Goal: Task Accomplishment & Management: Manage account settings

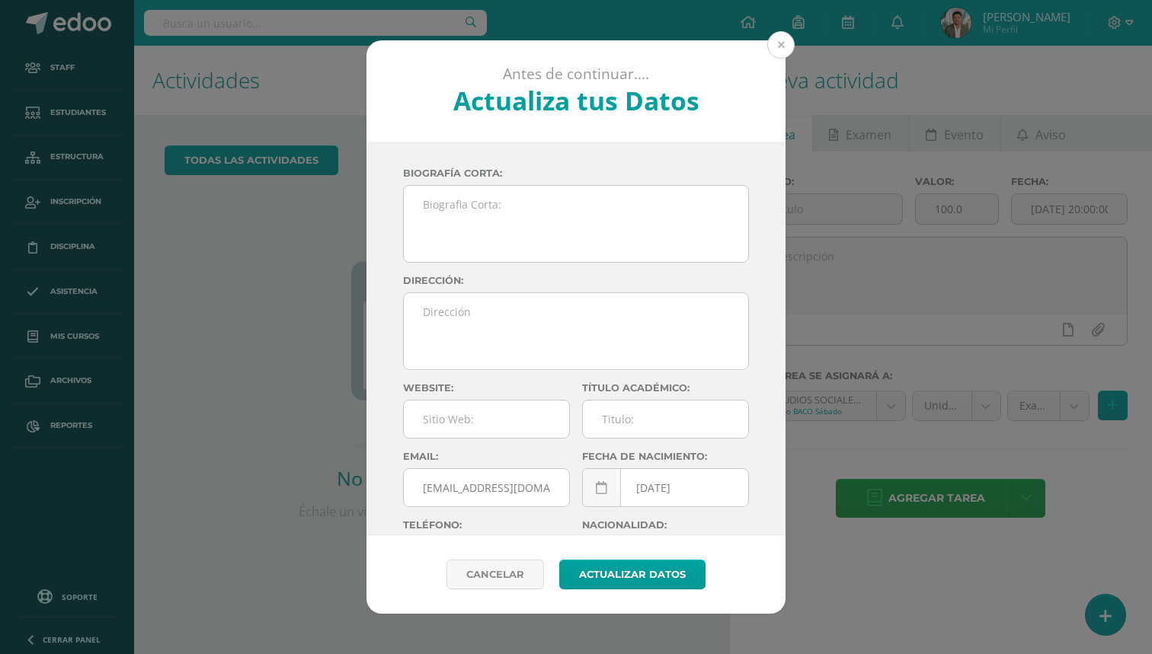
click at [788, 49] on button at bounding box center [780, 44] width 27 height 27
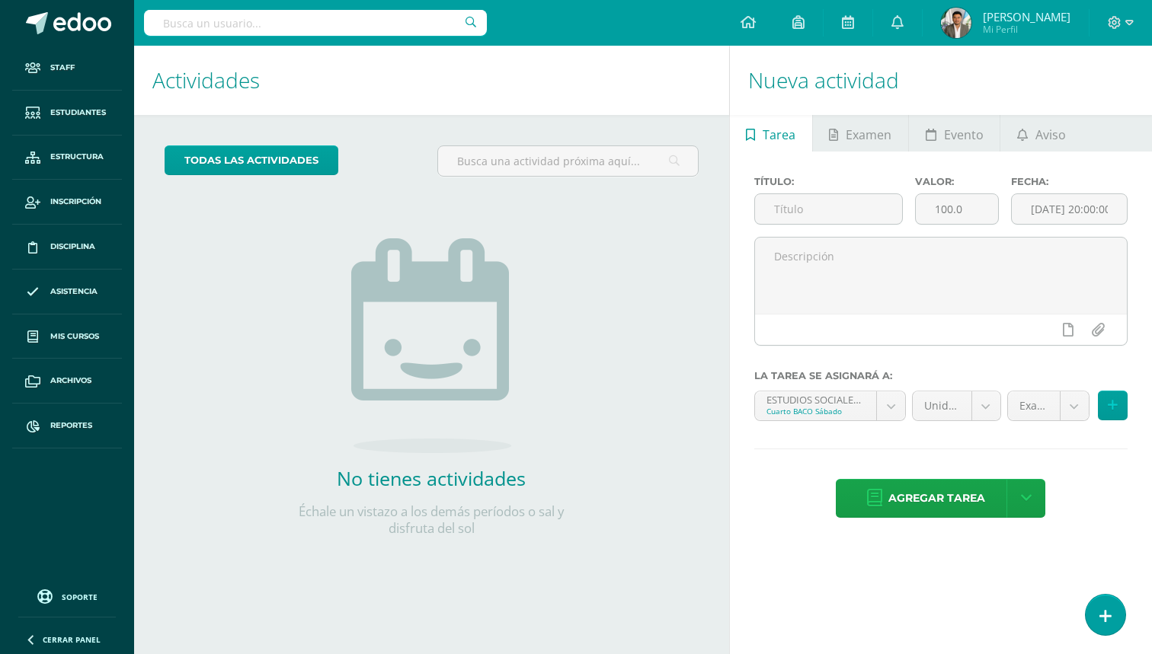
click at [396, 29] on input "text" at bounding box center [315, 23] width 343 height 26
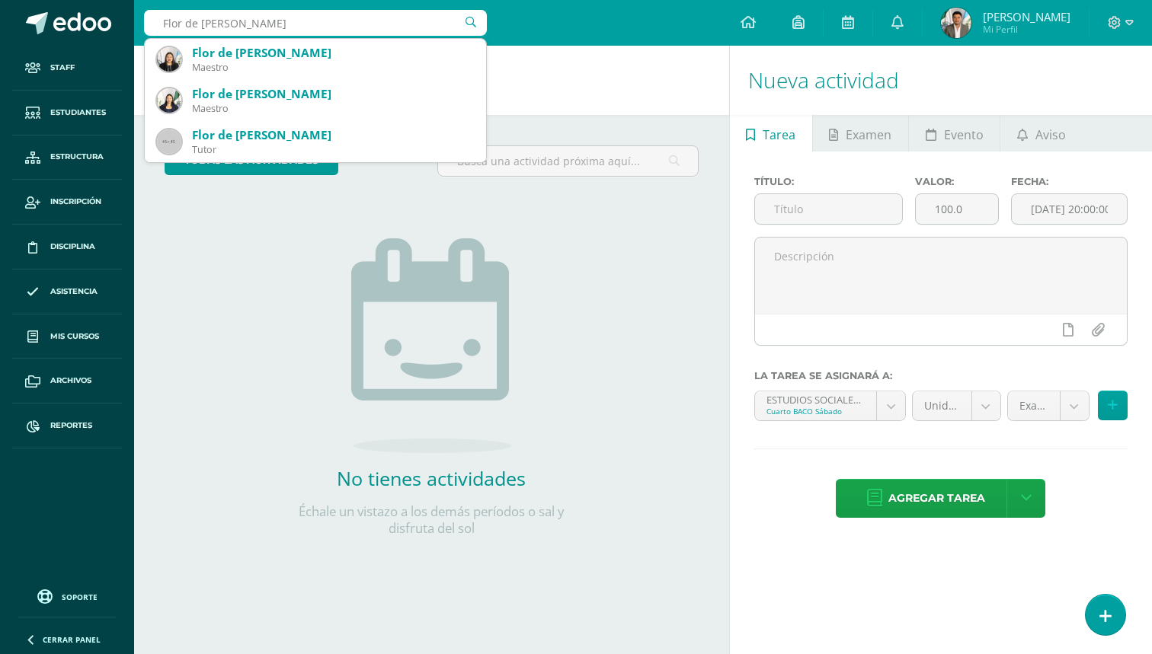
type input "Flor de maría Jolo"
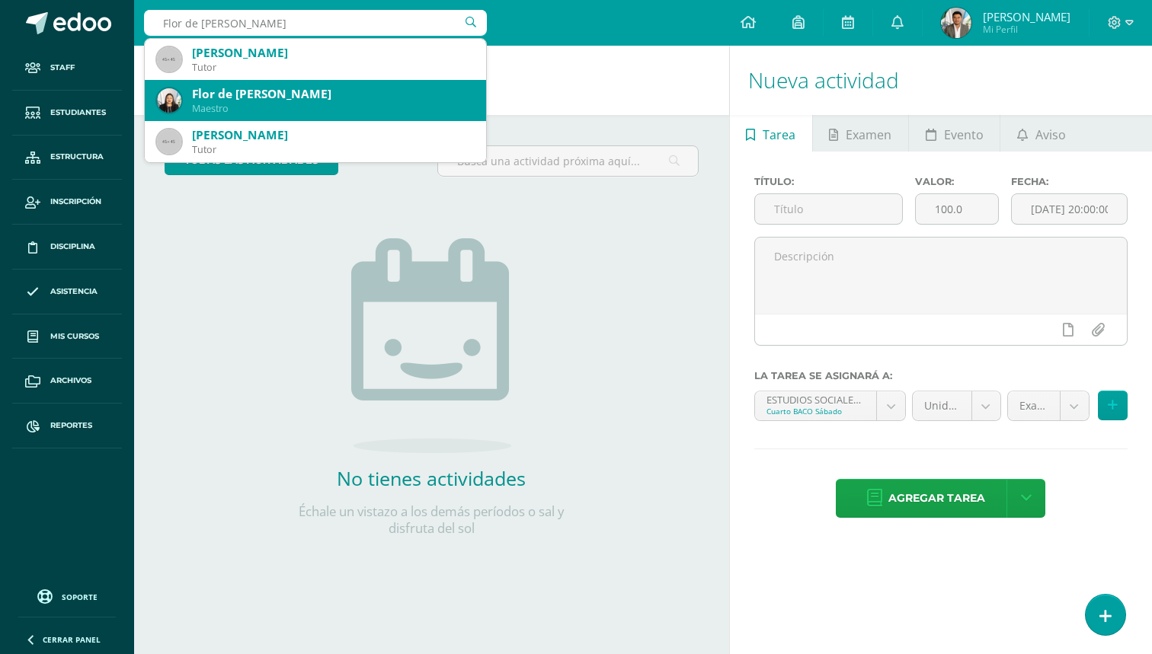
drag, startPoint x: 379, startPoint y: 59, endPoint x: 370, endPoint y: 94, distance: 36.0
click at [370, 94] on span "Mario Enrique Jolon Florian Tutor Flor de María Ramírez Jolón Maestro María Mag…" at bounding box center [315, 100] width 341 height 123
click at [370, 94] on div "Flor de María Ramírez Jolón" at bounding box center [333, 94] width 282 height 16
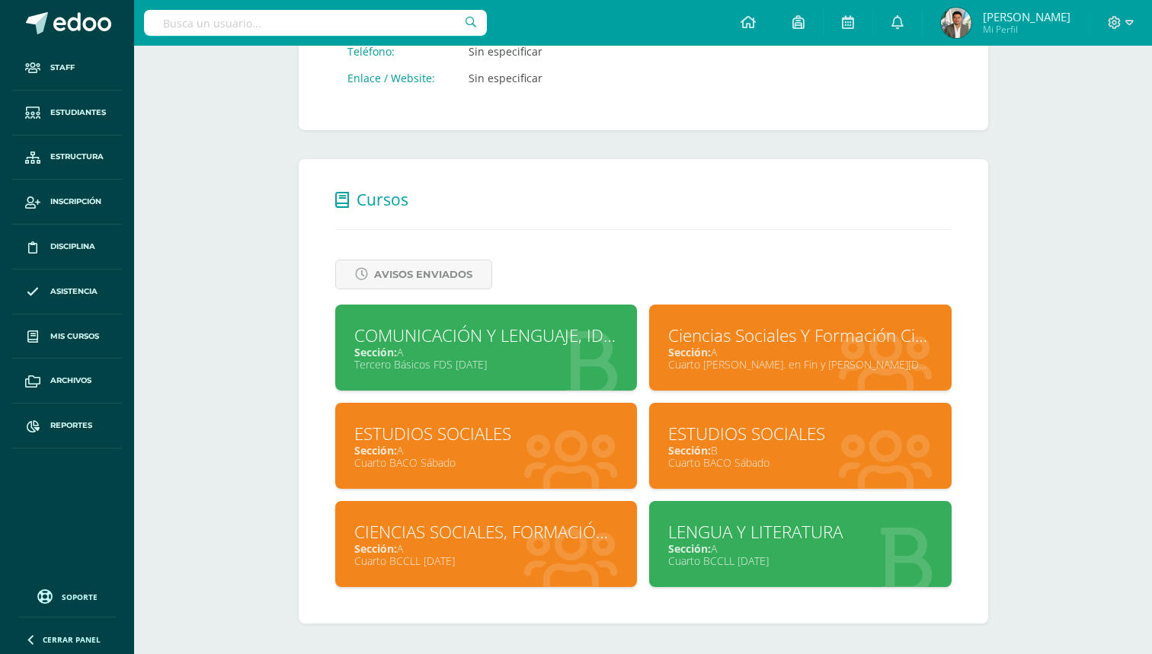
scroll to position [487, 0]
click at [719, 464] on div "Cuarto BACO Sábado" at bounding box center [800, 463] width 264 height 14
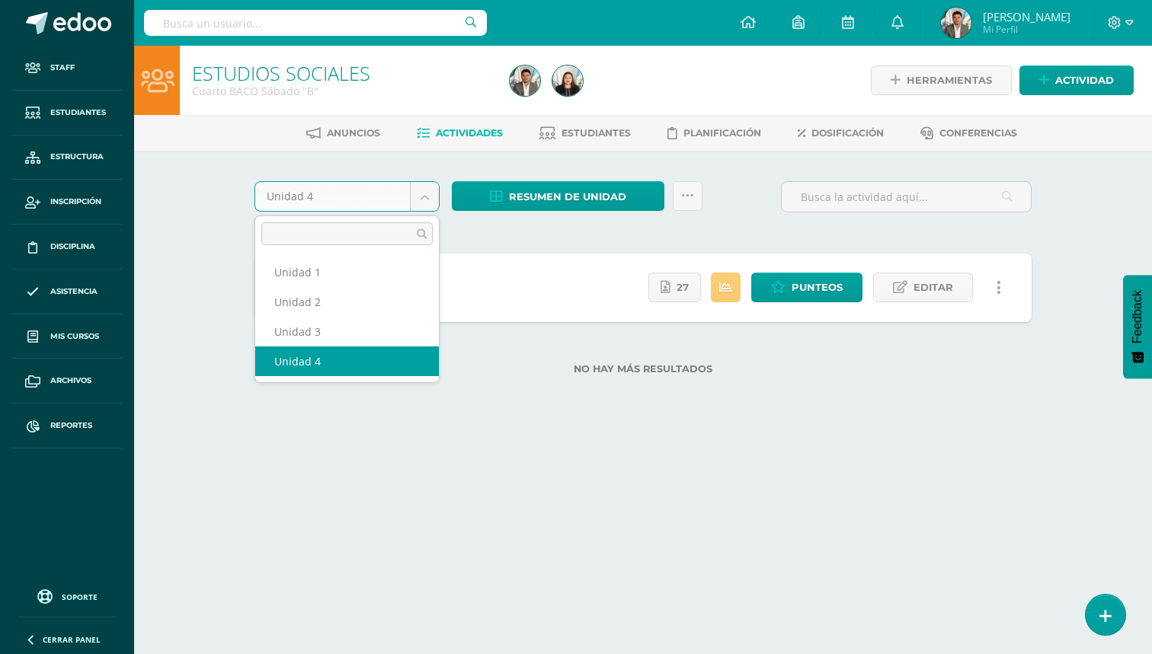
click at [430, 194] on body "Staff Estudiantes Estructura Inscripción Disciplina Asistencia Mis cursos Archi…" at bounding box center [576, 212] width 1152 height 424
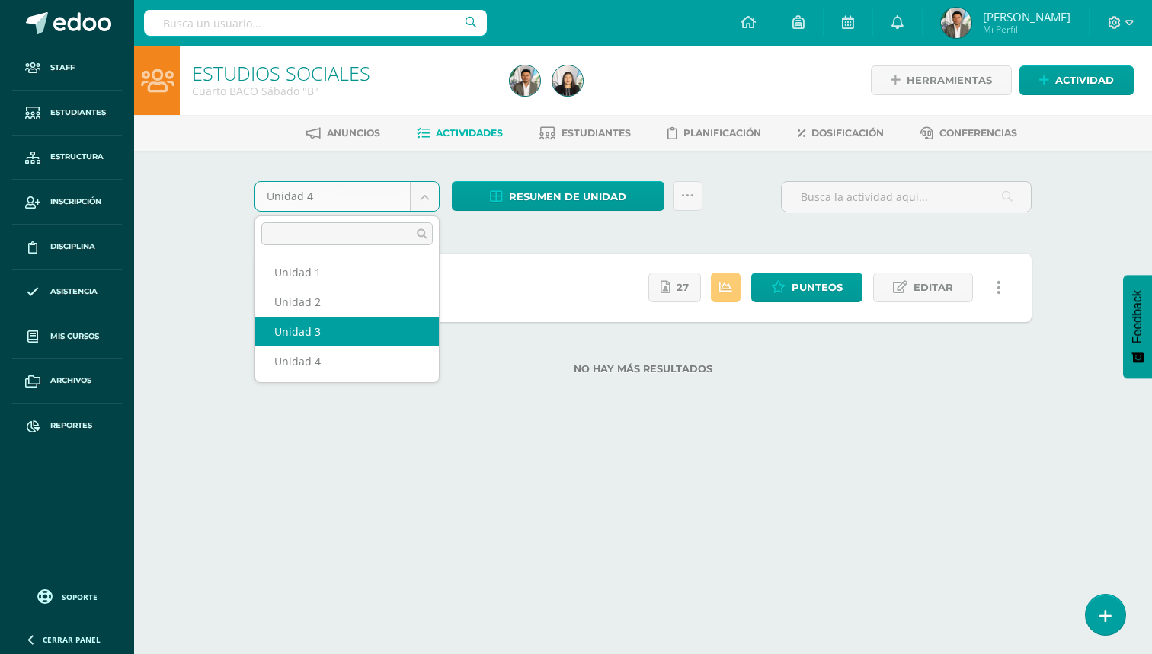
select select "Unidad 3"
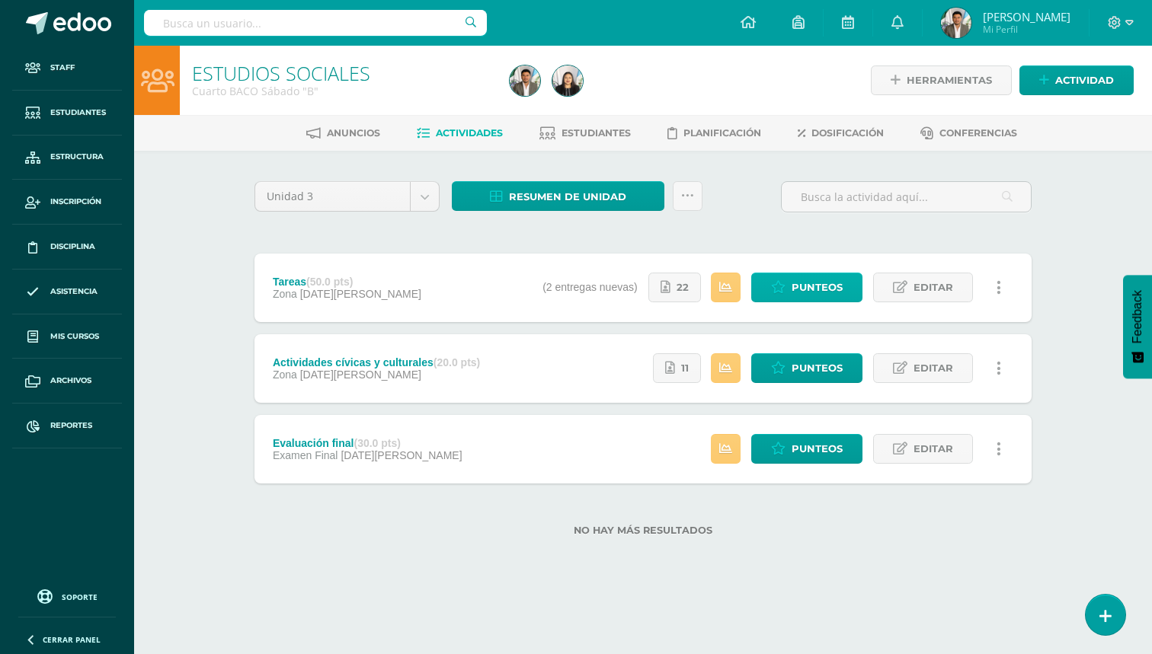
click at [803, 289] on span "Punteos" at bounding box center [816, 287] width 51 height 28
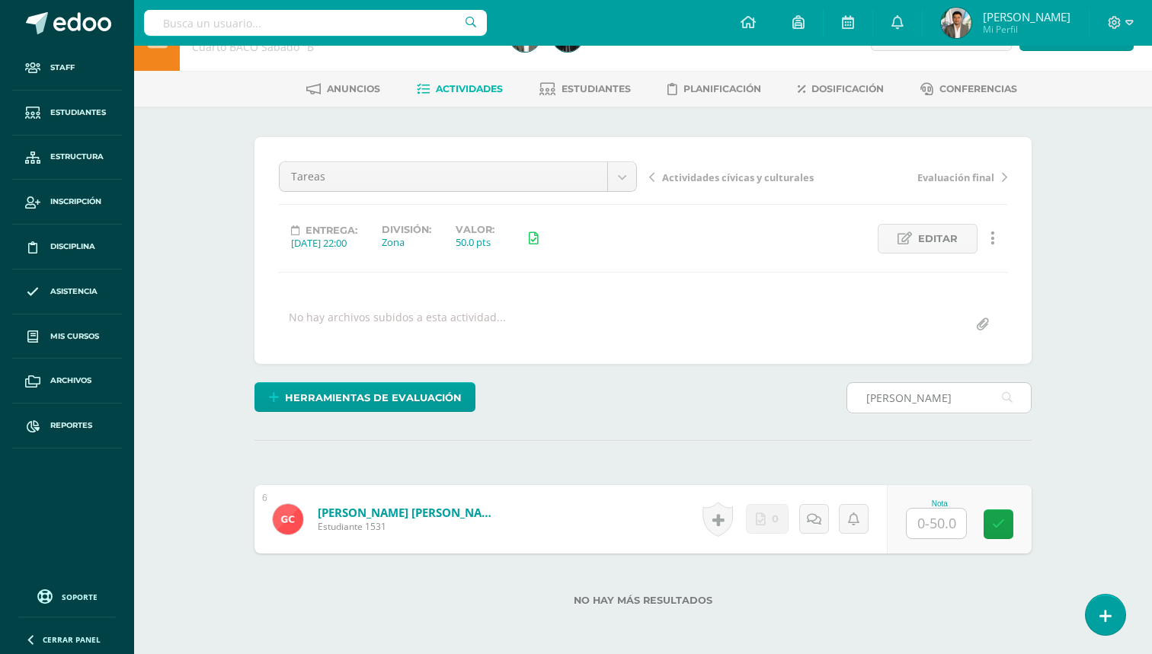
scroll to position [45, 0]
type input "Geydi"
click at [932, 532] on input "text" at bounding box center [945, 523] width 61 height 30
type input "50"
click at [1012, 534] on link at bounding box center [1009, 524] width 30 height 30
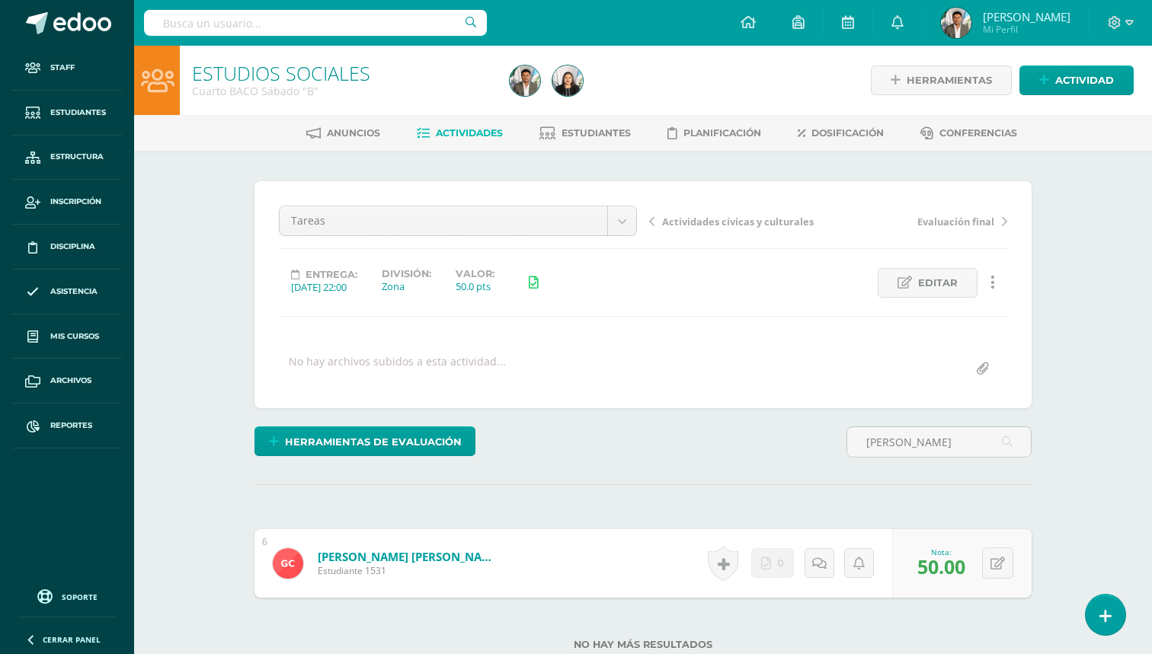
scroll to position [0, 0]
click at [393, 32] on input "text" at bounding box center [315, 23] width 343 height 26
type input "Mejía Canizales"
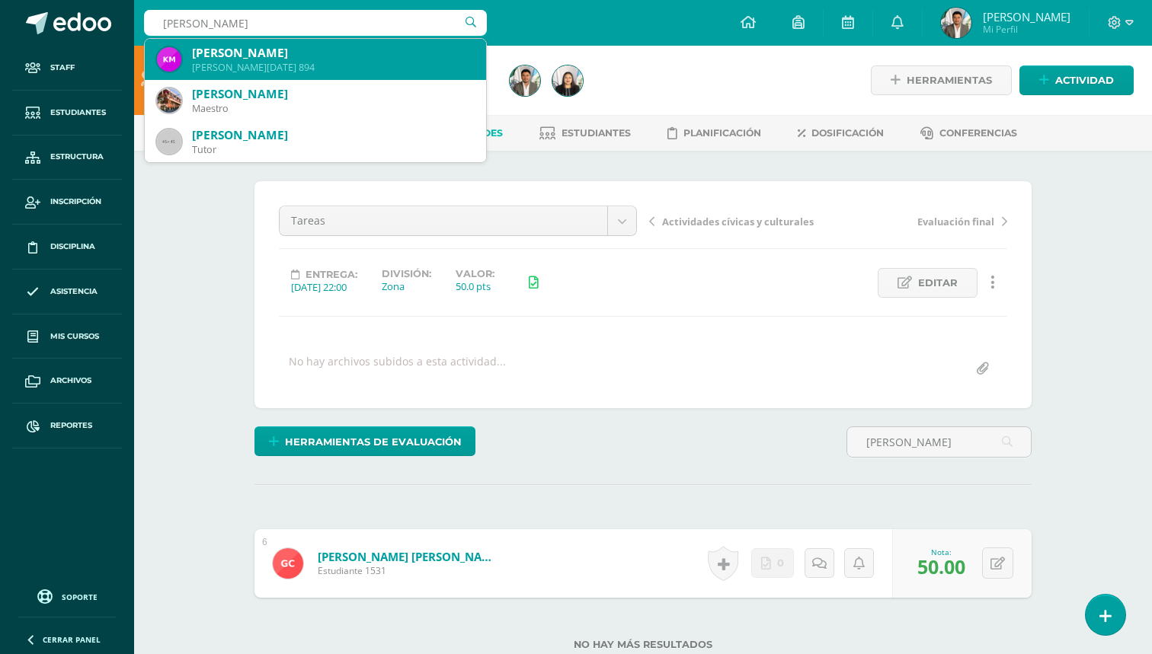
click at [302, 56] on div "Keyla Nicole Mejía Canizales" at bounding box center [333, 53] width 282 height 16
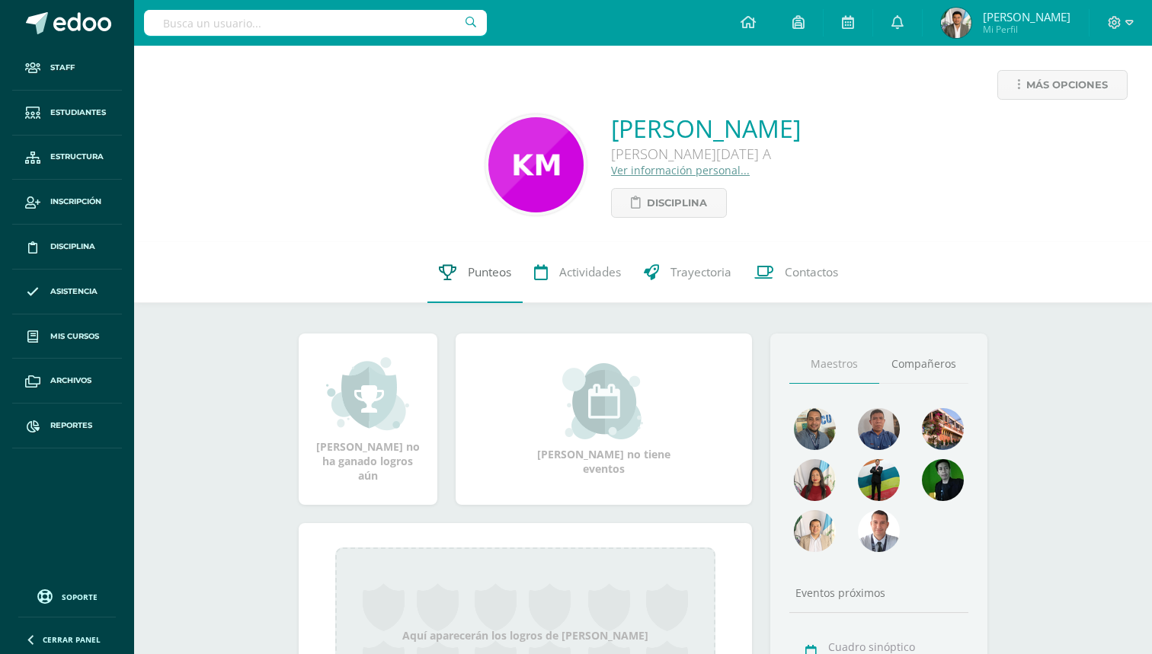
click at [484, 282] on link "Punteos" at bounding box center [474, 272] width 95 height 61
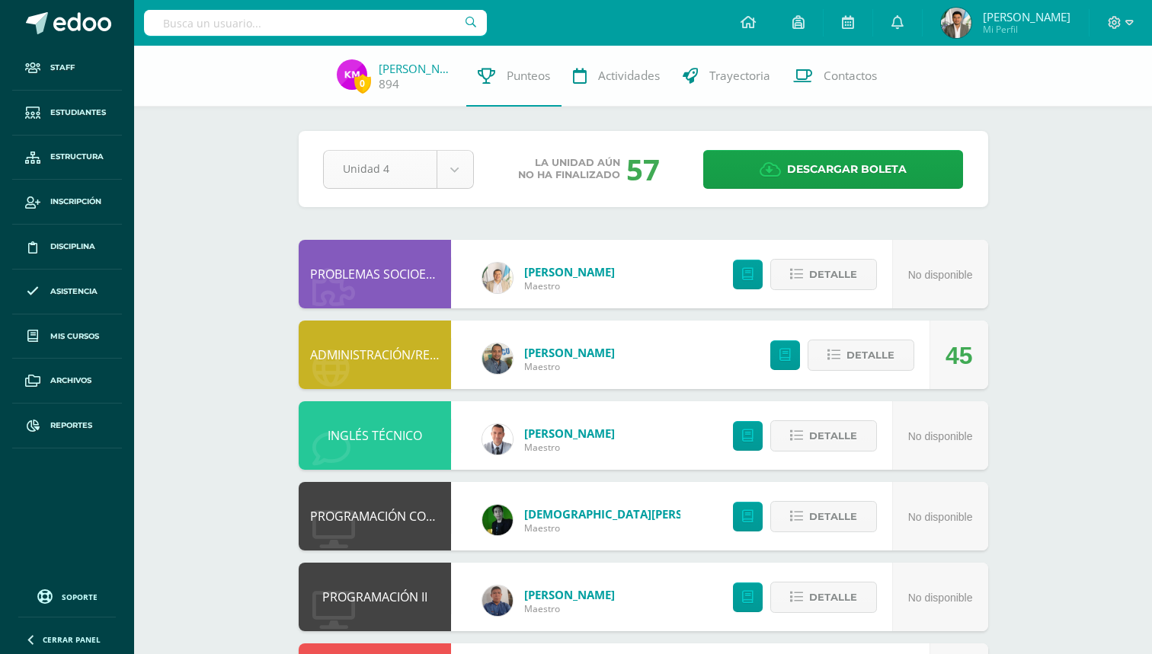
click at [460, 176] on body "Staff Estudiantes Estructura Inscripción Disciplina Asistencia Mis cursos Archi…" at bounding box center [576, 533] width 1152 height 1066
click at [433, 177] on body "Staff Estudiantes Estructura Inscripción Disciplina Asistencia Mis cursos Archi…" at bounding box center [576, 533] width 1152 height 1066
click at [422, 168] on body "Staff Estudiantes Estructura Inscripción Disciplina Asistencia Mis cursos Archi…" at bounding box center [576, 533] width 1152 height 1066
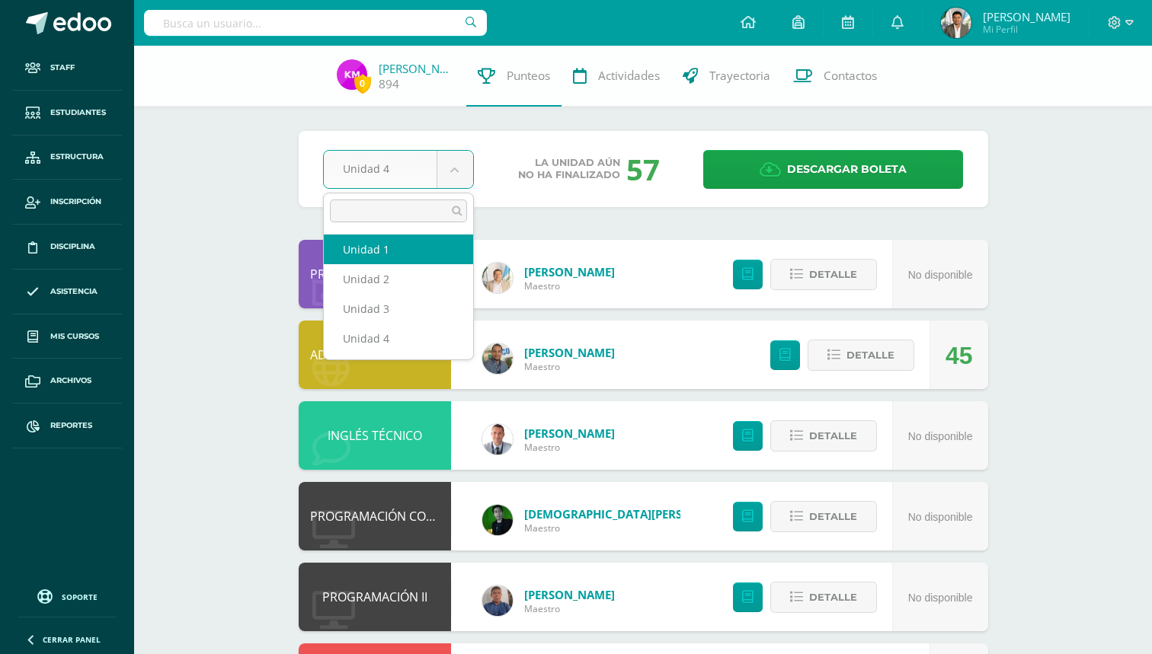
select select "Unidad 1"
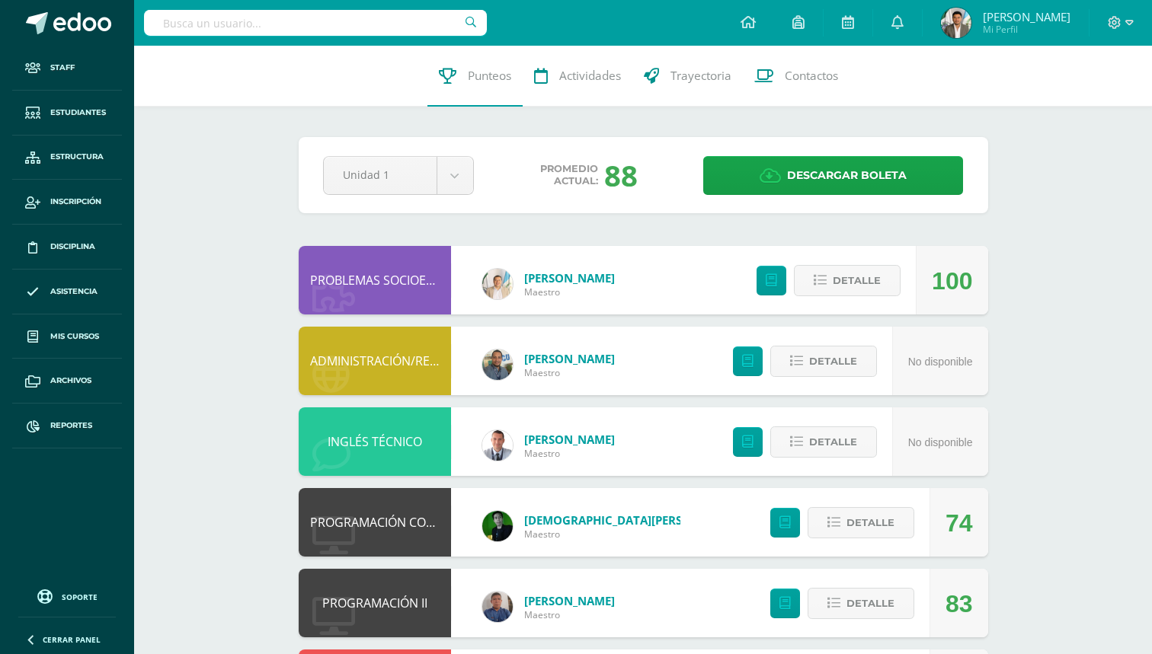
click at [402, 25] on input "text" at bounding box center [315, 23] width 343 height 26
type input "L"
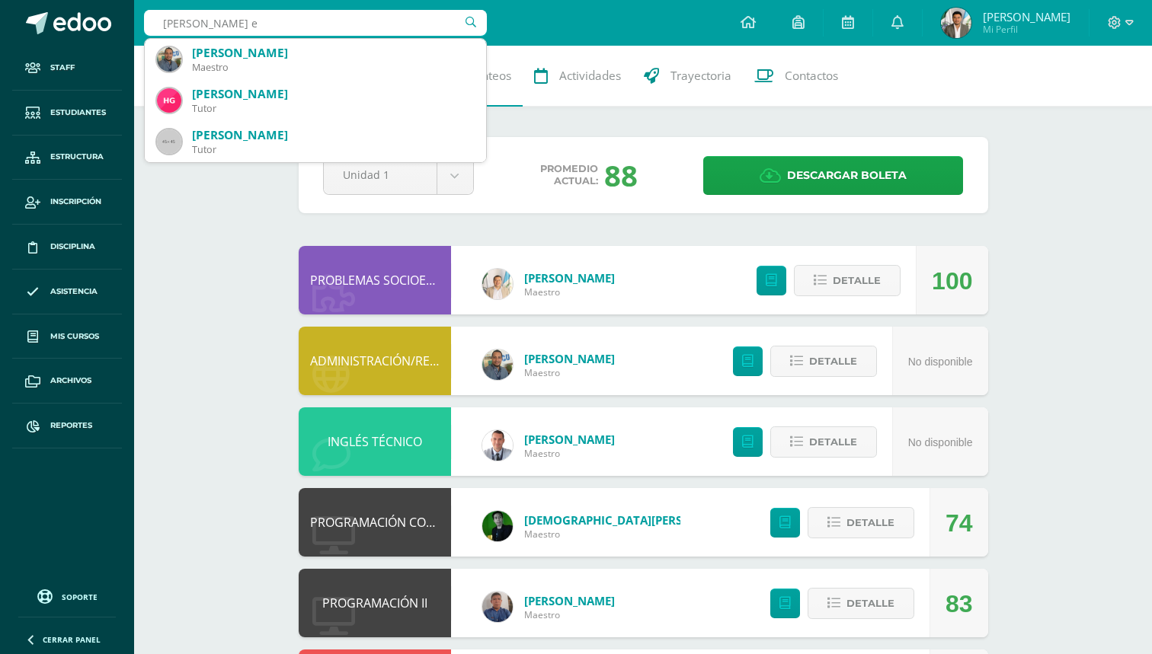
type input "Hugo er"
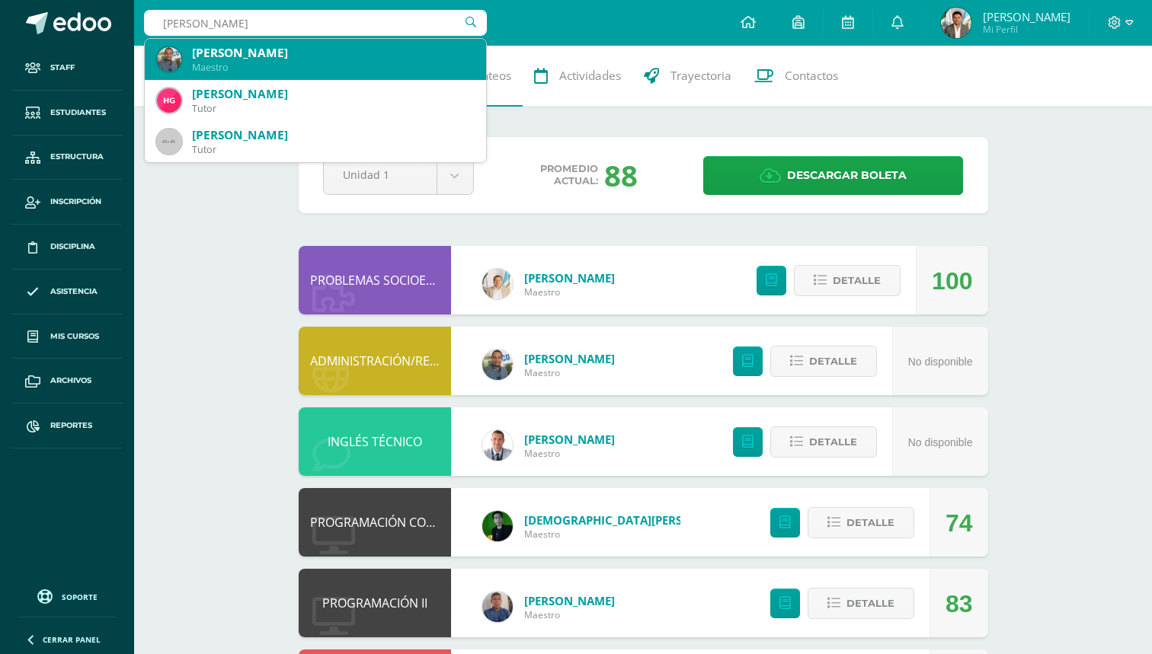
click at [347, 55] on div "Hugo Erick Mérida Zurita" at bounding box center [333, 53] width 282 height 16
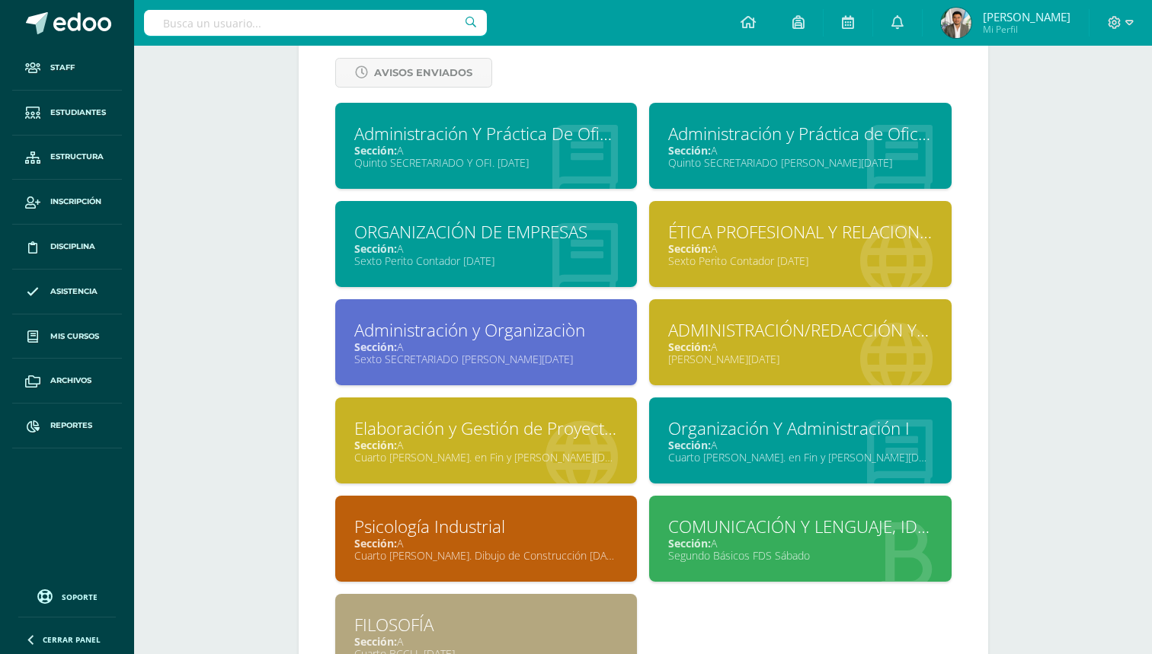
scroll to position [874, 0]
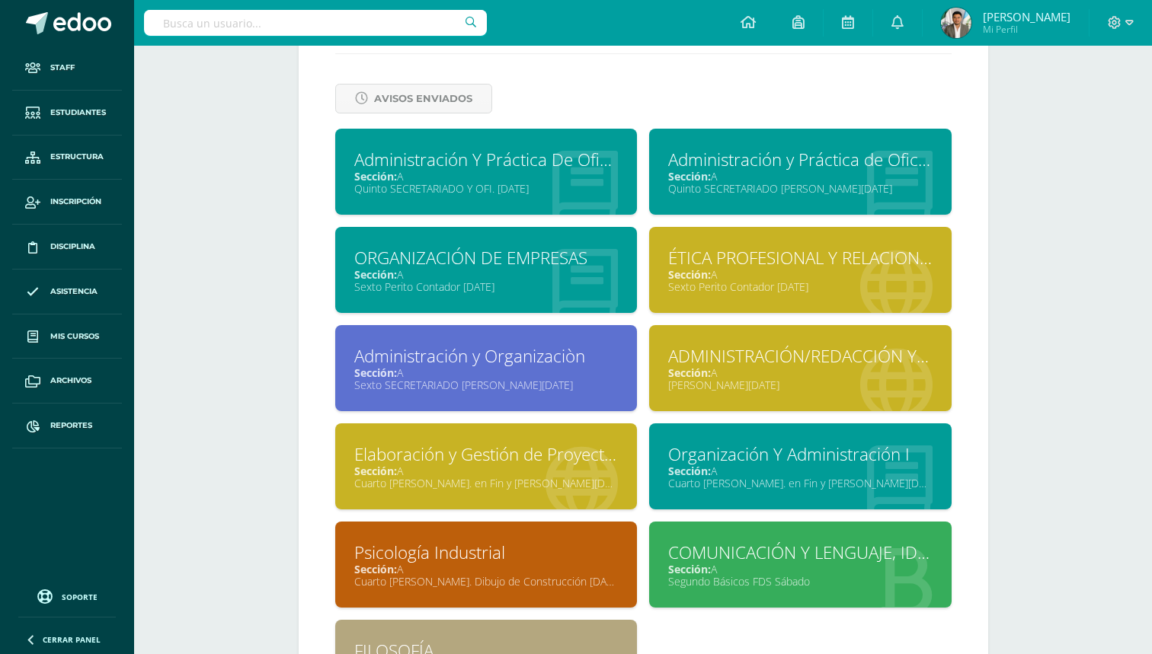
click at [680, 366] on span "Sección:" at bounding box center [689, 373] width 43 height 14
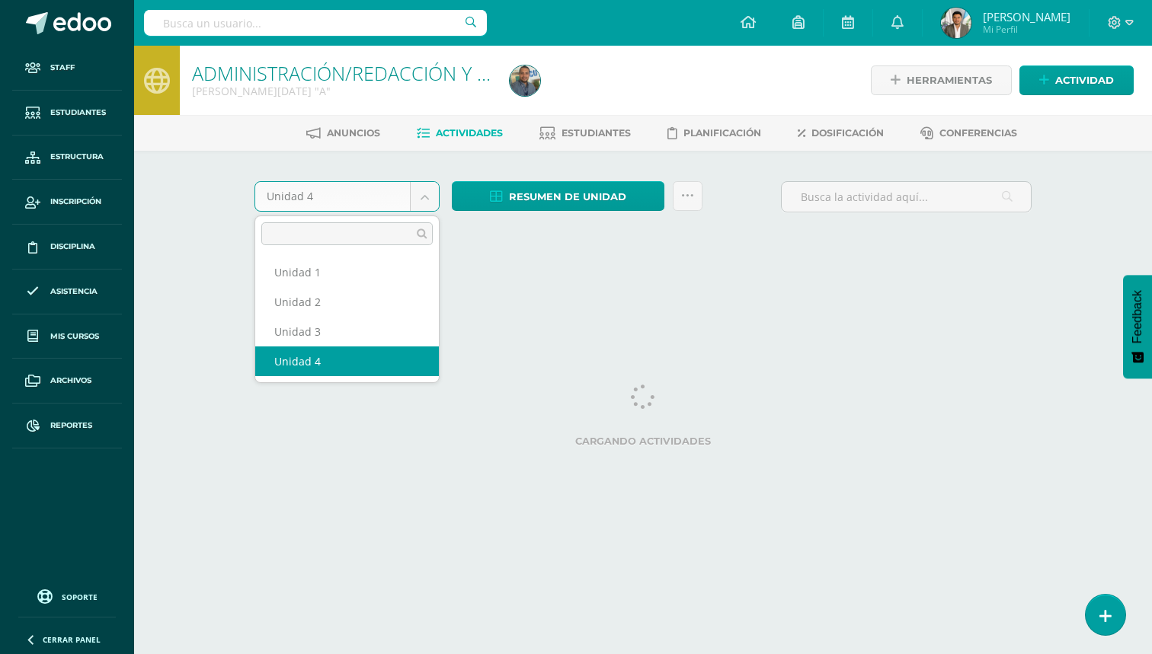
click at [408, 200] on body "Staff Estudiantes Estructura Inscripción Disciplina Asistencia Mis cursos Archi…" at bounding box center [576, 142] width 1152 height 284
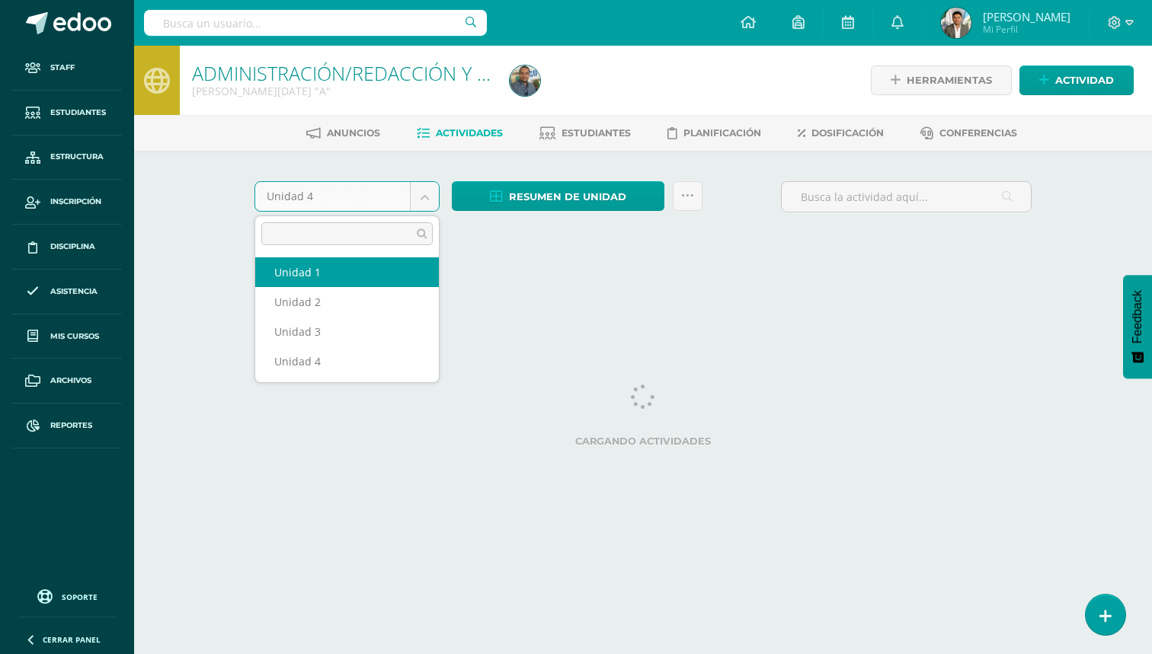
select select "Unidad 1"
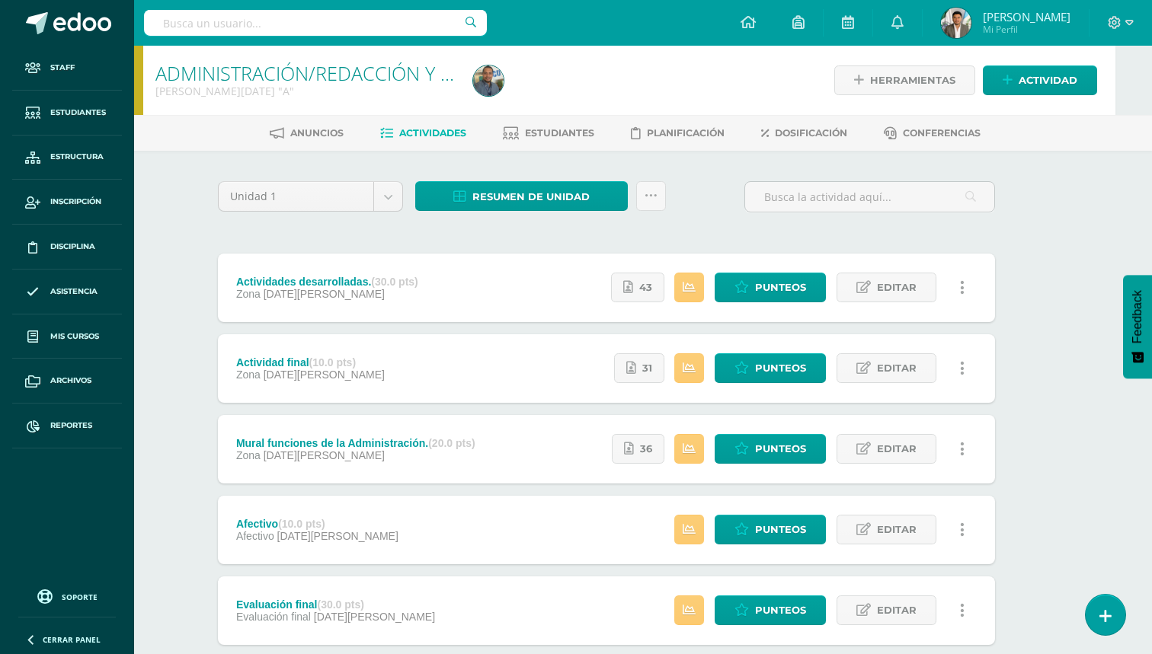
scroll to position [0, 37]
click at [566, 135] on span "Estudiantes" at bounding box center [559, 132] width 69 height 11
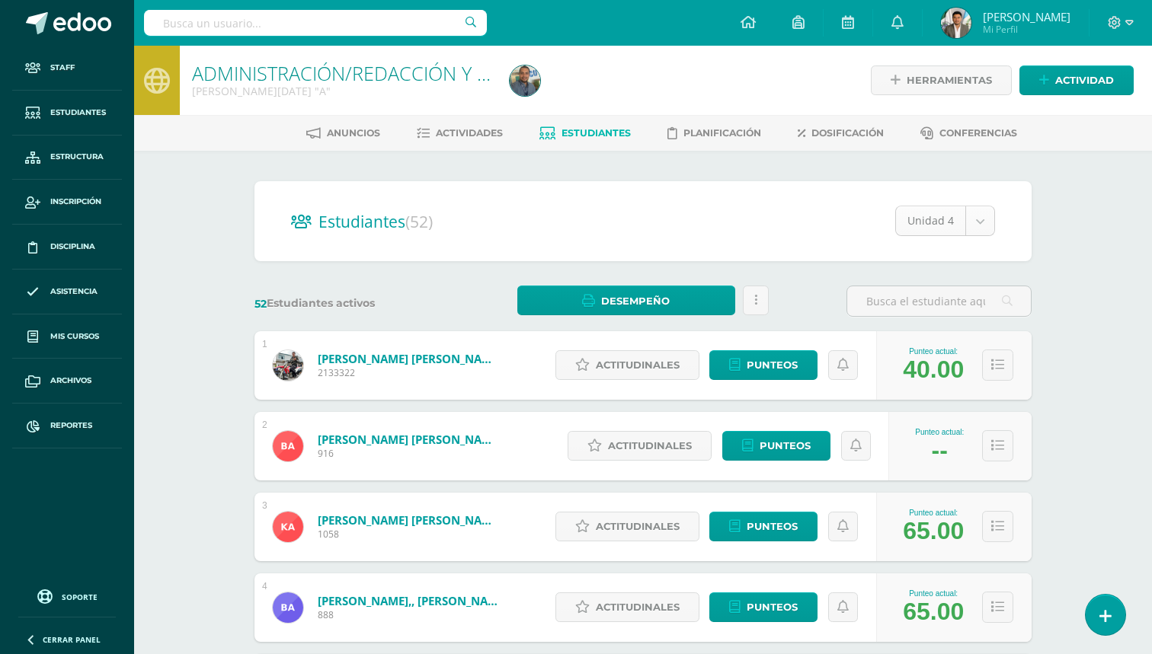
click at [964, 219] on body "Staff Estudiantes Estructura Inscripción Disciplina Asistencia Mis cursos Archi…" at bounding box center [576, 611] width 1152 height 1223
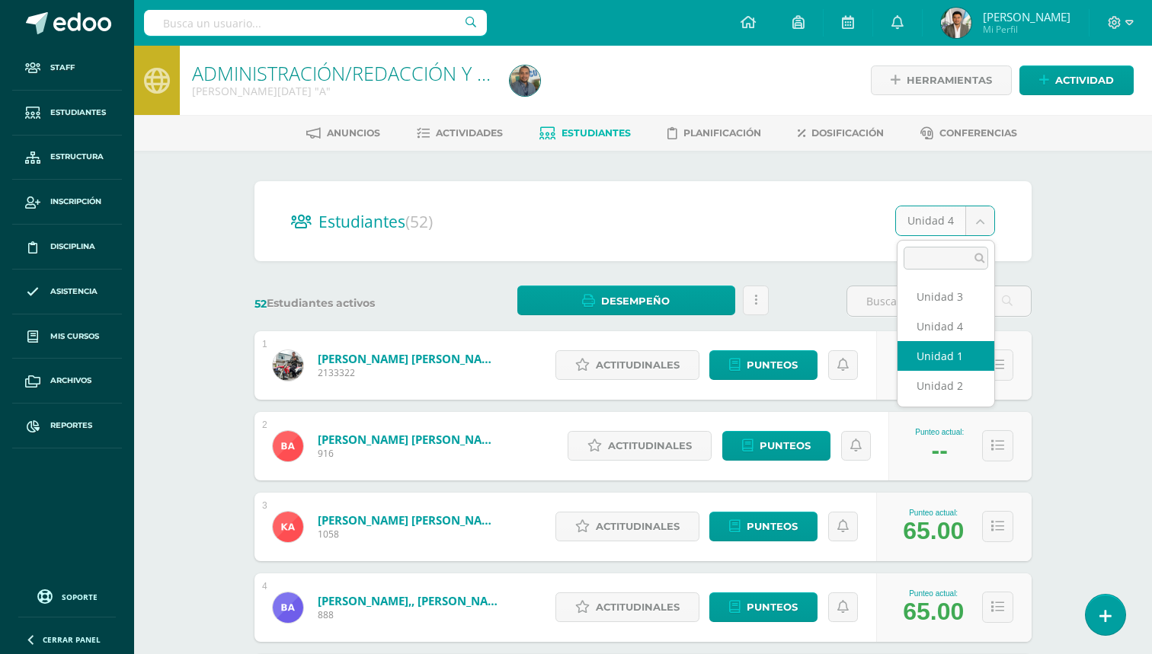
select select "/dashboard/teacher/section/2100/students/?unit=70878"
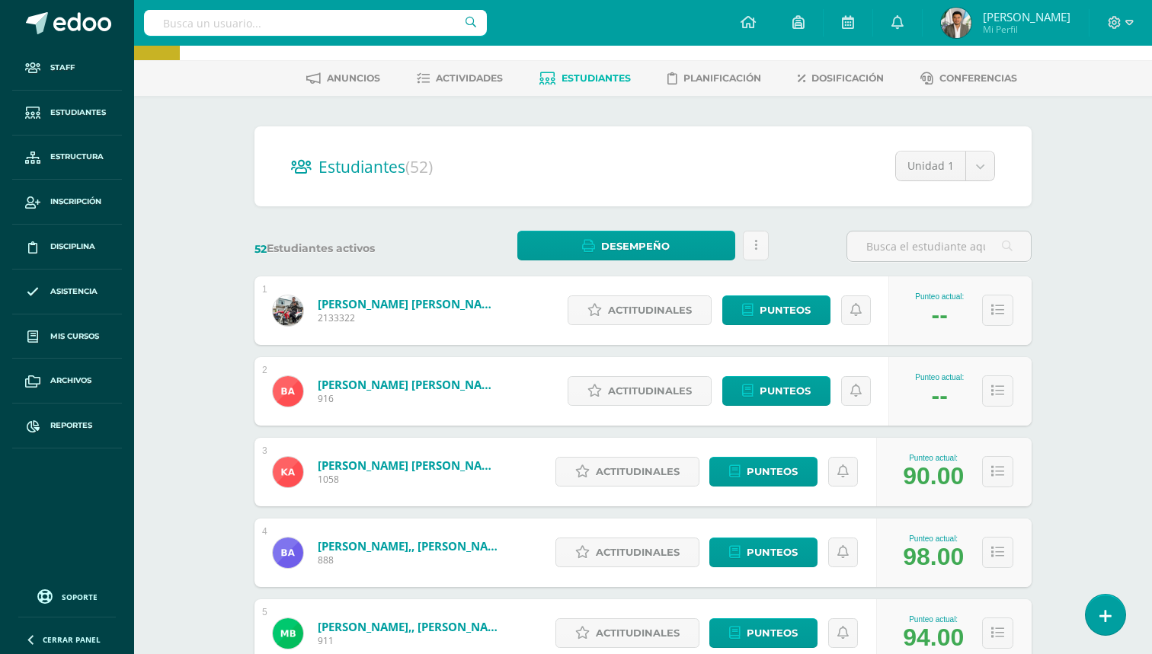
scroll to position [56, 0]
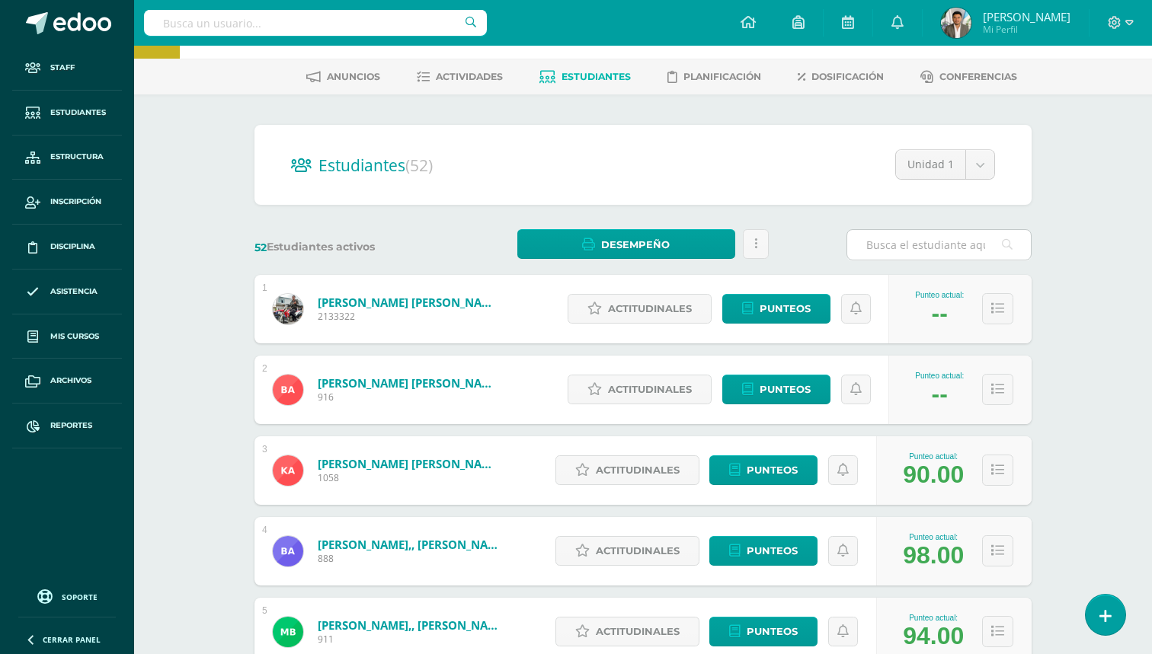
click at [950, 241] on input "text" at bounding box center [939, 245] width 184 height 30
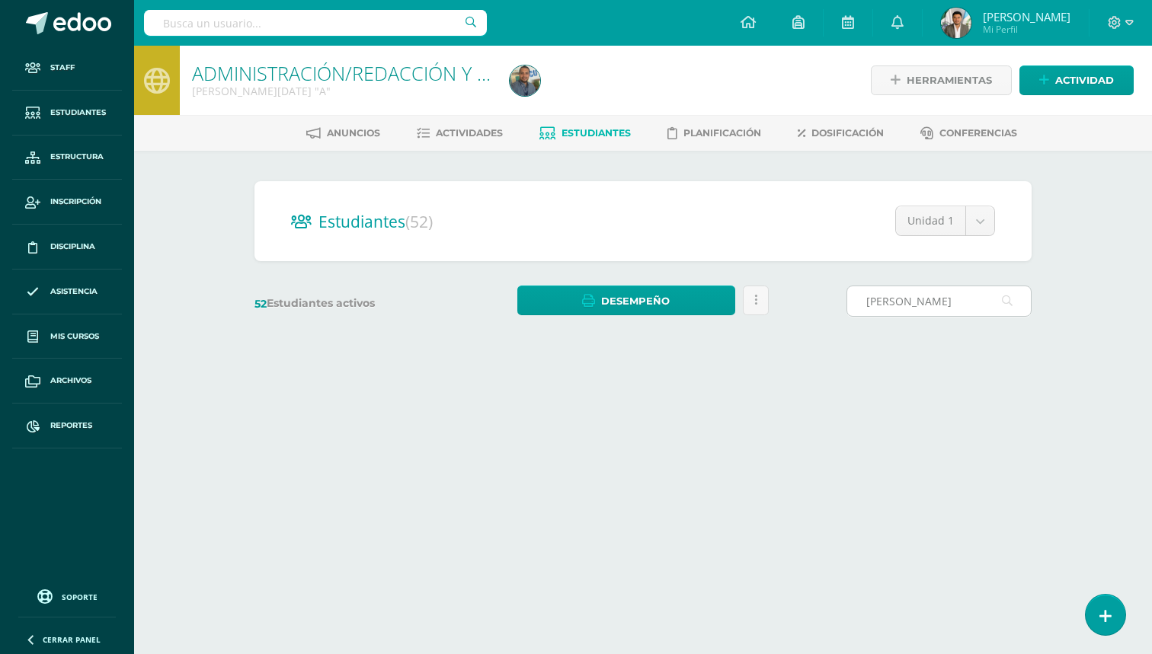
scroll to position [0, 0]
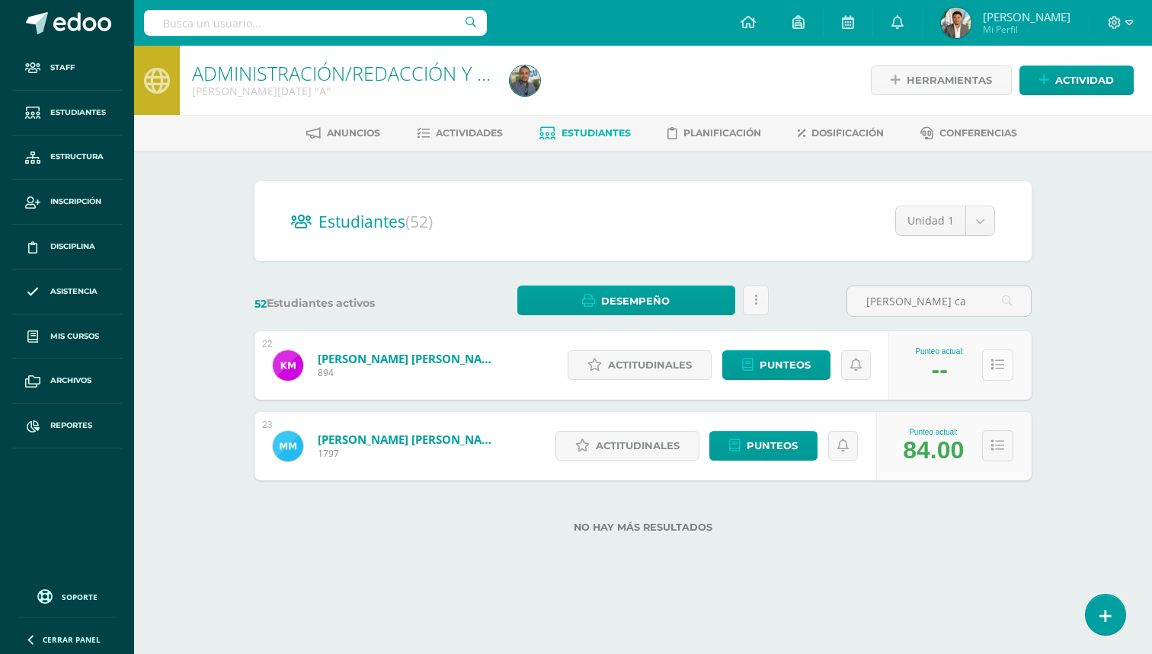
type input "Mejía ca"
click at [994, 366] on icon at bounding box center [997, 365] width 13 height 13
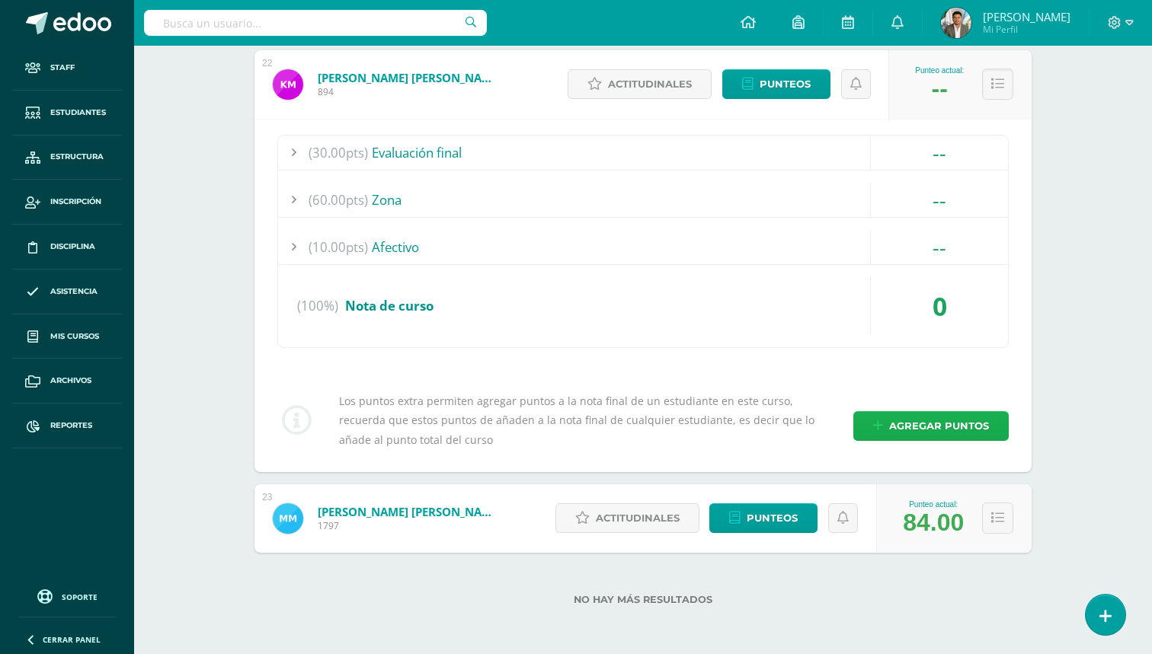
scroll to position [280, 0]
click at [931, 433] on span "Agregar puntos" at bounding box center [939, 427] width 100 height 28
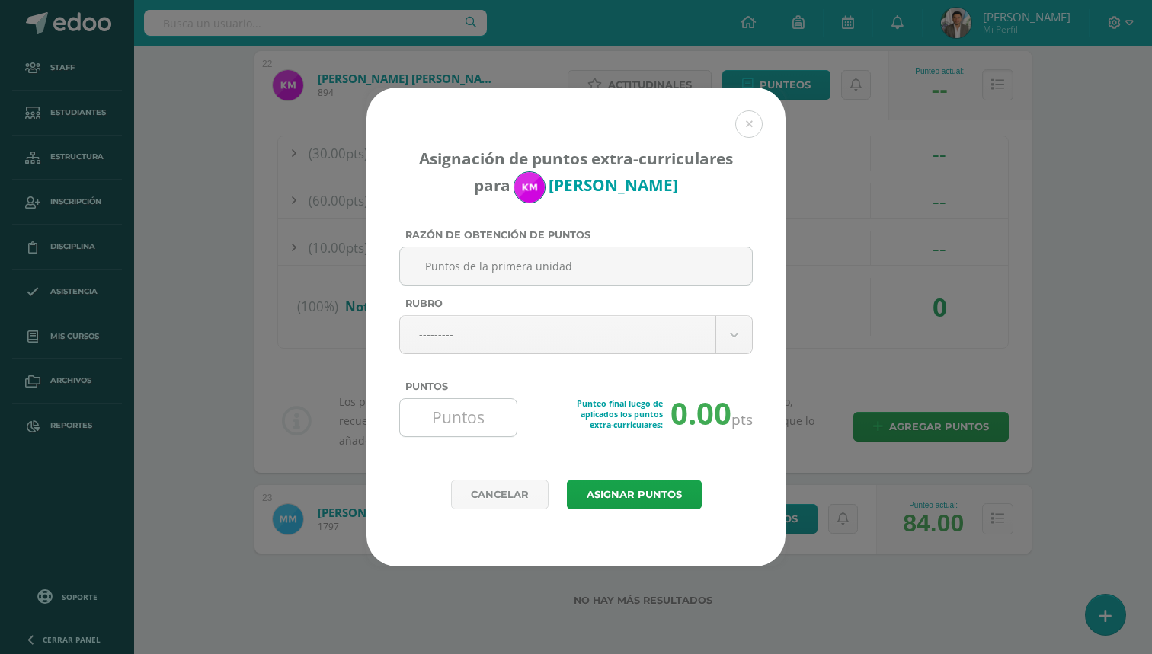
type input "Puntos de la primera unidad"
click at [478, 416] on input "Puntos" at bounding box center [458, 417] width 104 height 37
type input "94"
click at [603, 492] on button "Asignar puntos" at bounding box center [634, 495] width 135 height 30
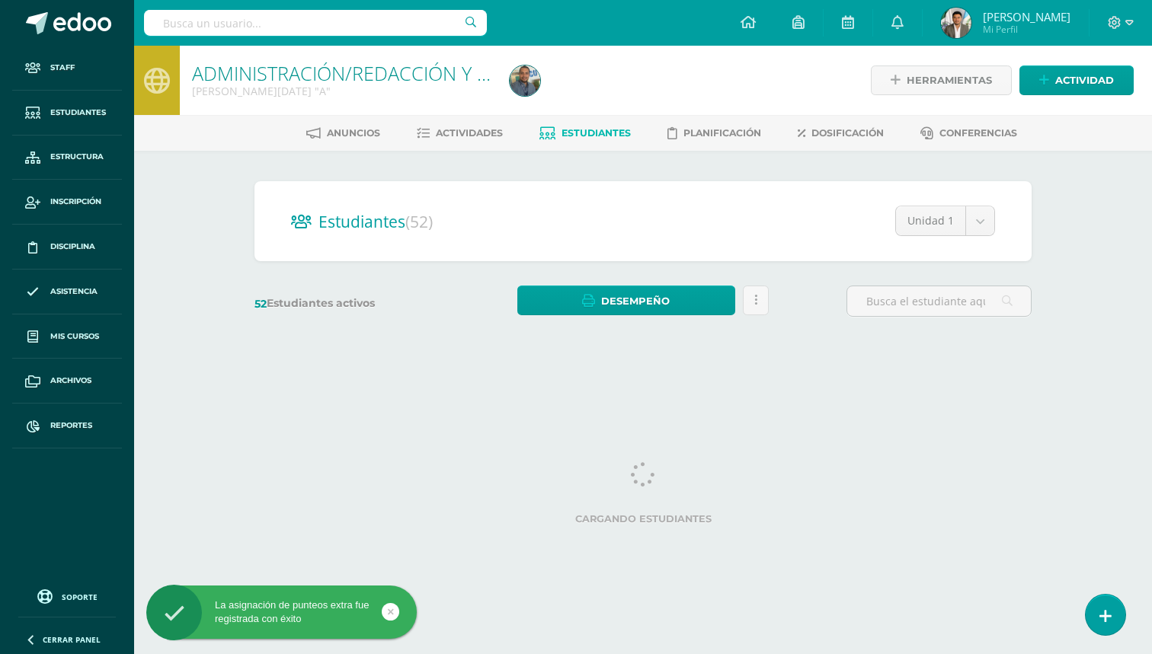
click at [384, 23] on input "text" at bounding box center [315, 23] width 343 height 26
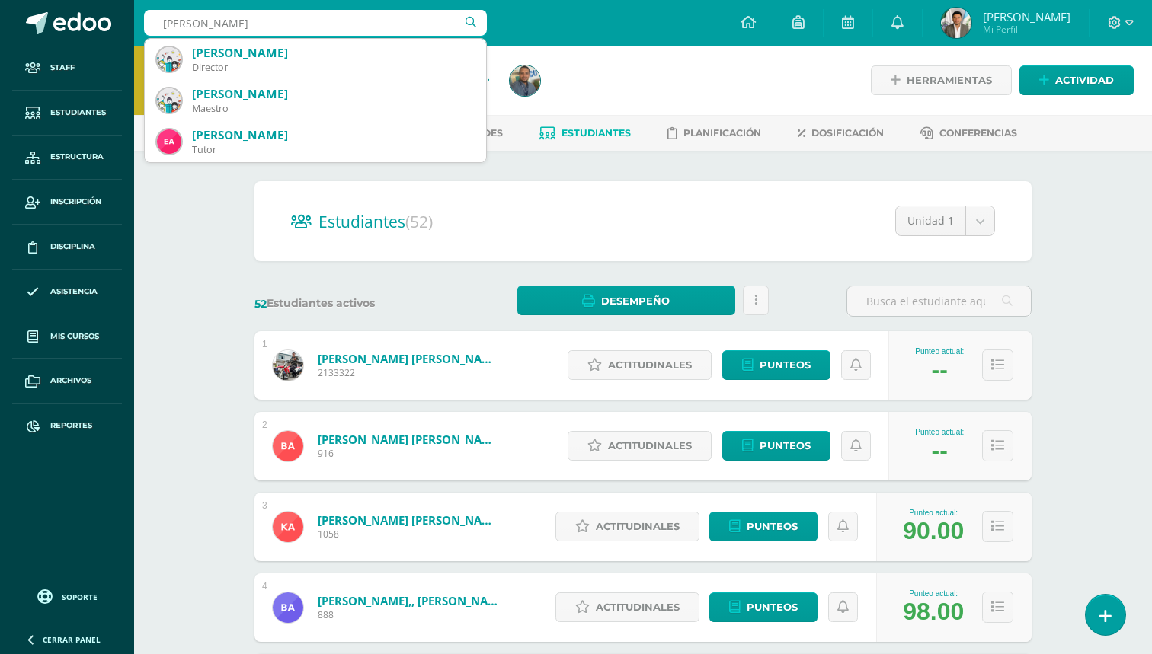
type input "[PERSON_NAME]"
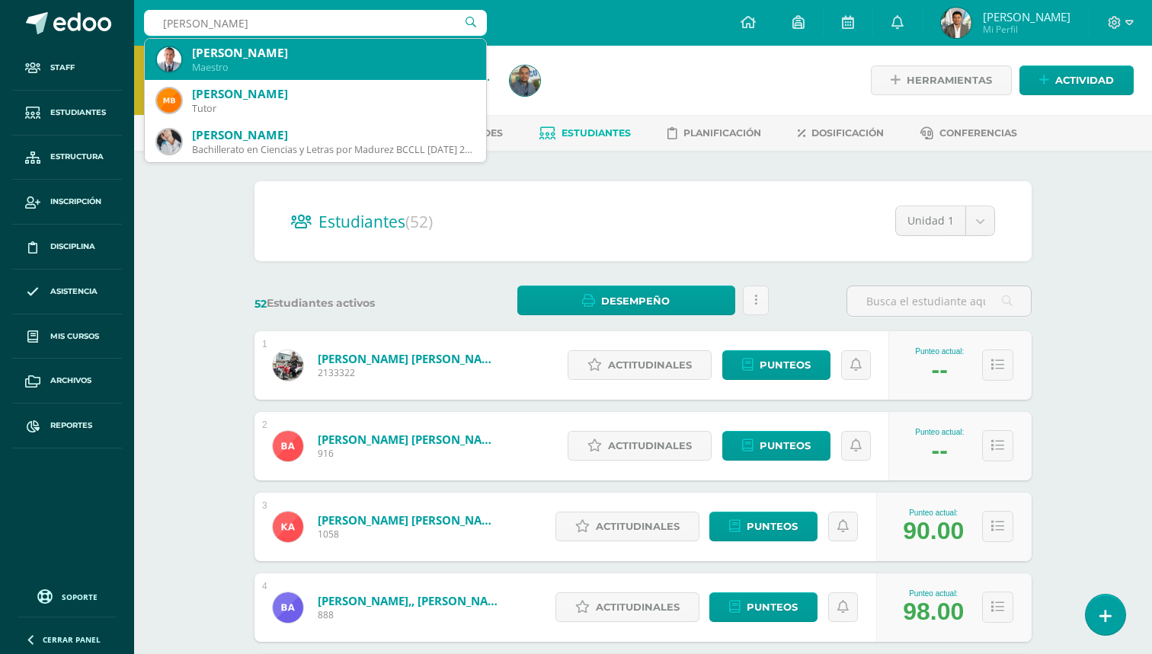
click at [358, 69] on div "Maestro" at bounding box center [333, 67] width 282 height 13
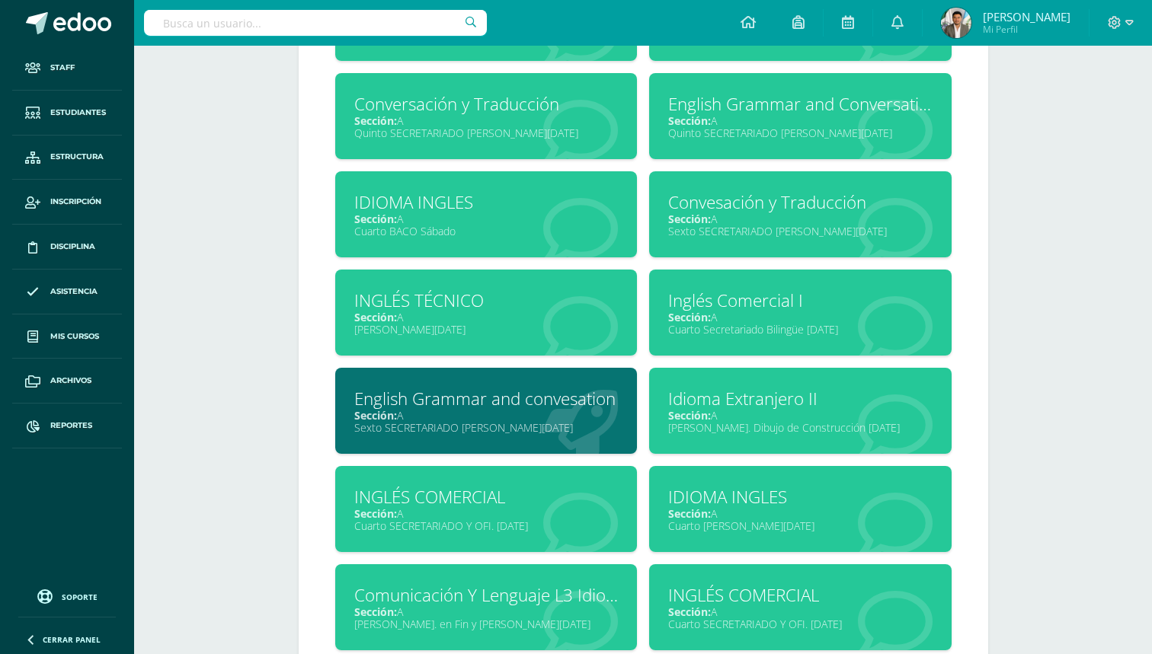
scroll to position [819, 0]
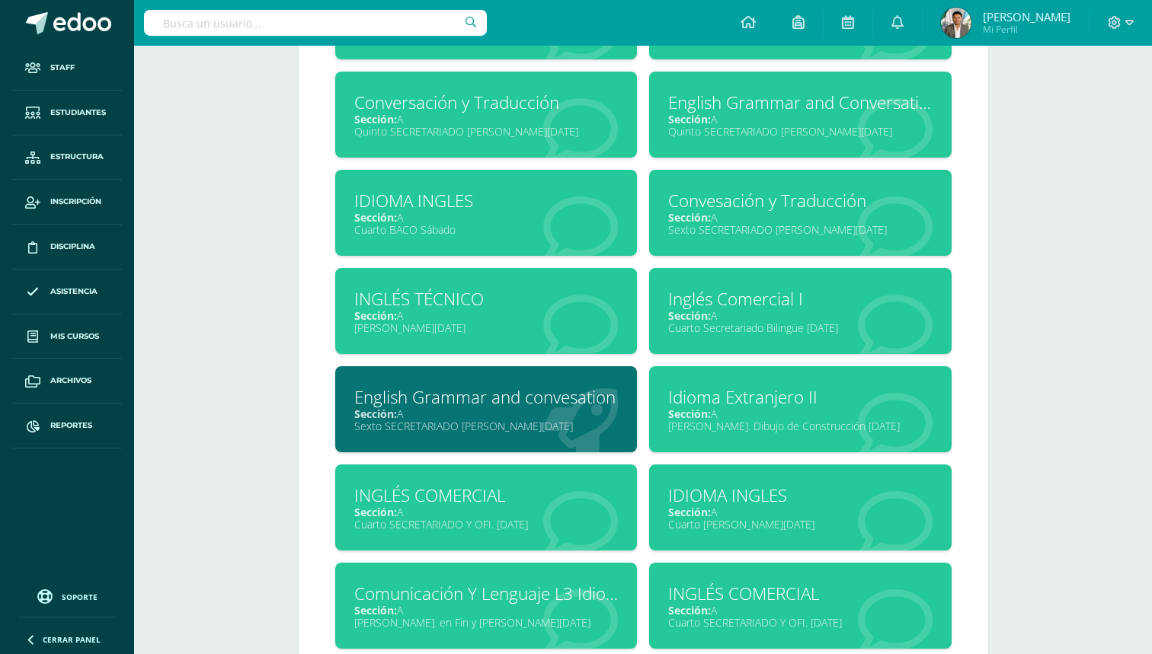
click at [499, 326] on div "[PERSON_NAME][DATE]" at bounding box center [486, 328] width 264 height 14
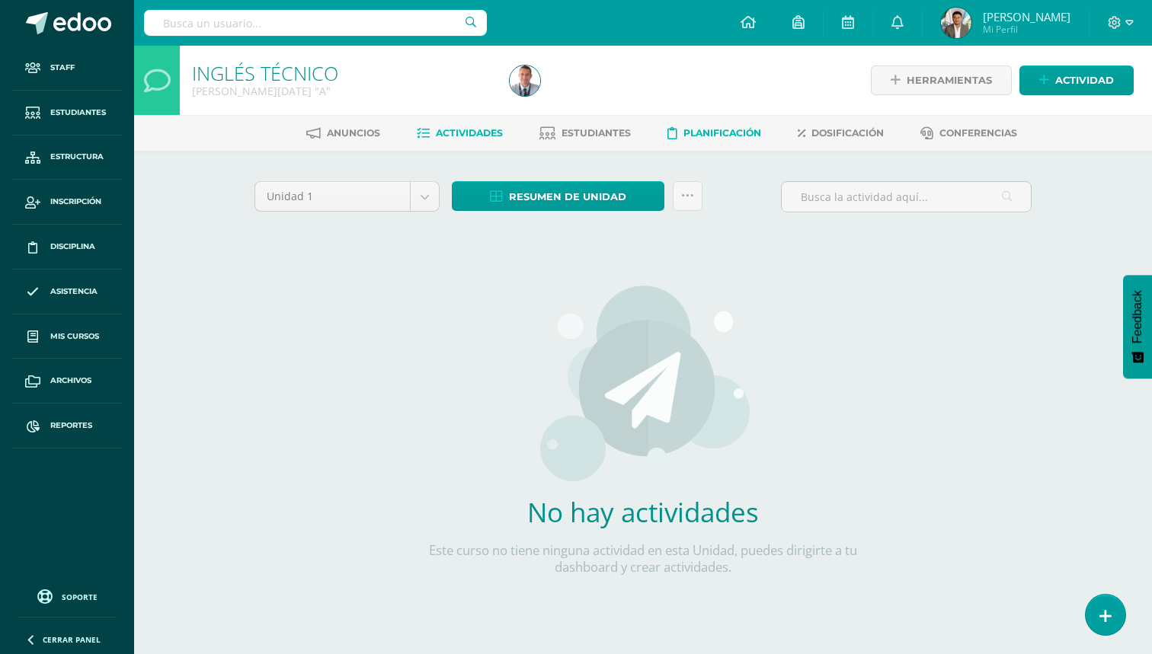
click at [745, 140] on link "Planificación" at bounding box center [714, 133] width 94 height 24
click at [559, 126] on link "Estudiantes" at bounding box center [584, 133] width 91 height 24
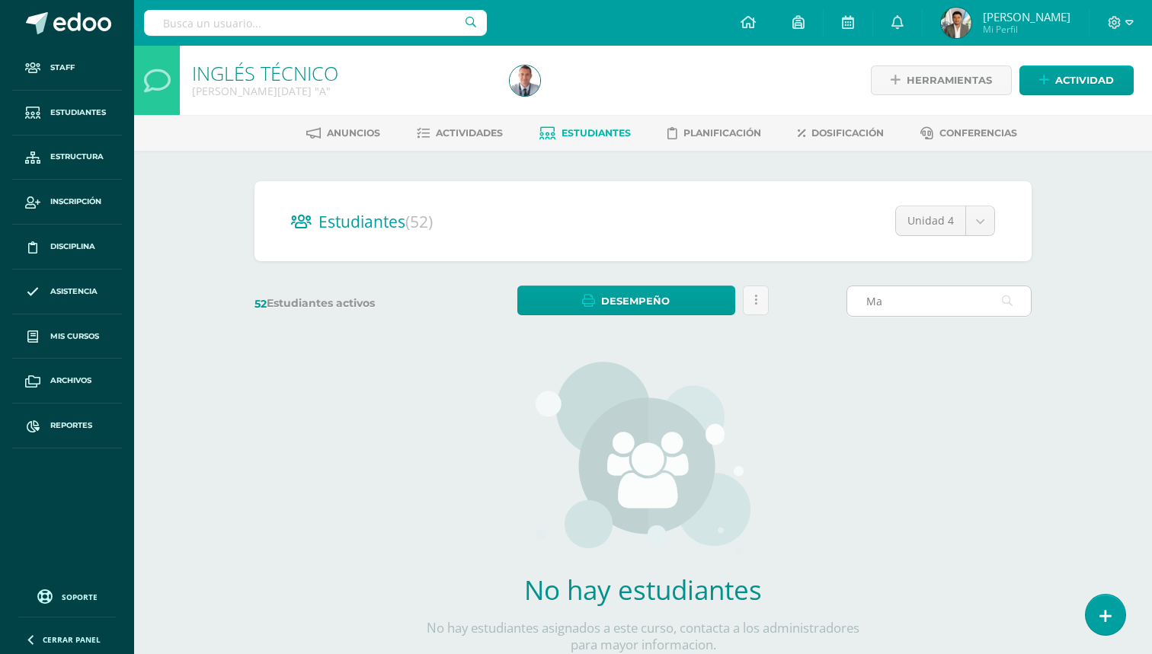
type input "M"
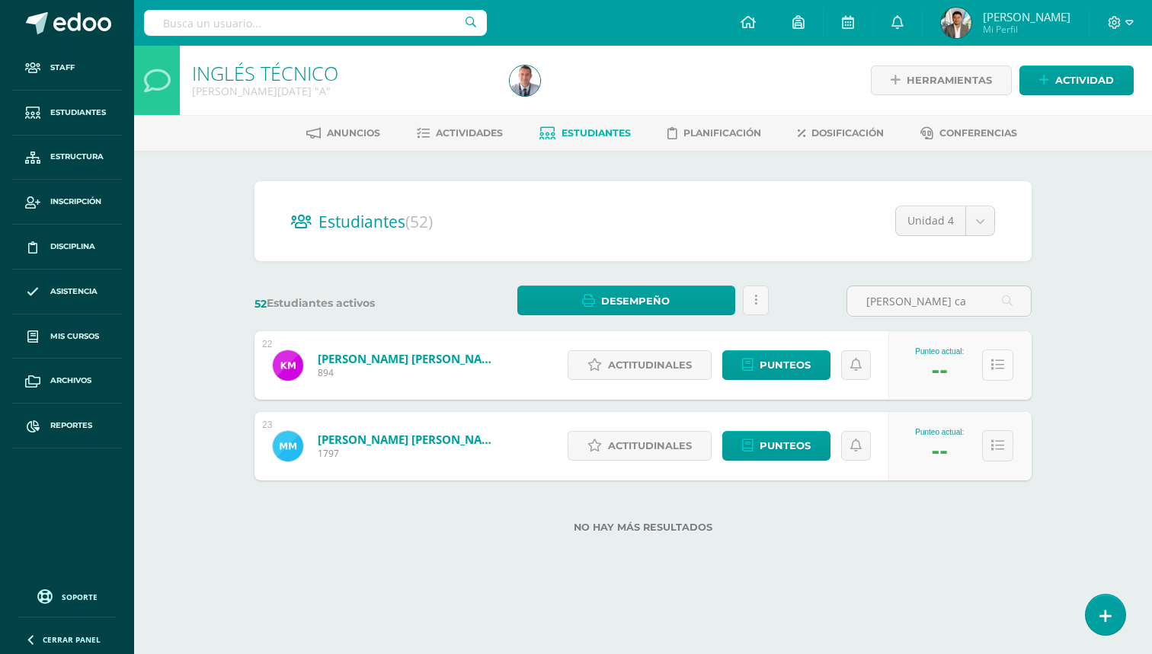
type input "Mejía ca"
click at [1002, 368] on icon at bounding box center [997, 365] width 13 height 13
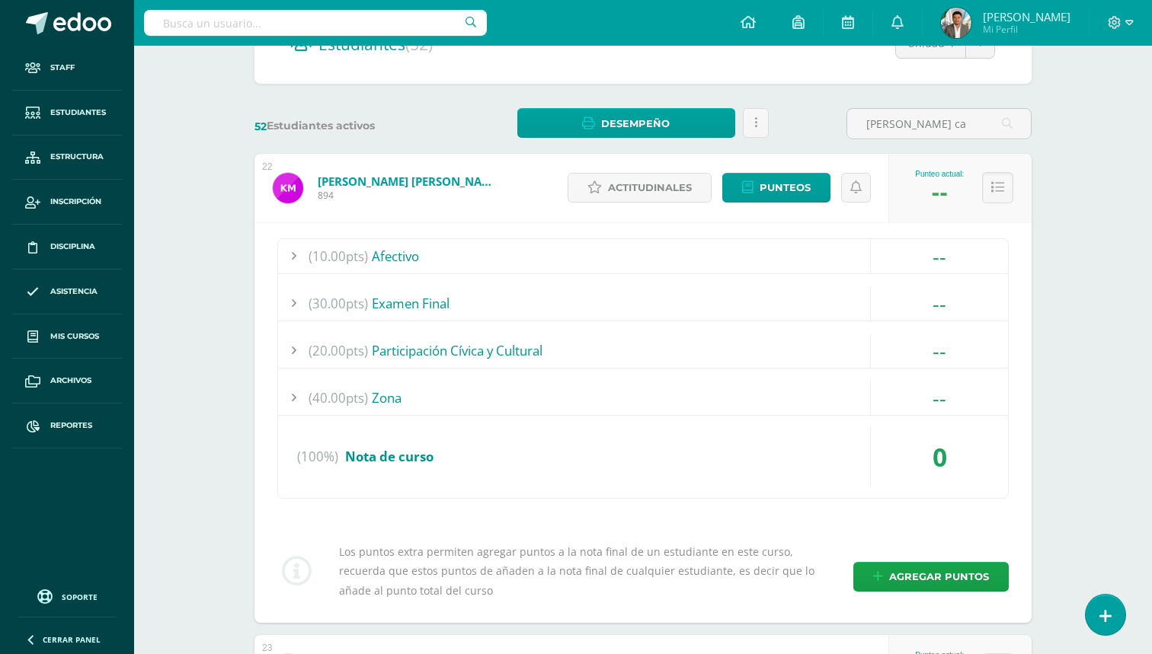
scroll to position [327, 0]
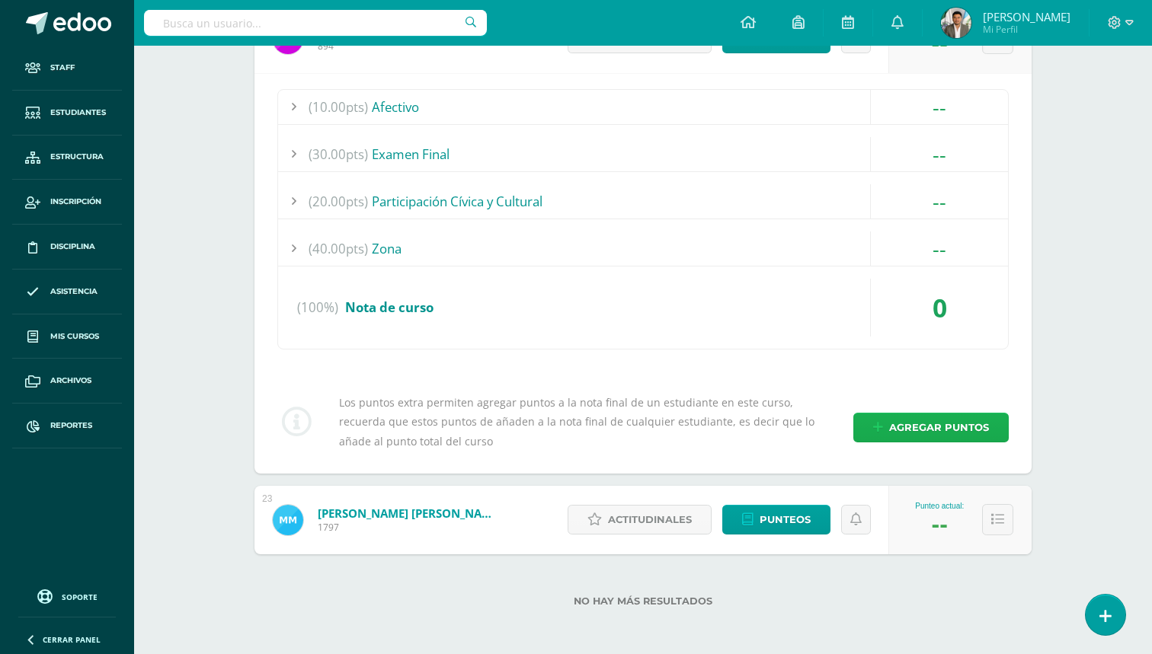
click at [955, 434] on span "Agregar puntos" at bounding box center [939, 428] width 100 height 28
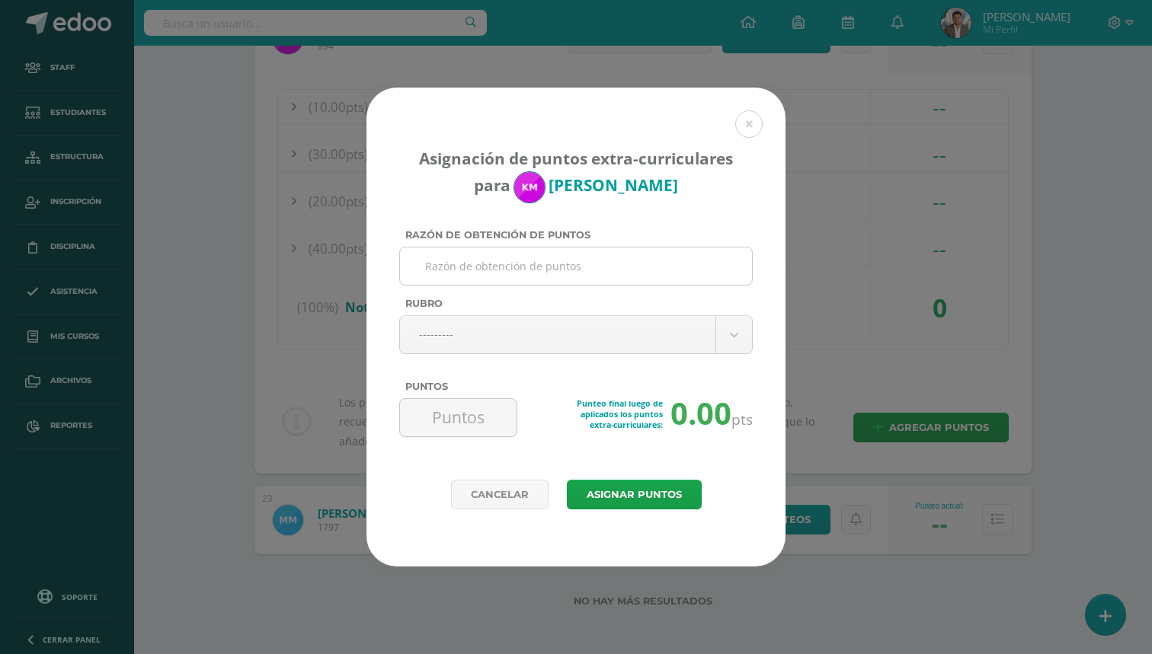
type input "P"
click at [471, 422] on input "Puntos" at bounding box center [458, 417] width 104 height 37
type input "76"
click at [467, 270] on input "Razón de obtención de puntos" at bounding box center [576, 266] width 340 height 37
type input "P"
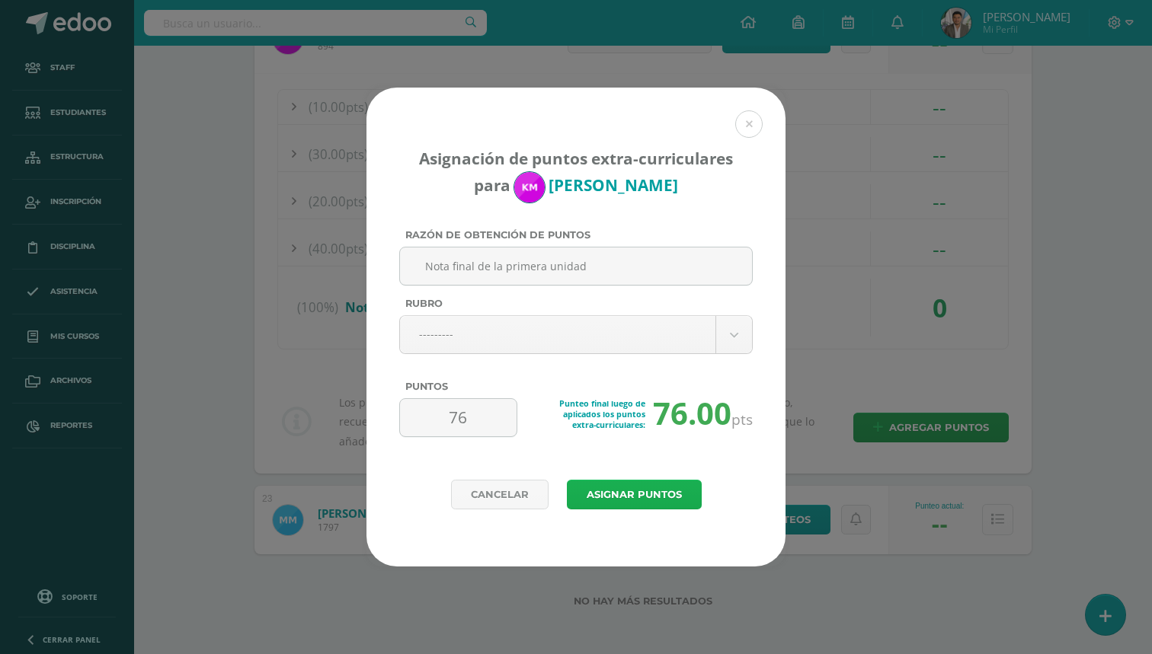
type input "Nota final de la primera unidad"
click at [609, 487] on button "Asignar puntos" at bounding box center [634, 495] width 135 height 30
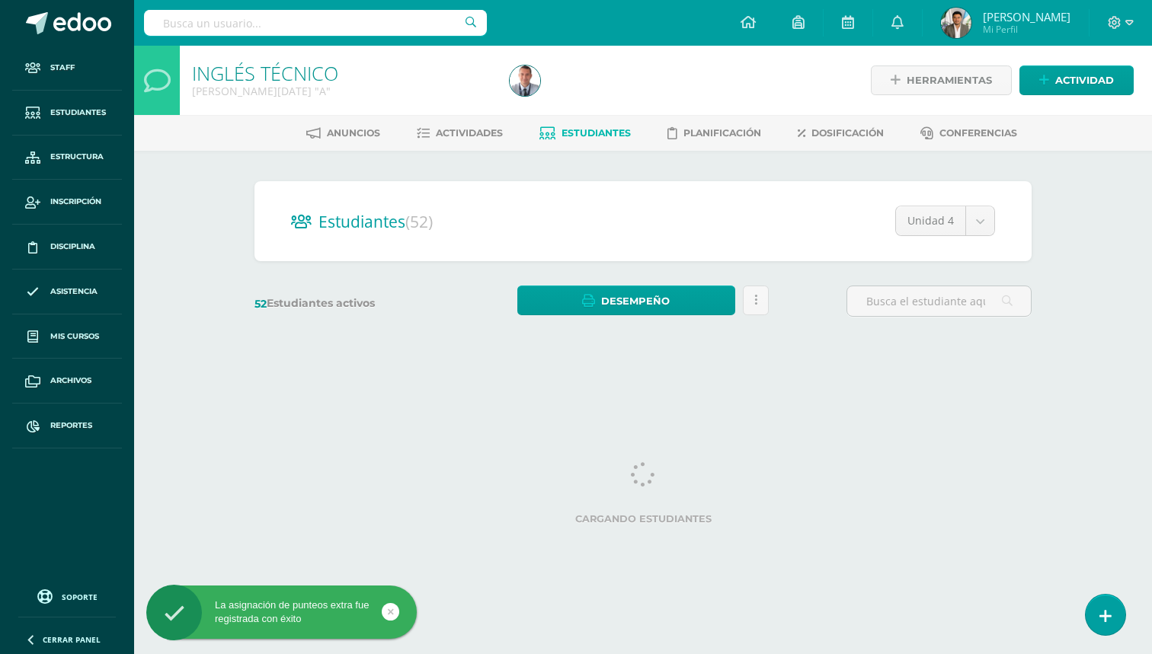
click at [350, 33] on input "text" at bounding box center [315, 23] width 343 height 26
type input "[PERSON_NAME] C"
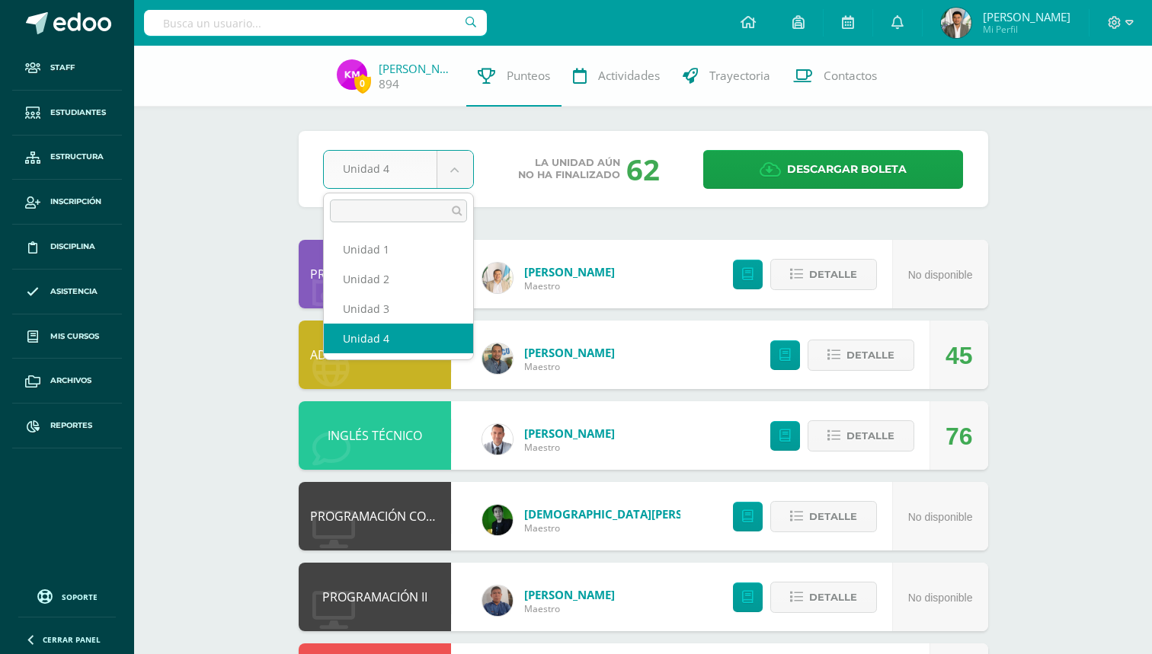
click at [438, 168] on body "Staff Estudiantes Estructura Inscripción Disciplina Asistencia Mis cursos Archi…" at bounding box center [576, 533] width 1152 height 1066
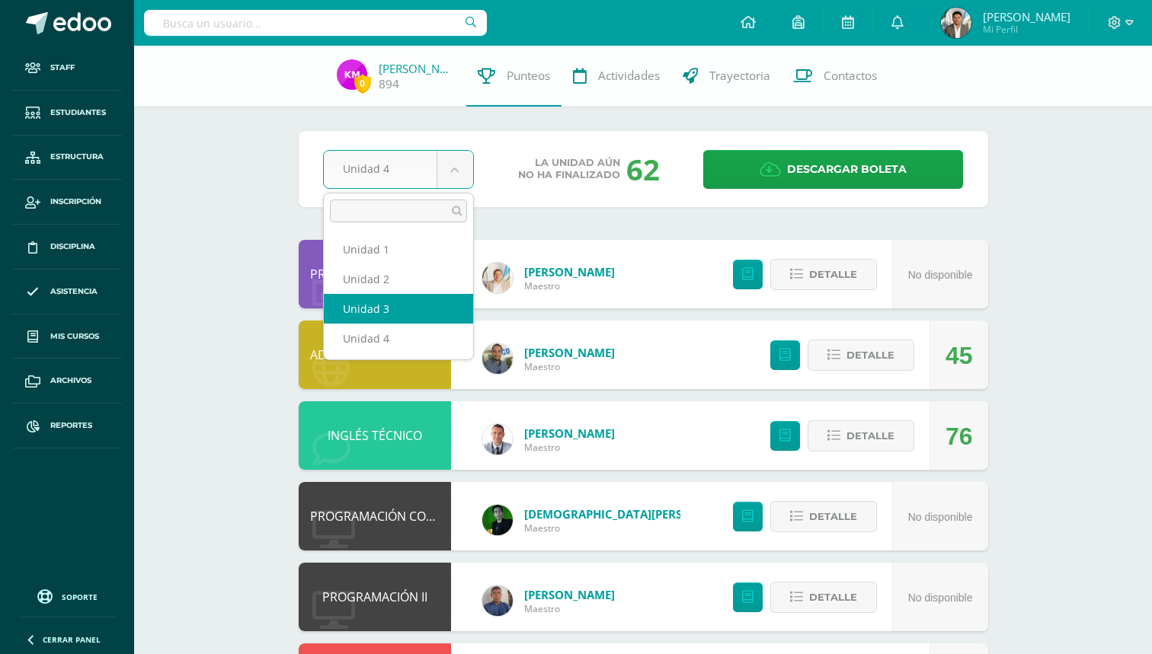
select select "Unidad 3"
click at [381, 302] on div "PROBLEMAS SOCIOECONÓMICOS" at bounding box center [375, 274] width 152 height 69
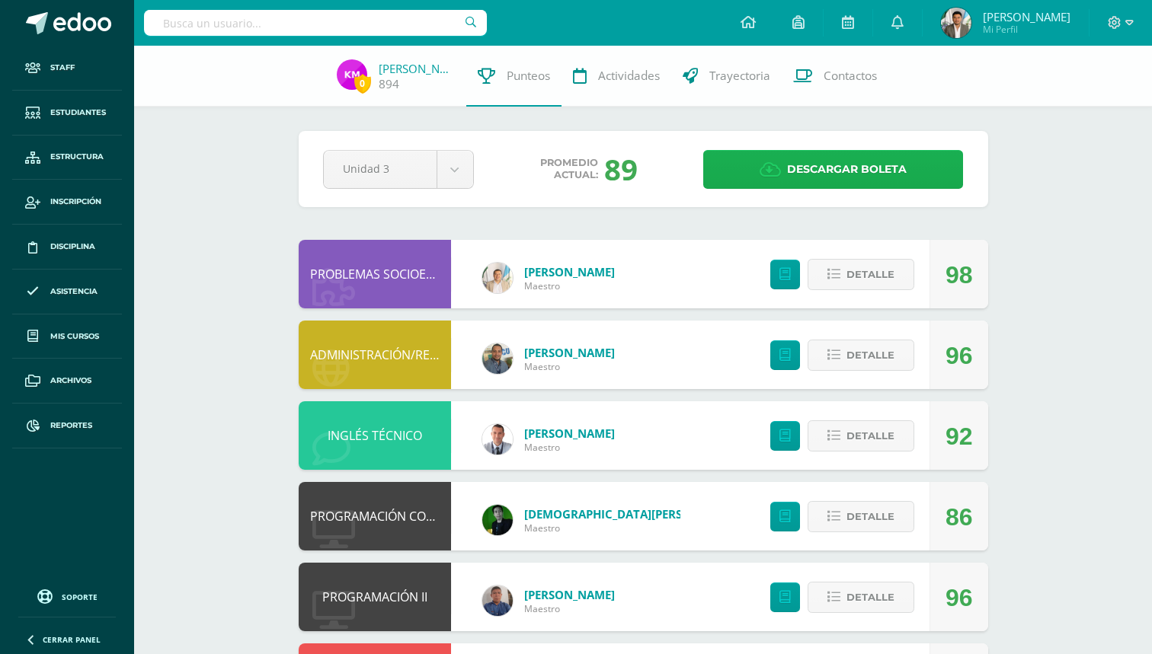
click at [844, 171] on span "Descargar boleta" at bounding box center [847, 169] width 120 height 37
click at [815, 174] on span "Descargar boleta" at bounding box center [847, 169] width 120 height 37
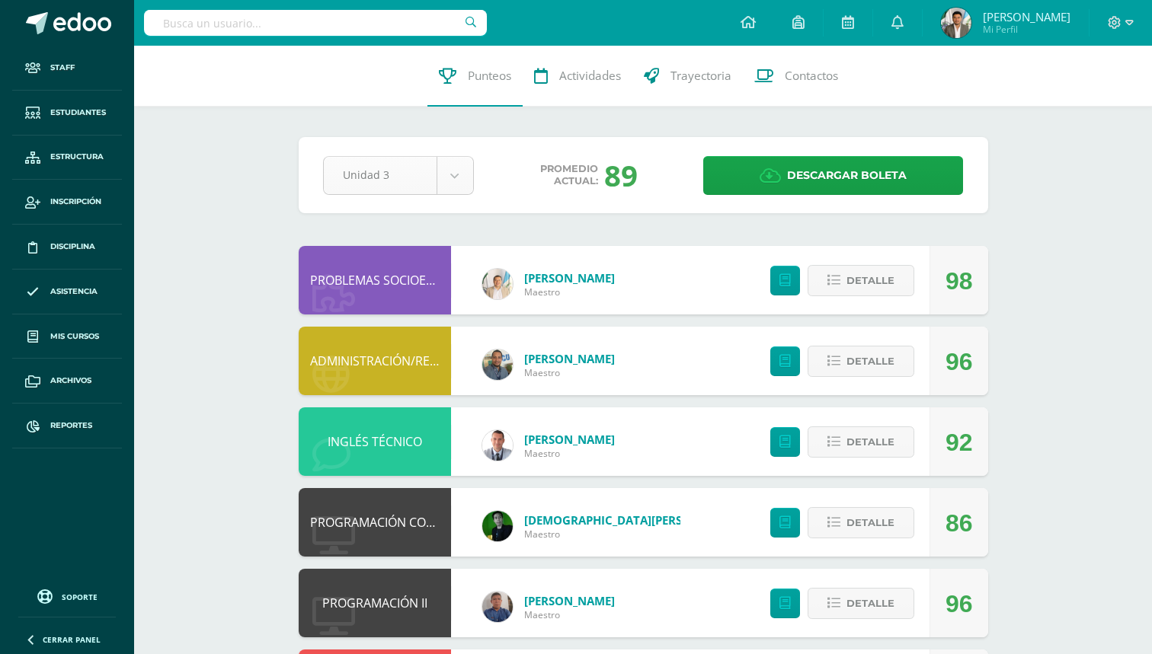
click at [439, 172] on body "Staff Estudiantes Estructura Inscripción Disciplina Asistencia Mis cursos Archi…" at bounding box center [576, 536] width 1152 height 1072
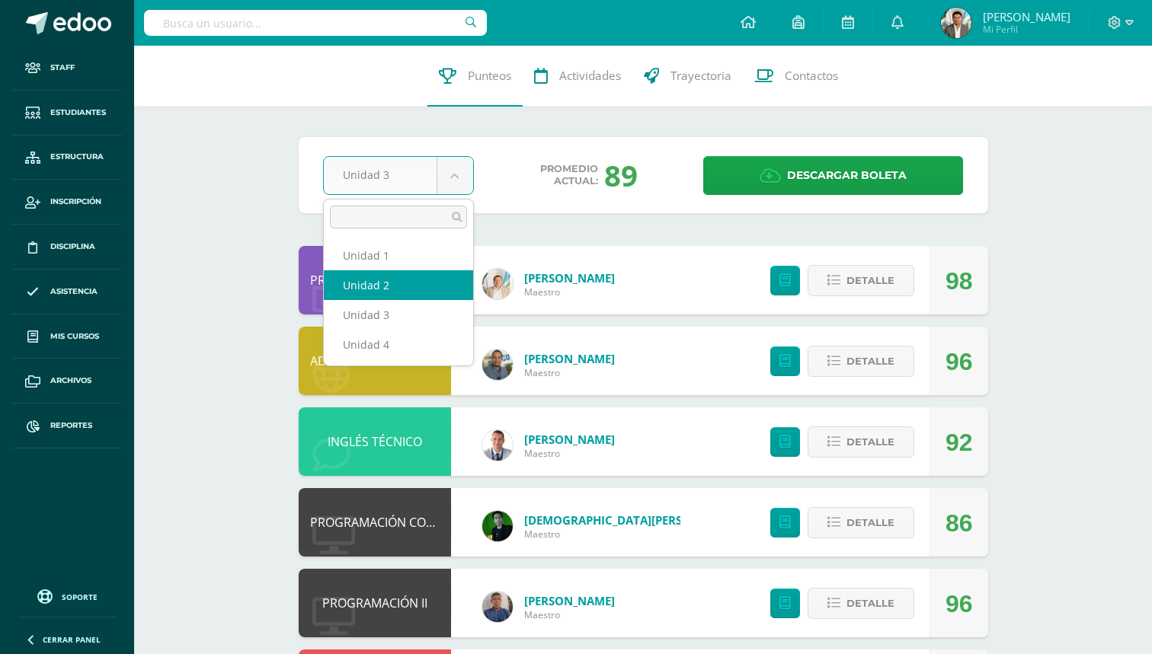
select select "Unidad 1"
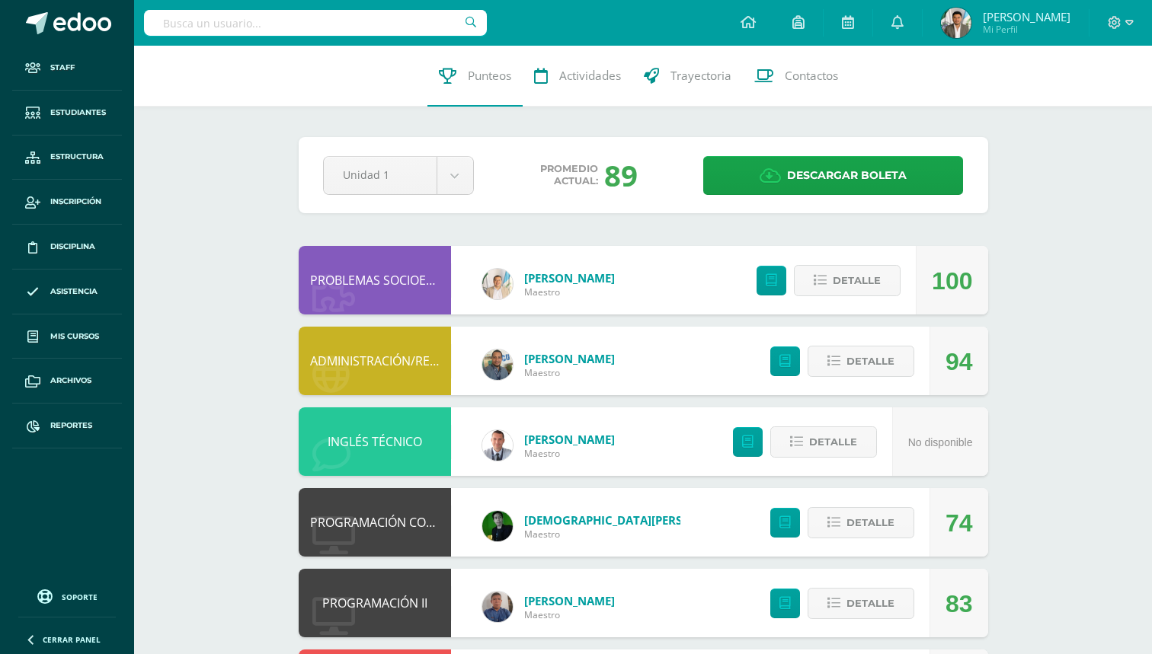
click at [545, 436] on link "[PERSON_NAME]" at bounding box center [569, 439] width 91 height 15
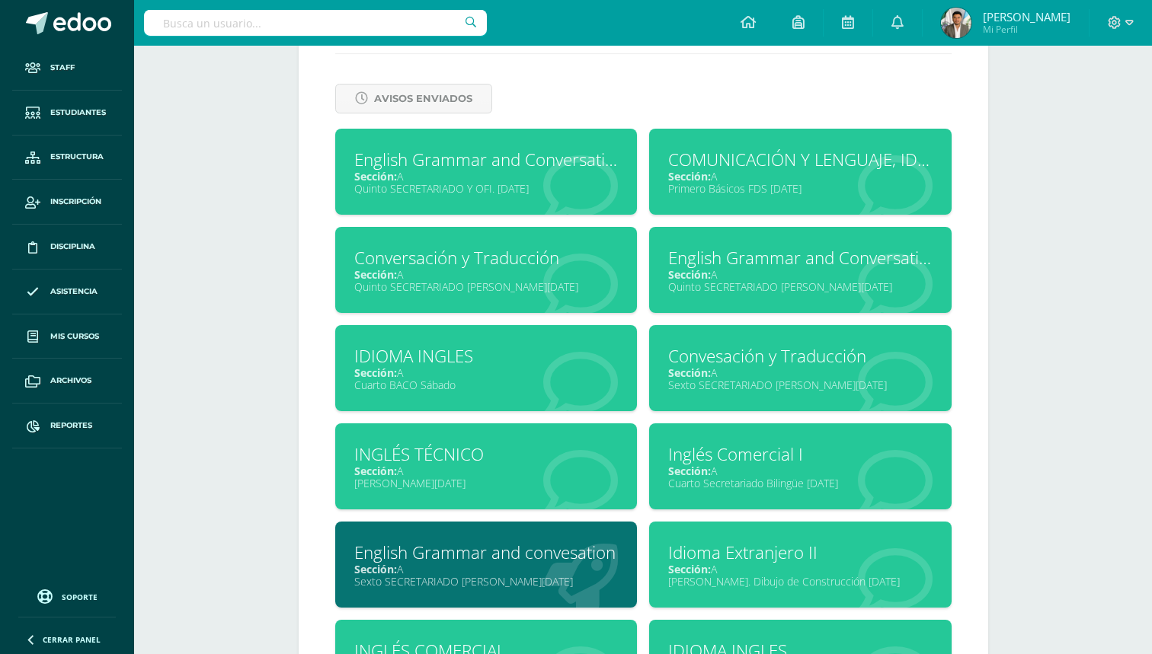
scroll to position [694, 0]
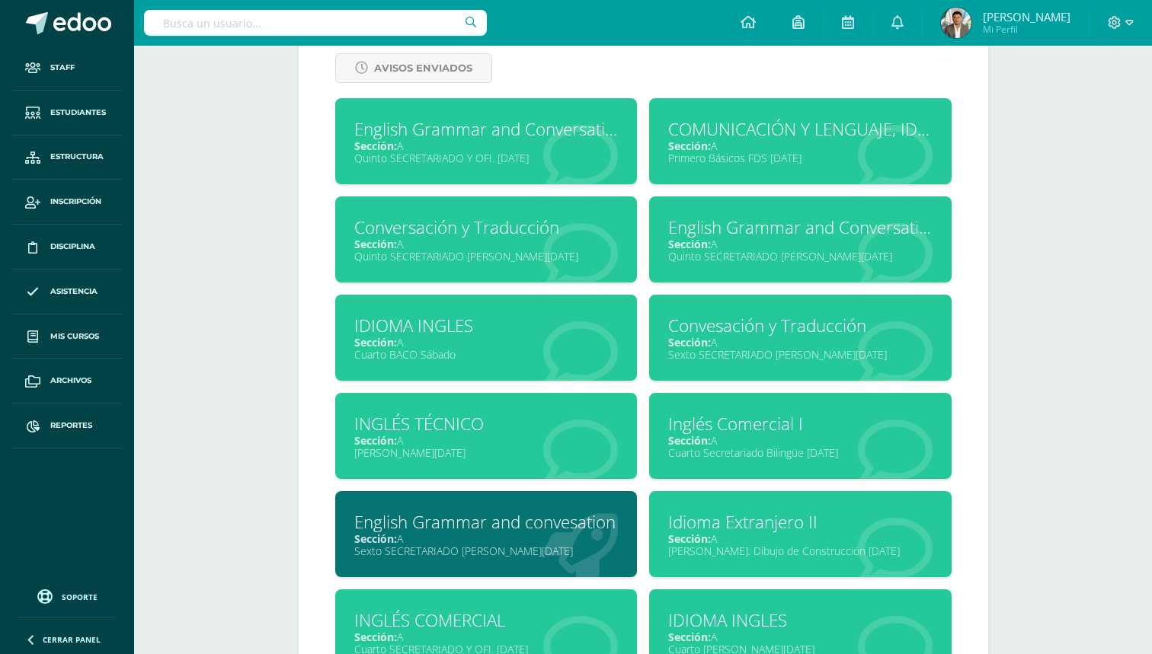
click at [532, 430] on div "INGLÉS TÉCNICO" at bounding box center [486, 424] width 264 height 24
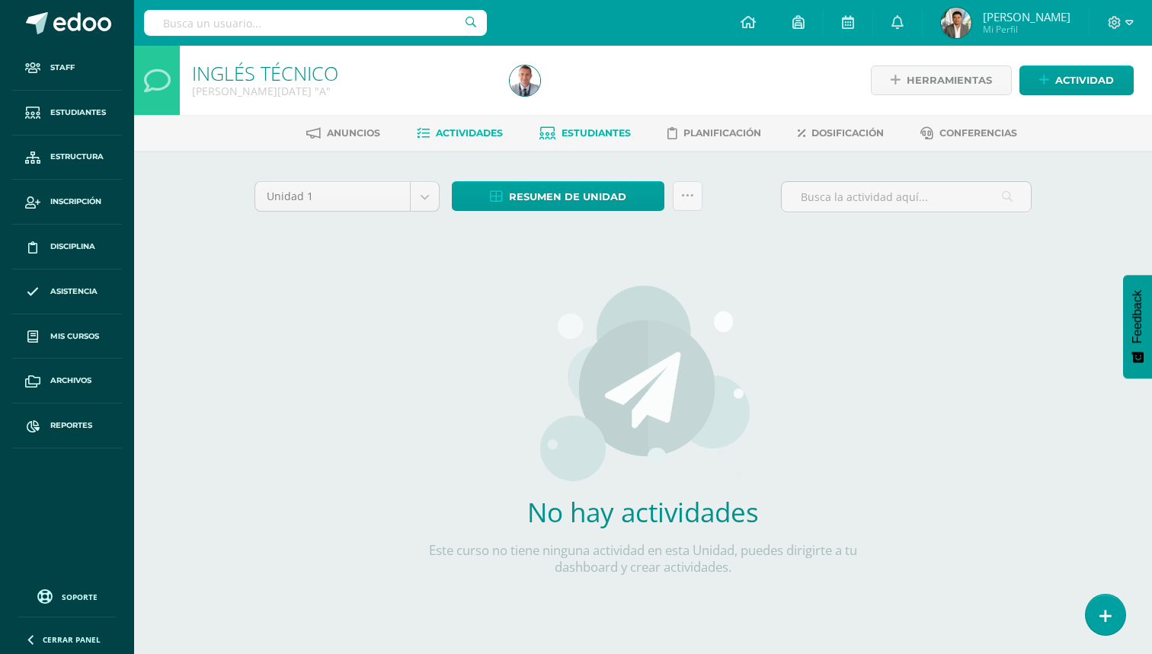
click at [593, 130] on span "Estudiantes" at bounding box center [595, 132] width 69 height 11
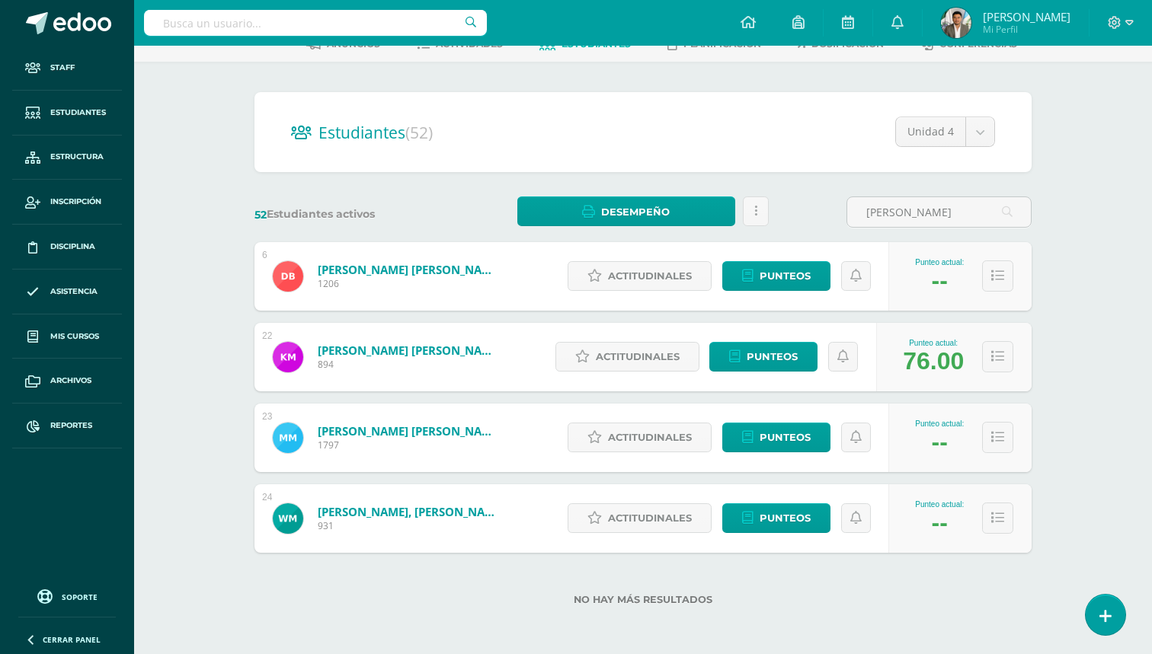
scroll to position [89, 0]
type input "[PERSON_NAME]"
click at [982, 367] on button at bounding box center [997, 356] width 31 height 31
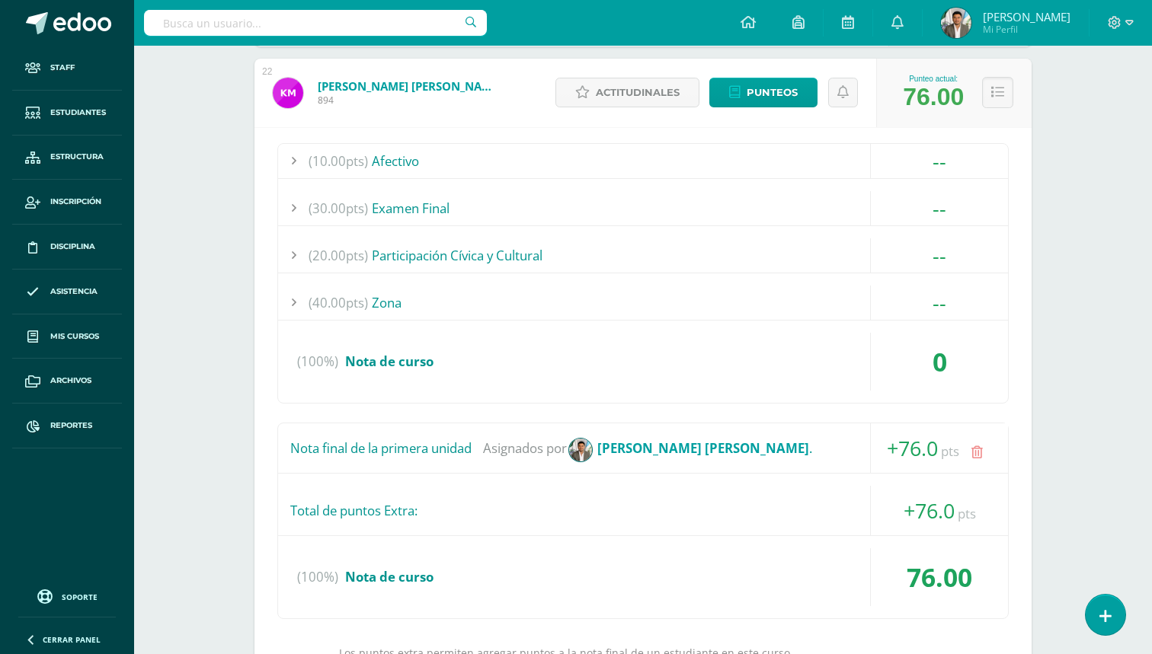
scroll to position [311, 0]
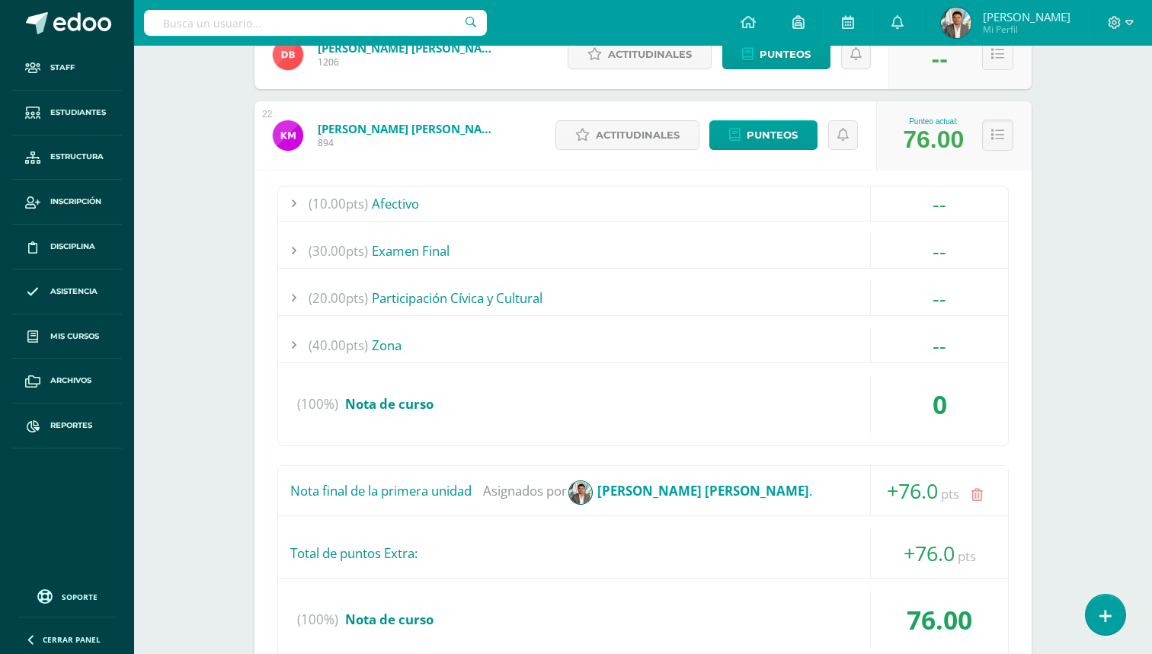
click at [444, 131] on link "[PERSON_NAME] [PERSON_NAME]" at bounding box center [409, 128] width 183 height 15
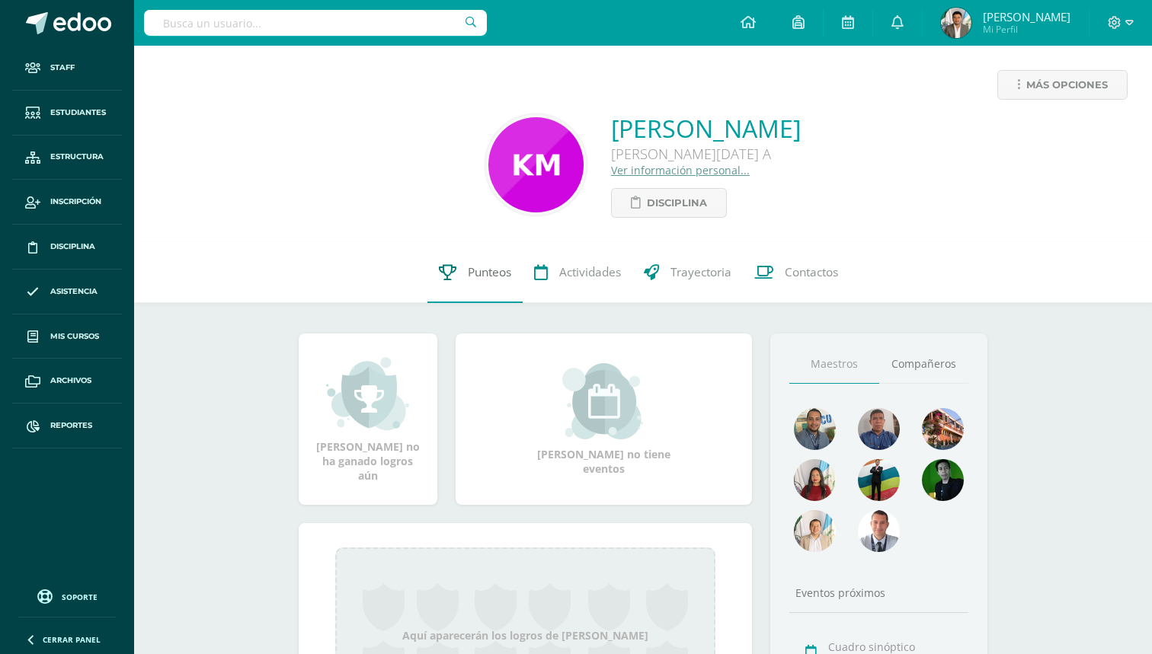
click at [510, 267] on span "Punteos" at bounding box center [489, 272] width 43 height 16
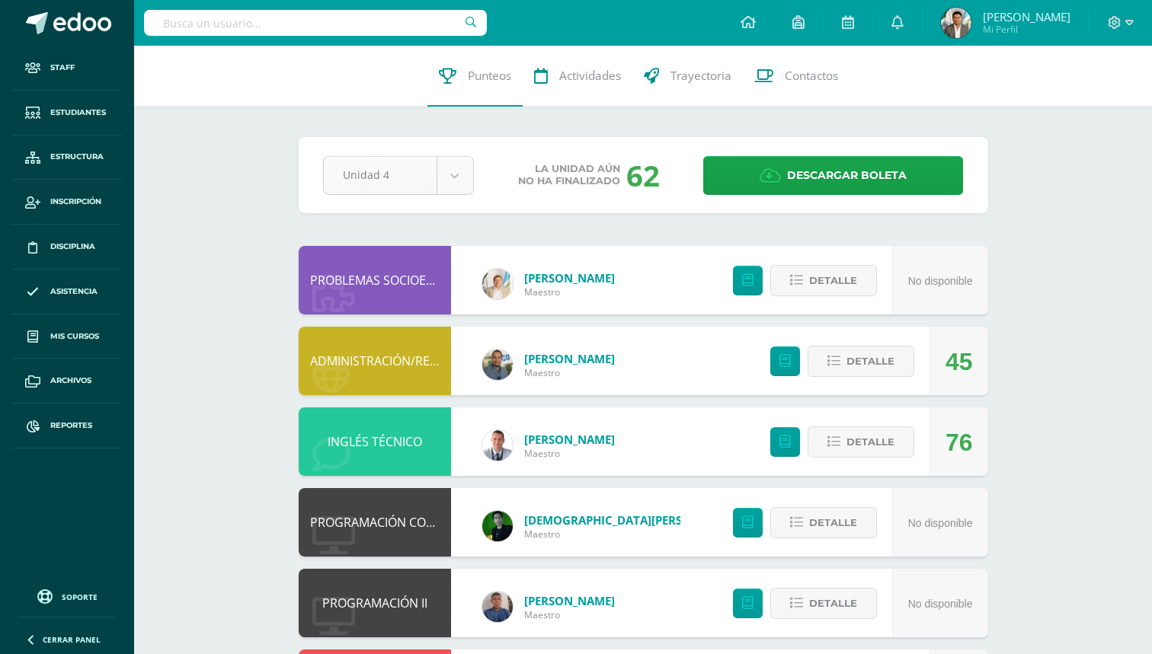
click at [459, 176] on body "Staff Estudiantes Estructura Inscripción Disciplina Asistencia Mis cursos Archi…" at bounding box center [576, 536] width 1152 height 1072
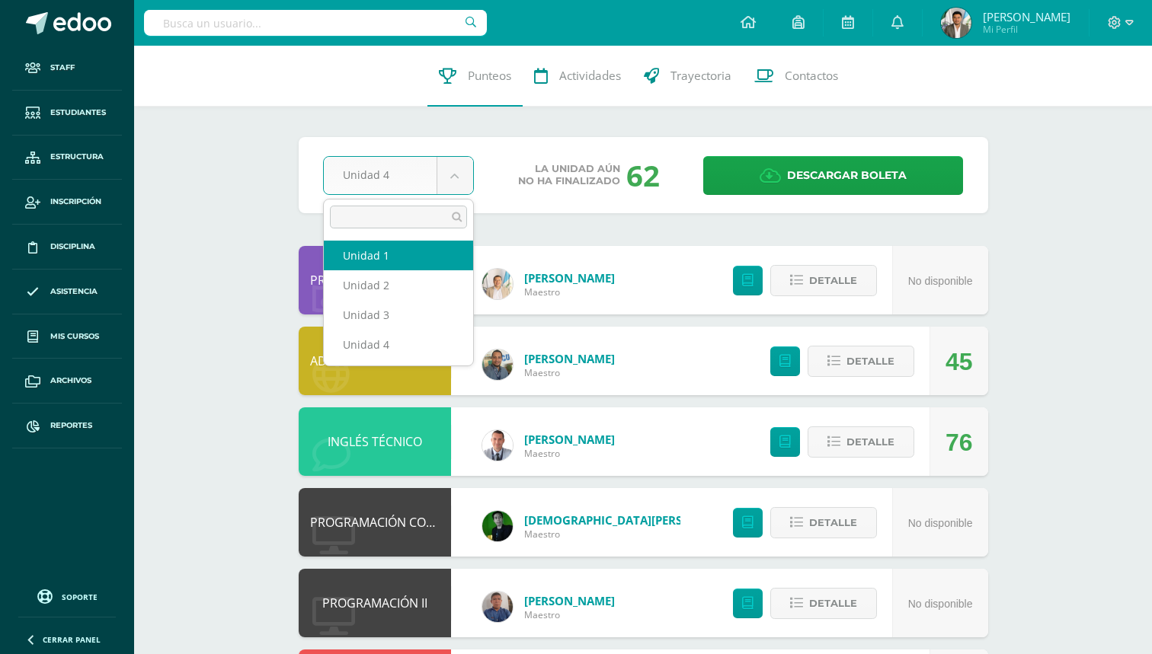
select select "Unidad 1"
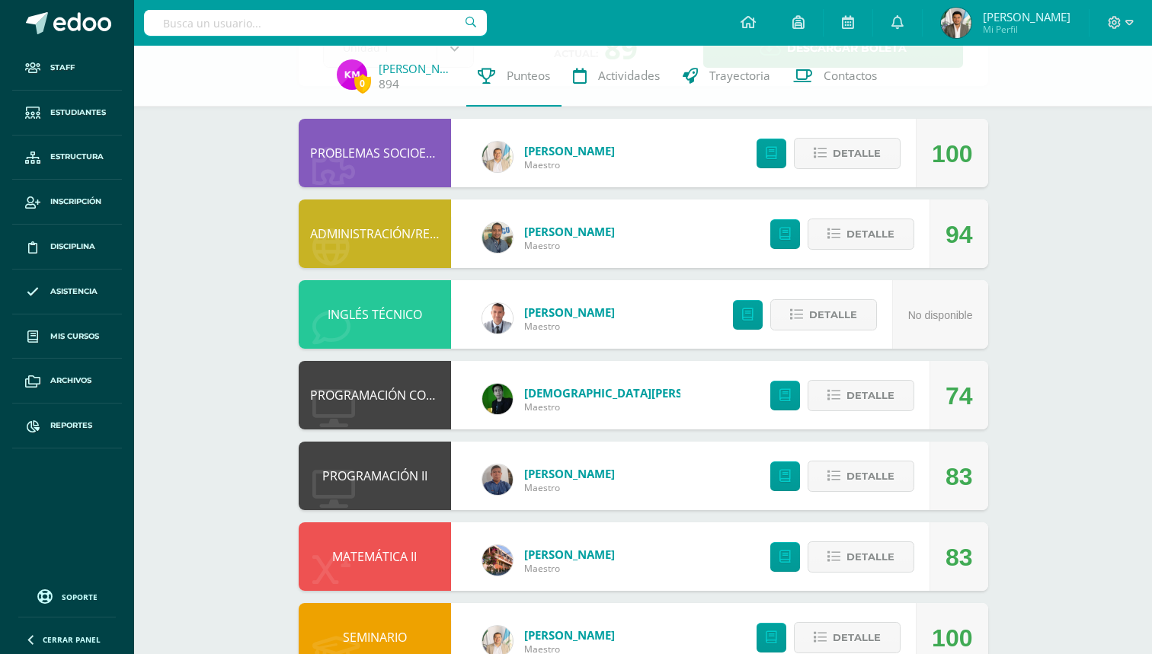
scroll to position [147, 0]
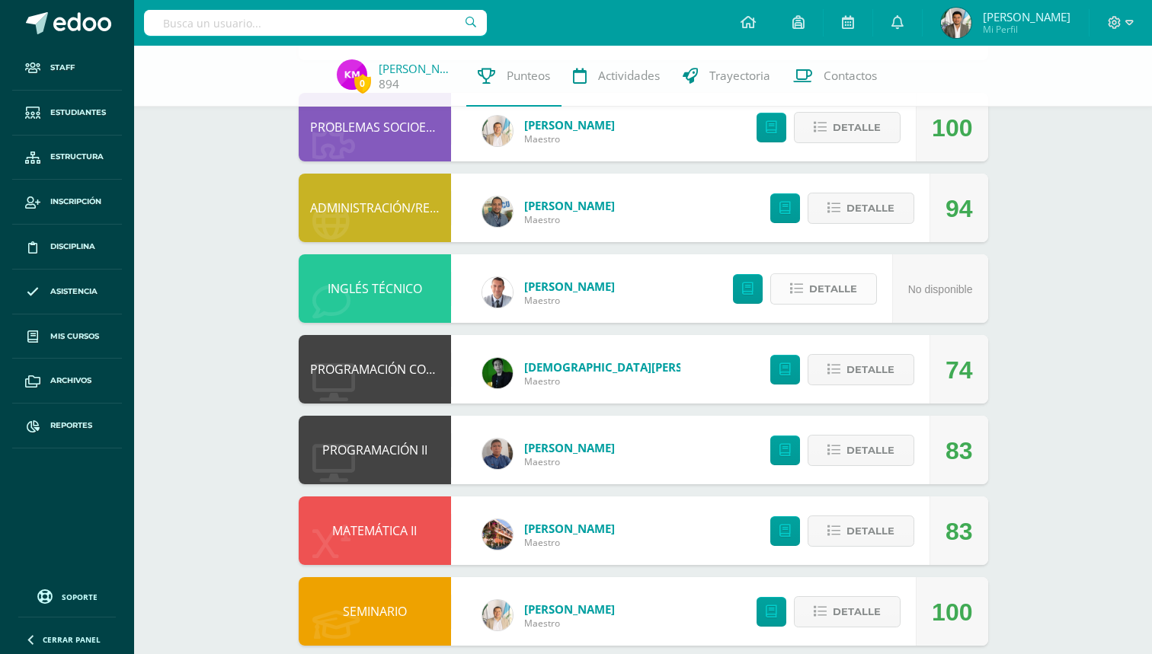
click at [844, 292] on span "Detalle" at bounding box center [833, 289] width 48 height 28
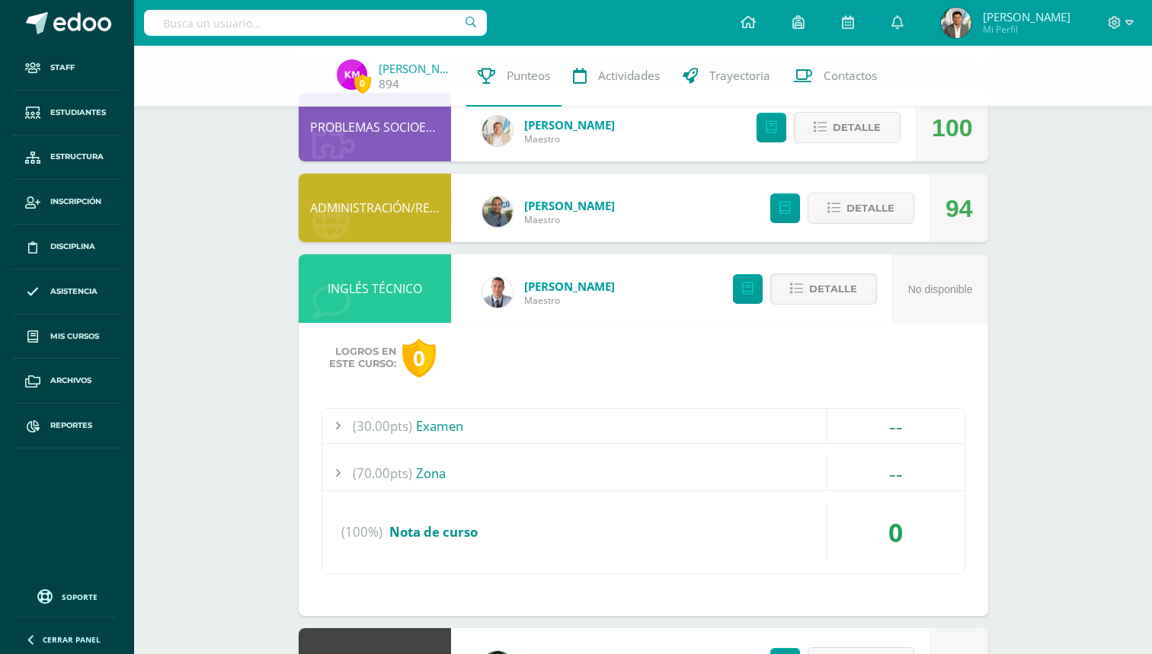
click at [539, 289] on link "[PERSON_NAME]" at bounding box center [569, 286] width 91 height 15
click at [538, 538] on div "(100%) Nota de curso" at bounding box center [643, 532] width 642 height 58
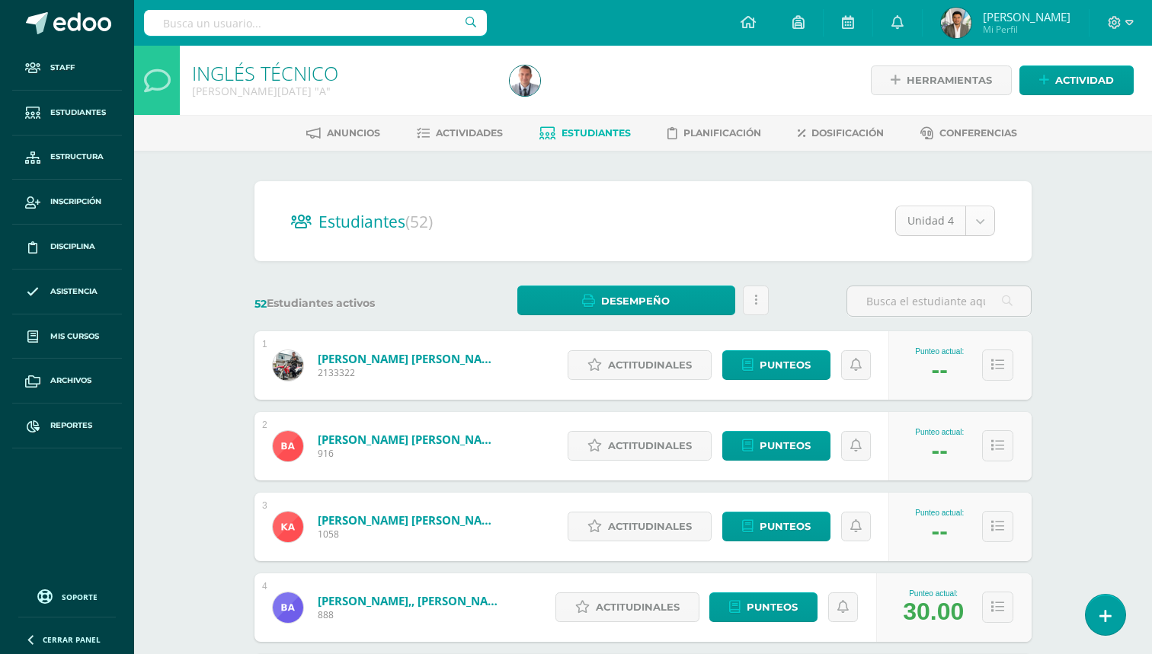
click at [975, 221] on body "Staff Estudiantes Estructura Inscripción Disciplina Asistencia Mis cursos Archi…" at bounding box center [576, 611] width 1152 height 1223
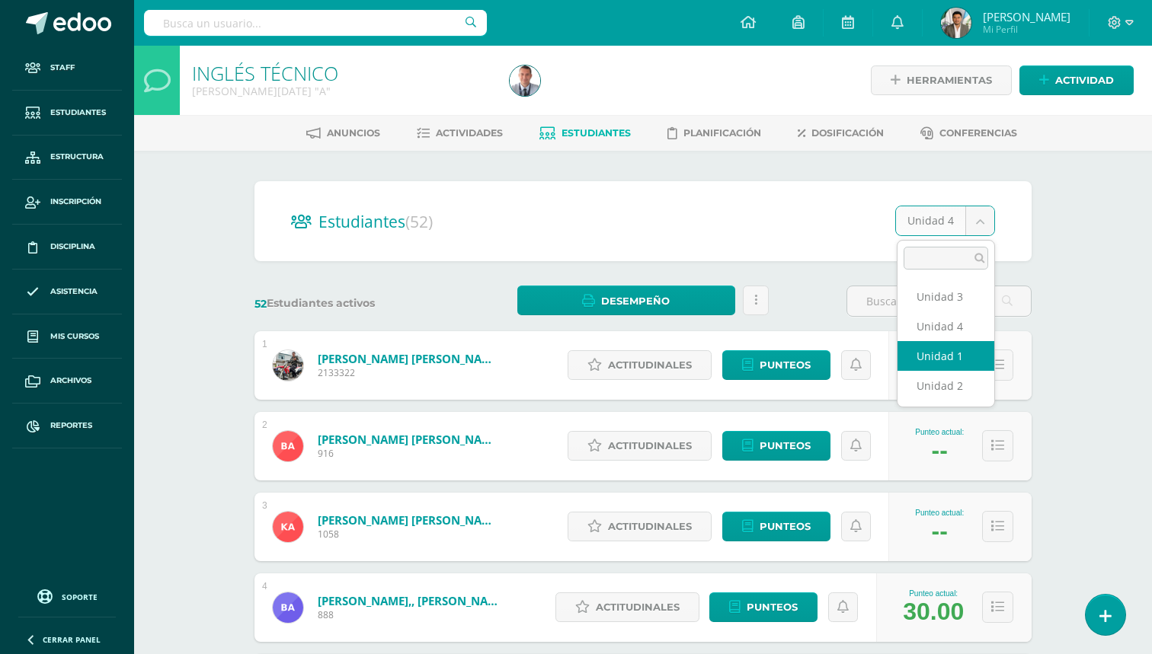
select select "/dashboard/teacher/section/2101/students/?unit=70889"
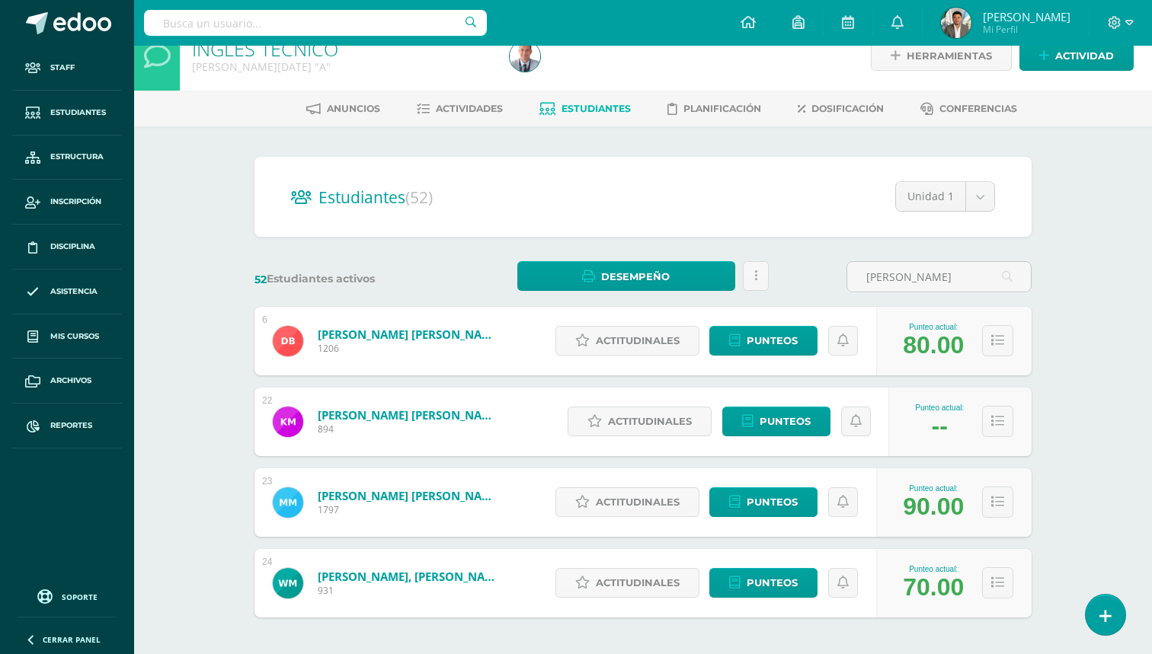
scroll to position [25, 0]
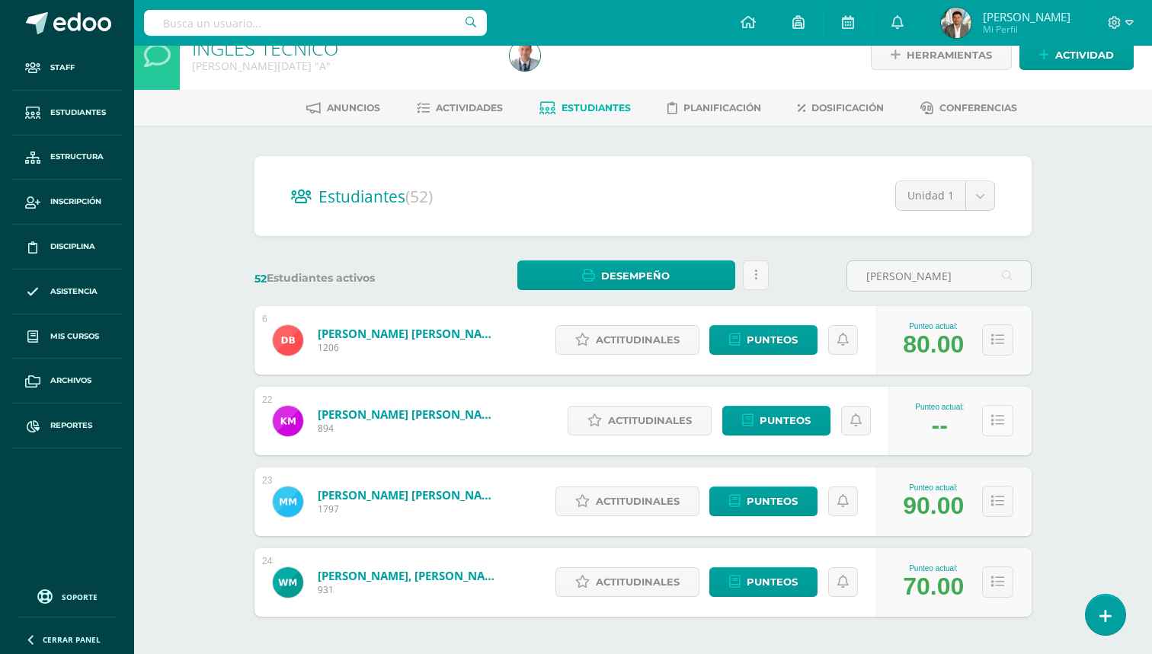
type input "[PERSON_NAME]"
click at [989, 420] on button at bounding box center [997, 420] width 31 height 31
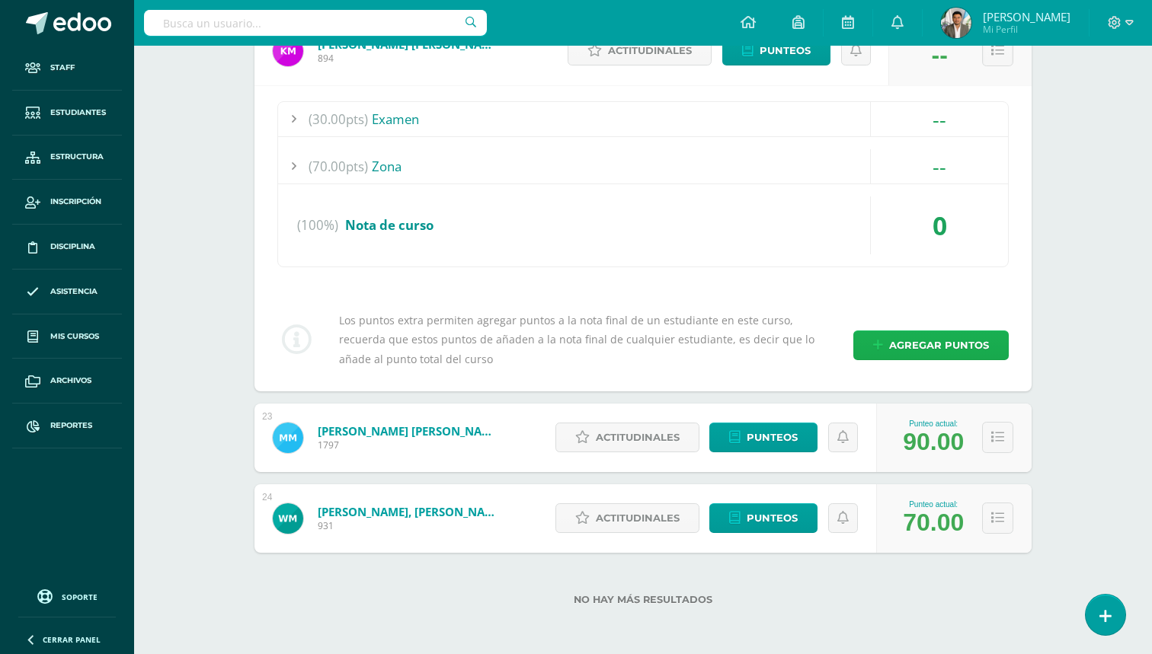
scroll to position [395, 0]
click at [926, 352] on span "Agregar puntos" at bounding box center [939, 346] width 100 height 28
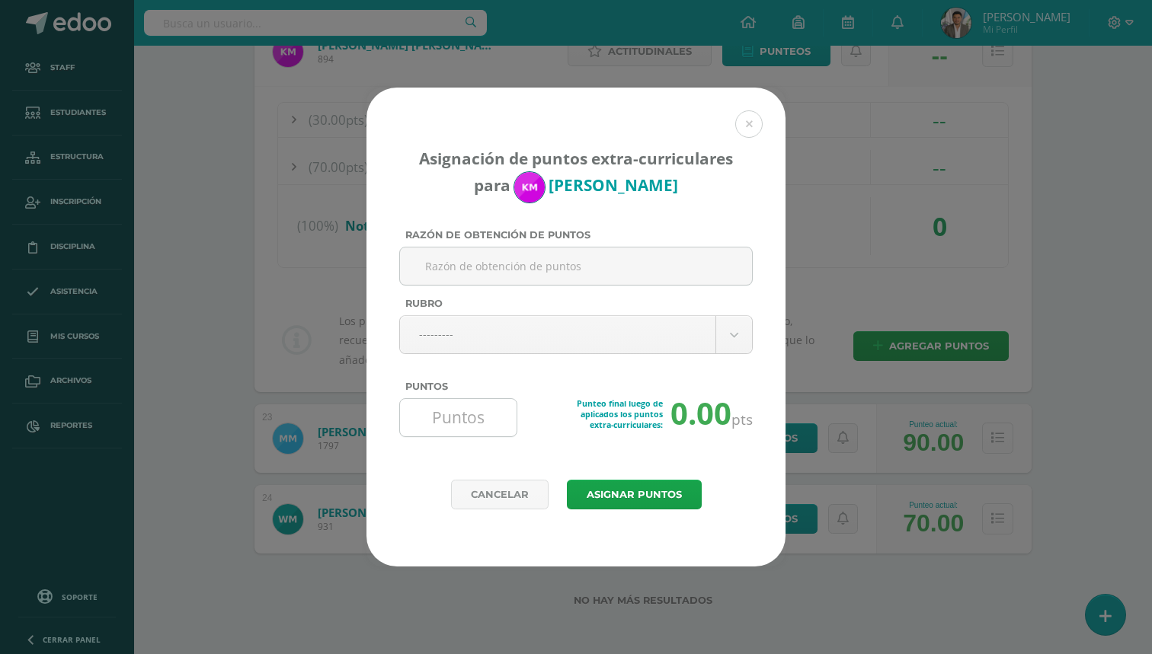
click at [460, 422] on input "Puntos" at bounding box center [458, 417] width 104 height 37
type input "76"
click at [501, 266] on input "Razón de obtención de puntos" at bounding box center [576, 266] width 340 height 37
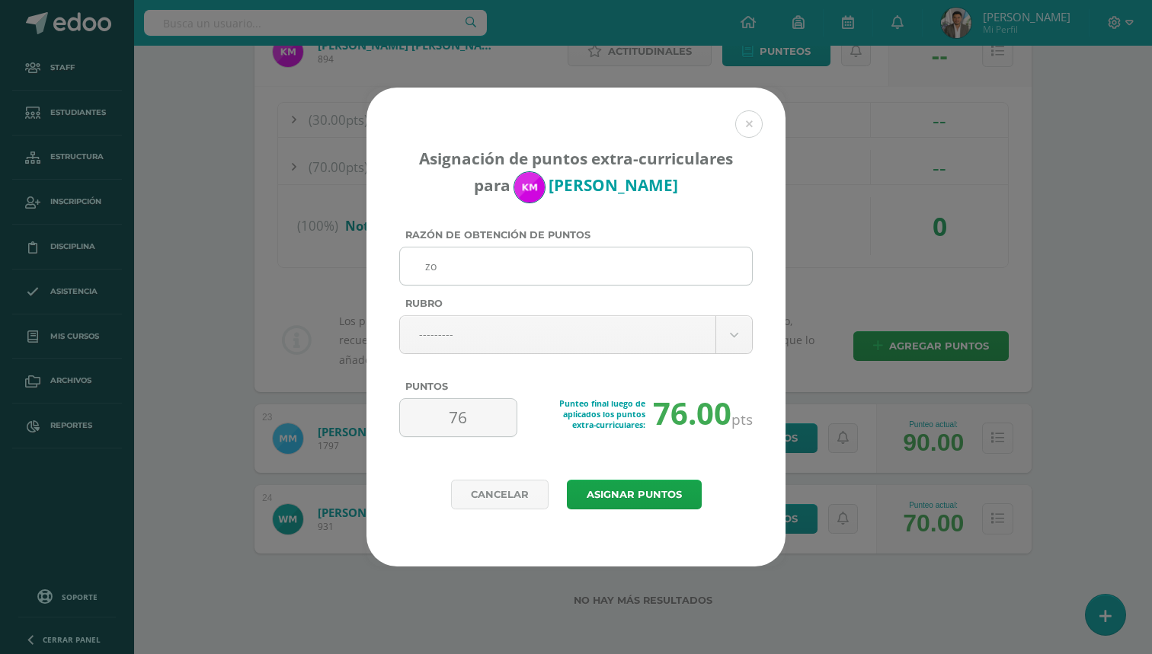
type input "z"
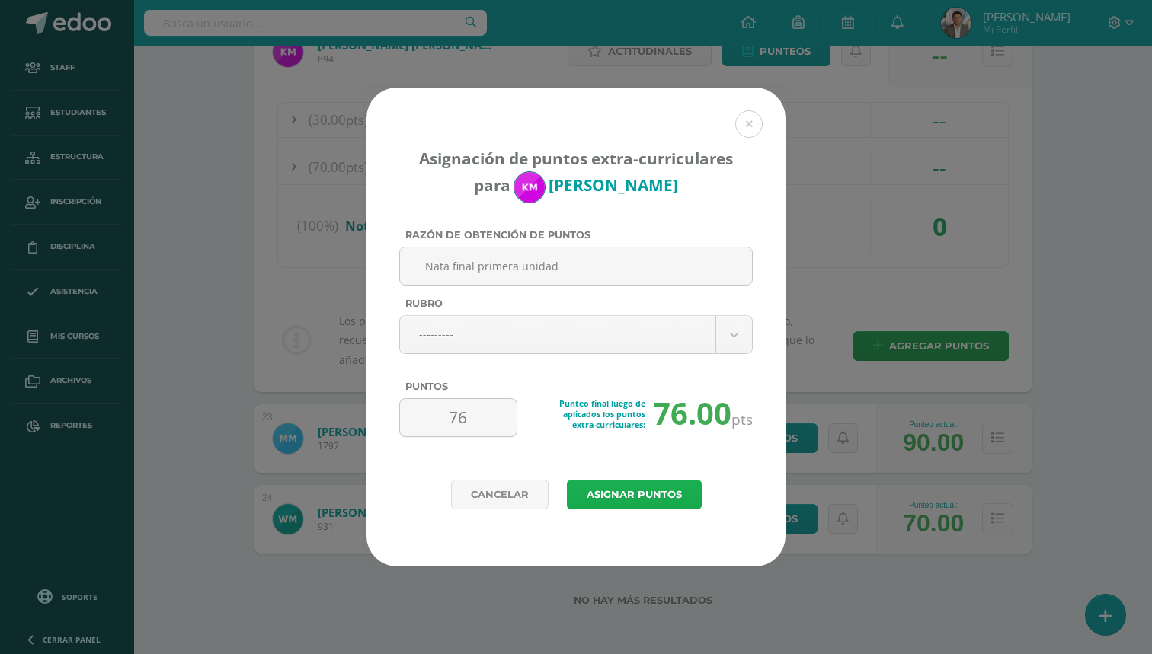
type input "Nata final primera unidad"
click at [619, 497] on button "Asignar puntos" at bounding box center [634, 495] width 135 height 30
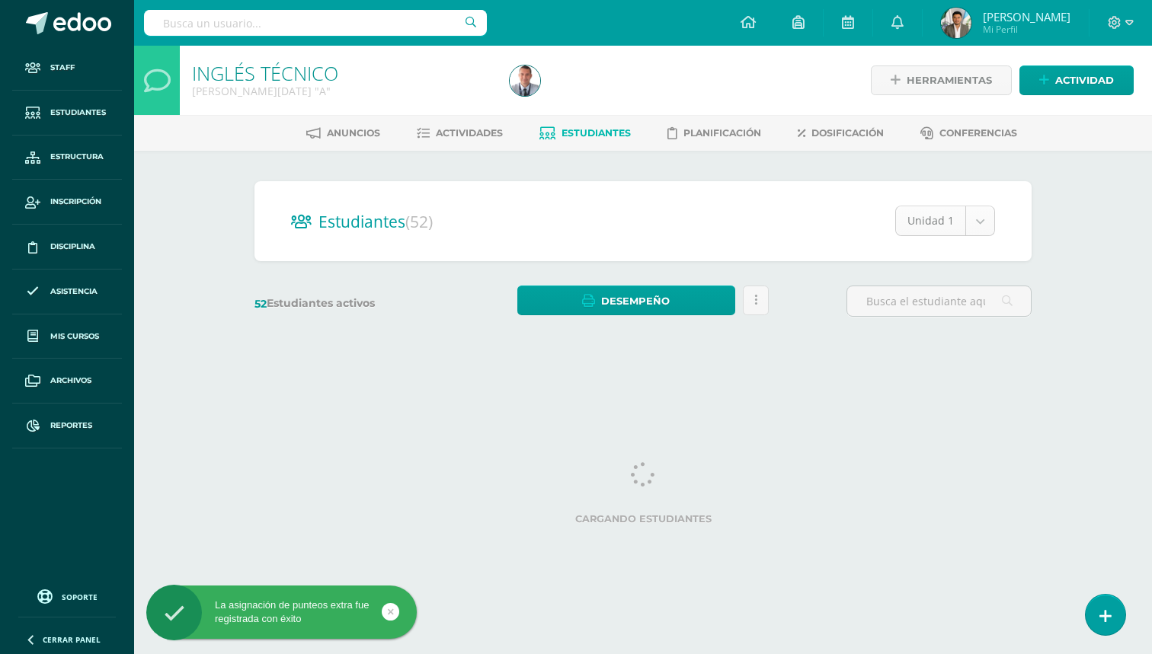
click at [970, 214] on body "La asignación de punteos extra fue registrada con éxito Staff Estudiantes Estru…" at bounding box center [576, 181] width 1152 height 362
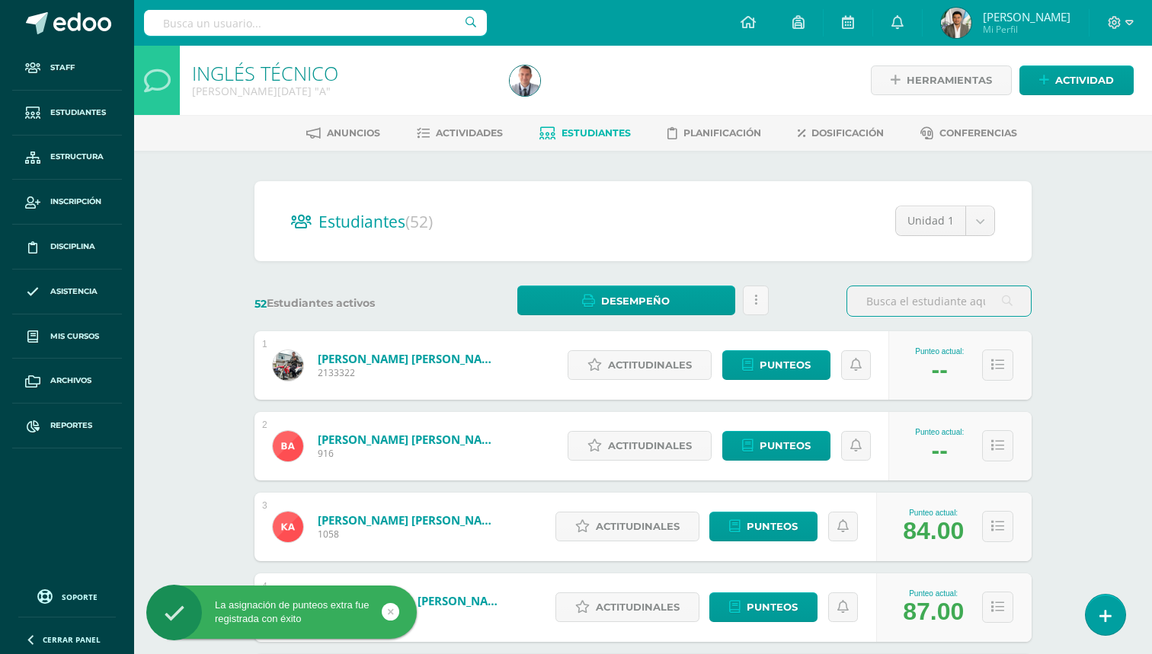
click at [939, 297] on input "text" at bounding box center [939, 301] width 184 height 30
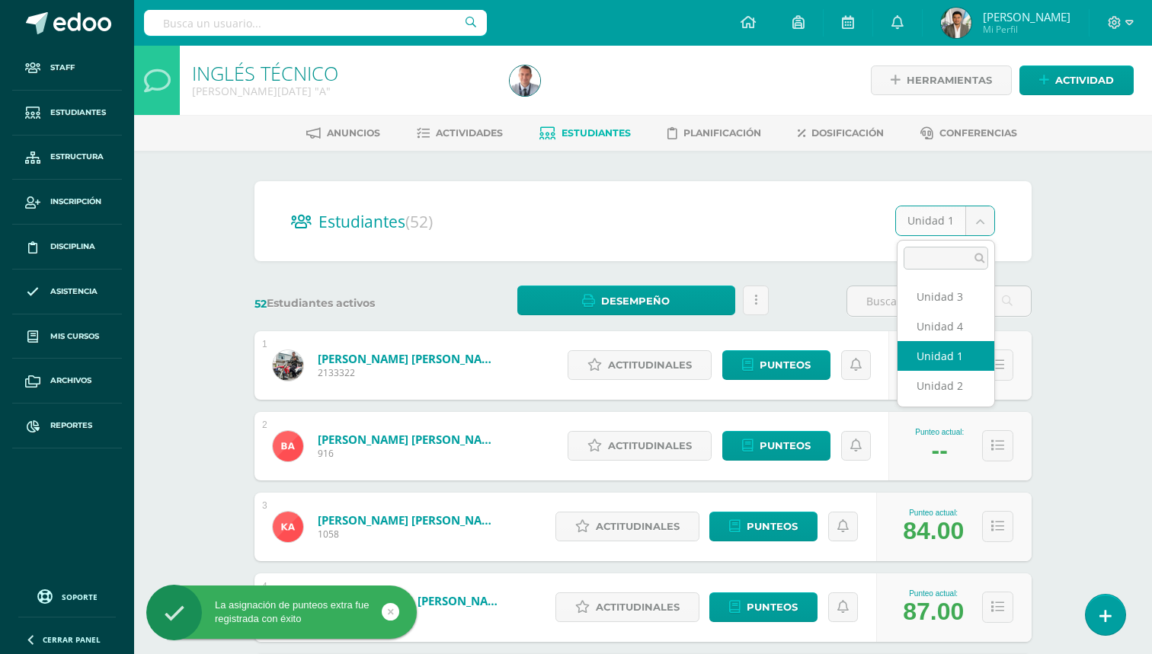
click at [973, 227] on body "La asignación de punteos extra fue registrada con éxito Staff Estudiantes Estru…" at bounding box center [576, 611] width 1152 height 1223
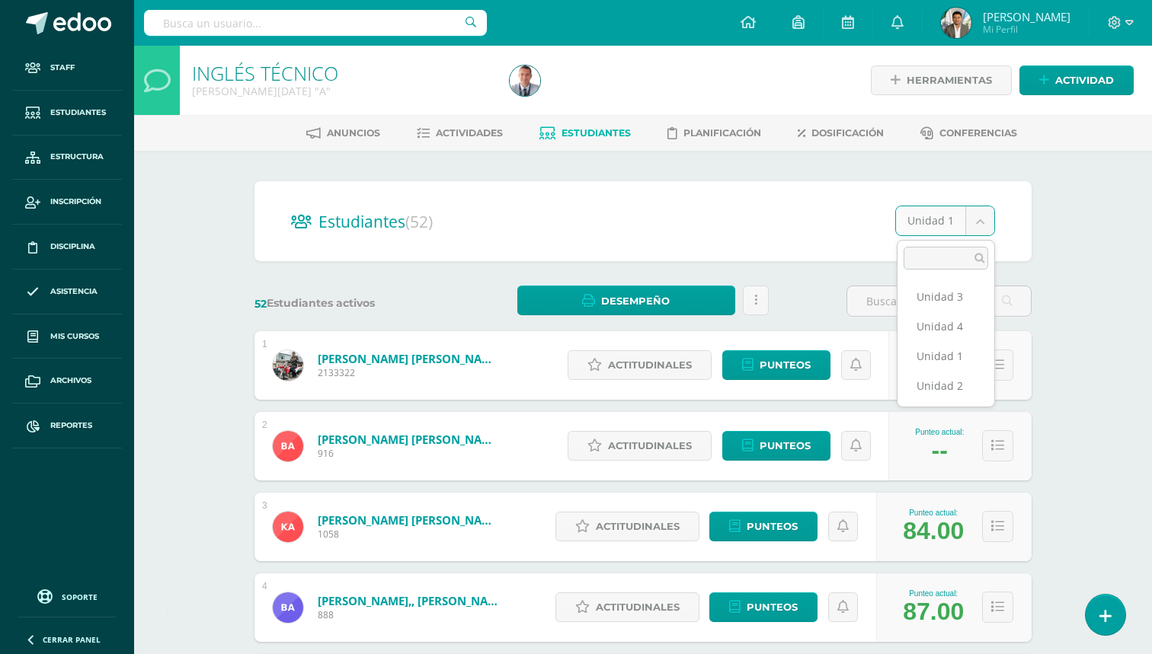
click at [935, 404] on ul "Unidad 3 Unidad 4 Unidad 1 Unidad 2" at bounding box center [945, 341] width 97 height 131
select select "/dashboard/teacher/section/2101/students/?unit=70892"
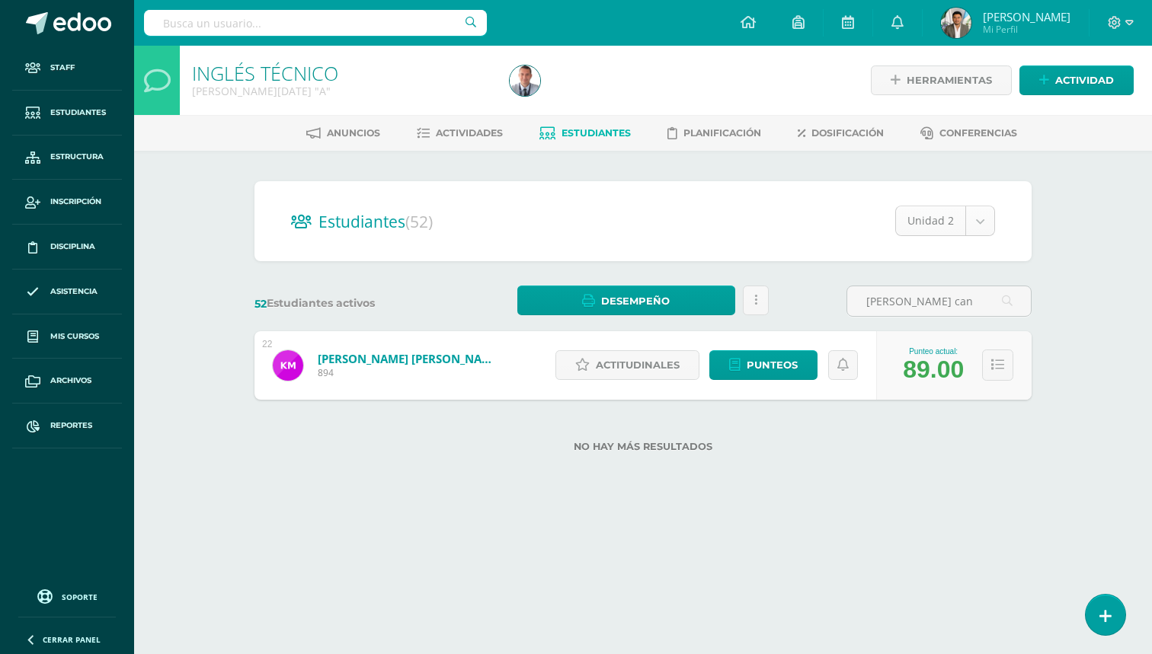
type input "Mejía can"
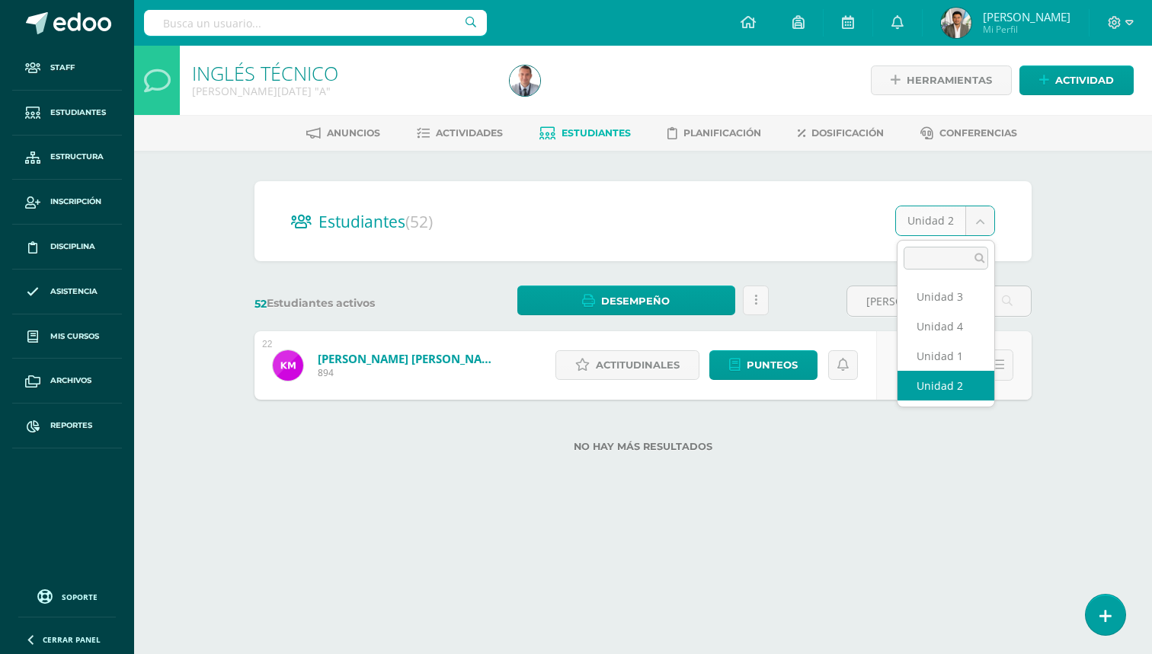
click at [970, 226] on body "Staff Estudiantes Estructura Inscripción Disciplina Asistencia Mis cursos Archi…" at bounding box center [576, 250] width 1152 height 501
select select "/dashboard/teacher/section/2101/students/?unit=70893"
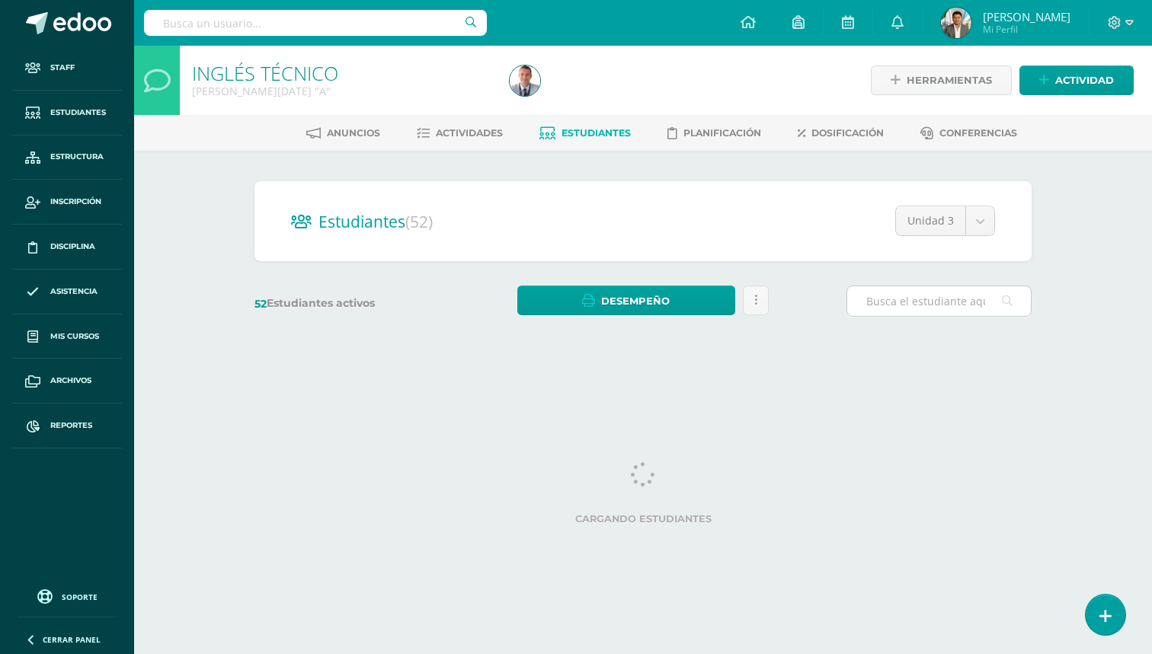
click at [946, 304] on input "text" at bounding box center [939, 301] width 184 height 30
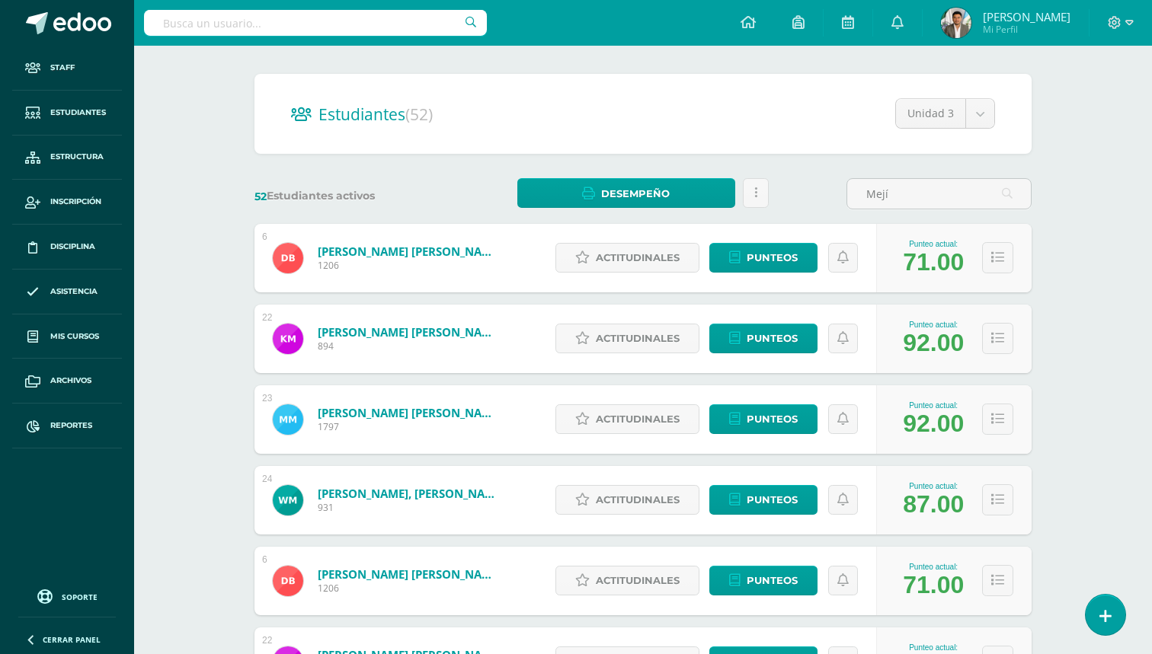
scroll to position [111, 0]
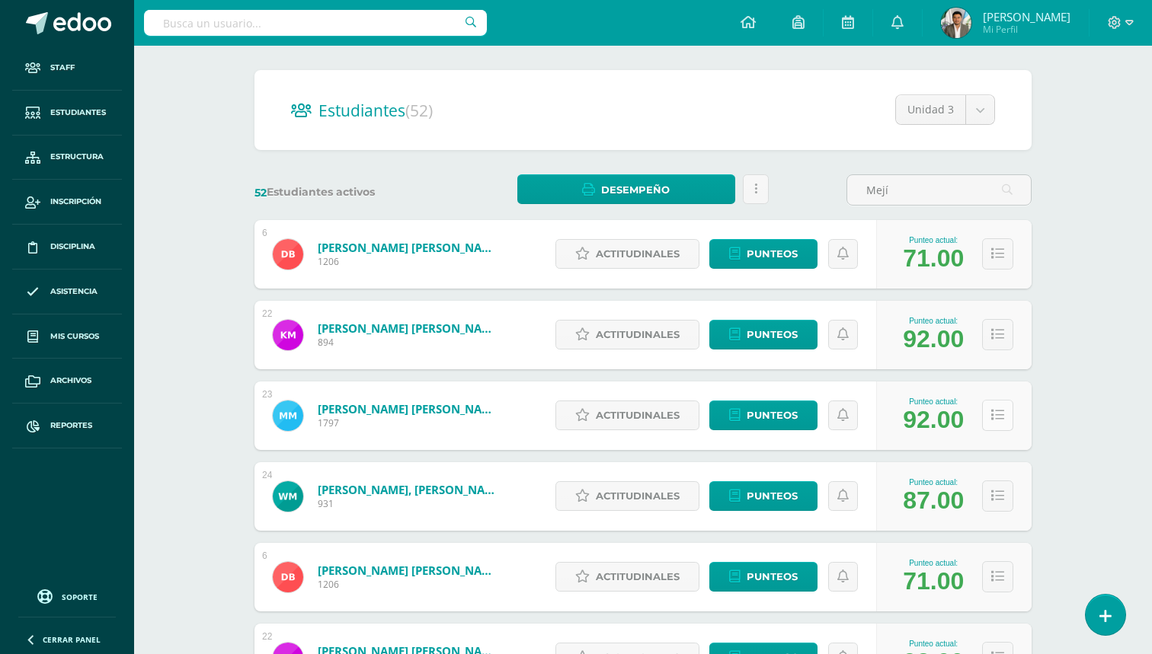
type input "Mejí"
click at [988, 421] on button at bounding box center [997, 415] width 31 height 31
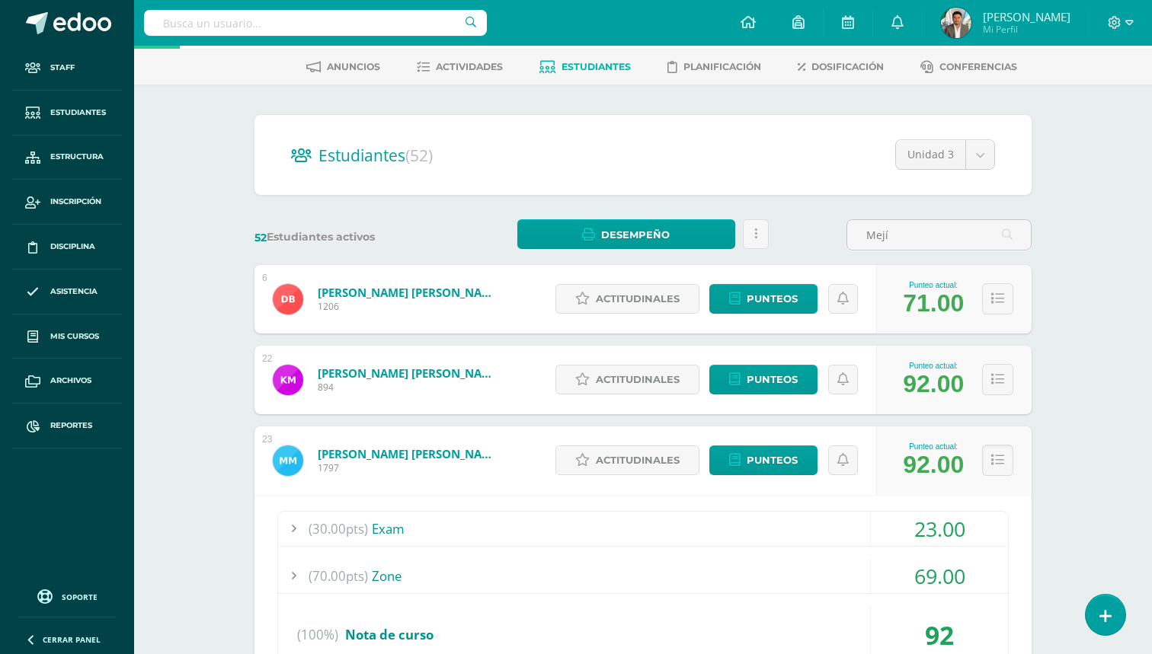
scroll to position [41, 0]
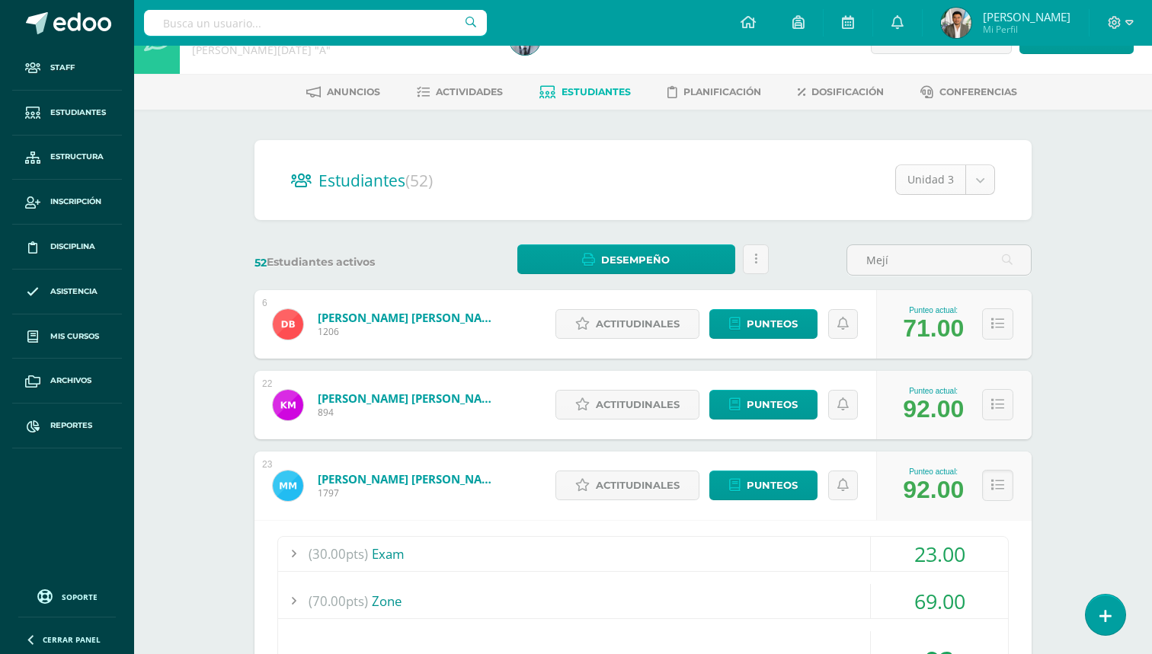
click at [967, 177] on body "Staff Estudiantes Estructura Inscripción Disciplina Asistencia Mis cursos Archi…" at bounding box center [576, 645] width 1152 height 1373
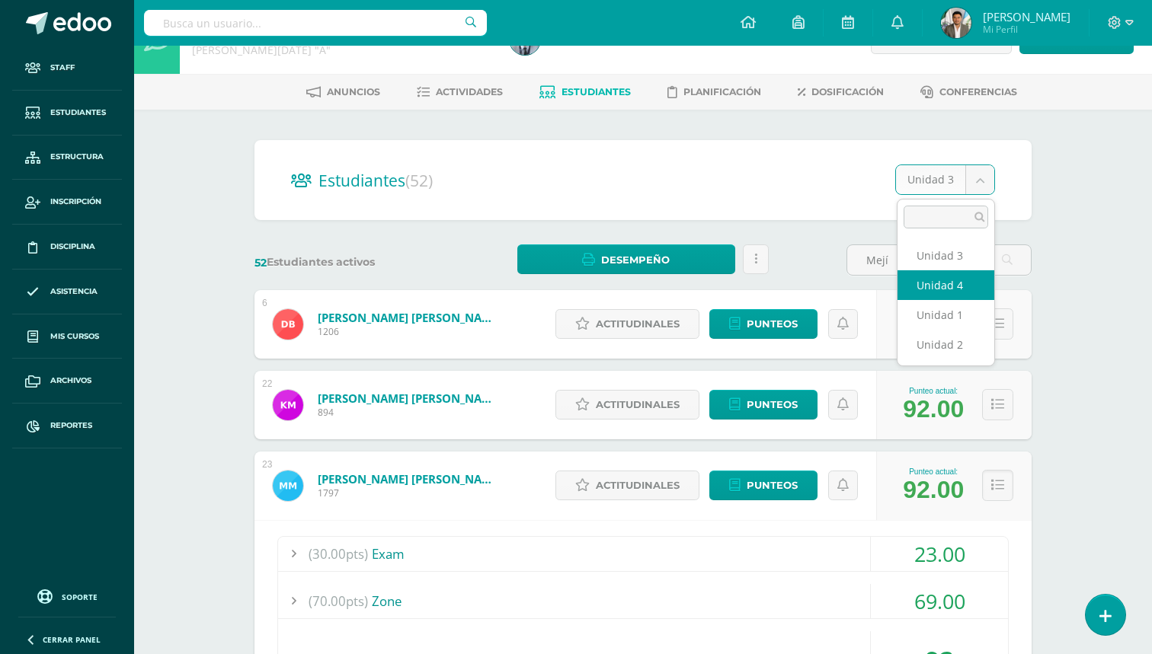
select select "/dashboard/teacher/section/2101/students/?unit=70894"
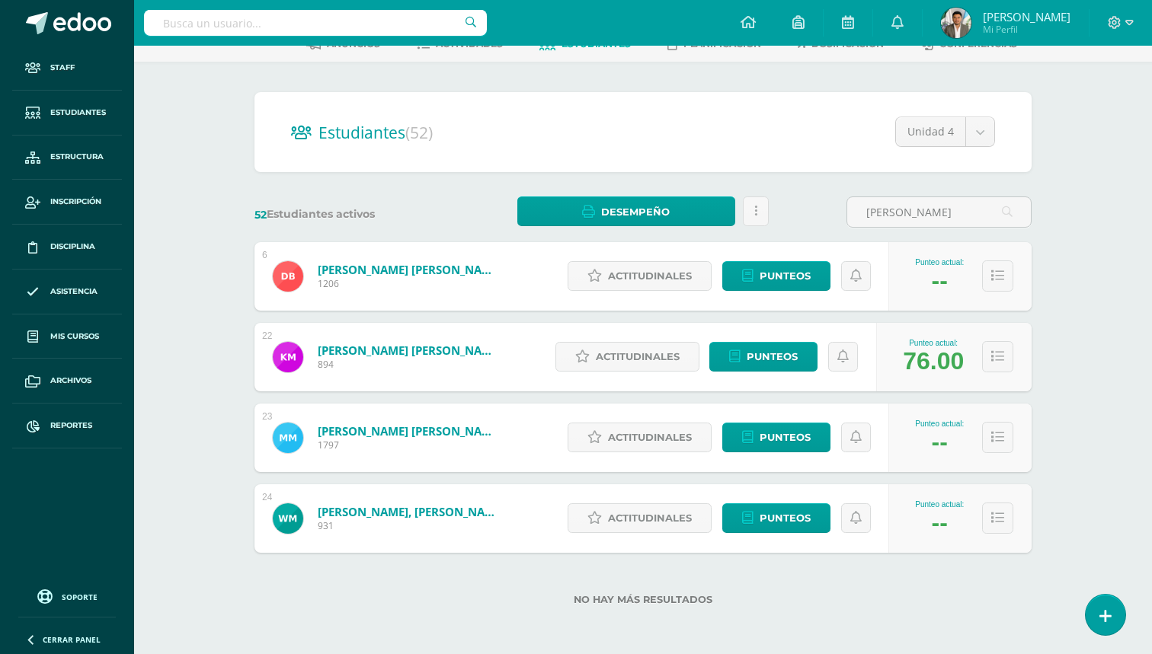
scroll to position [89, 0]
type input "Mejía"
click at [991, 354] on icon at bounding box center [997, 356] width 13 height 13
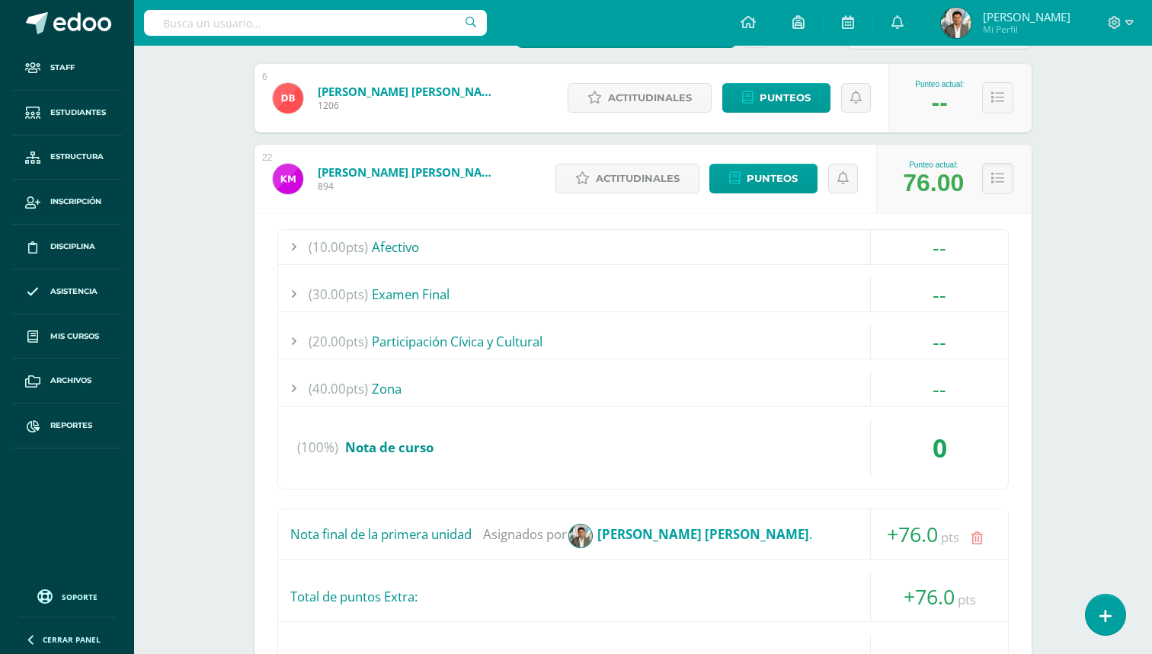
scroll to position [431, 0]
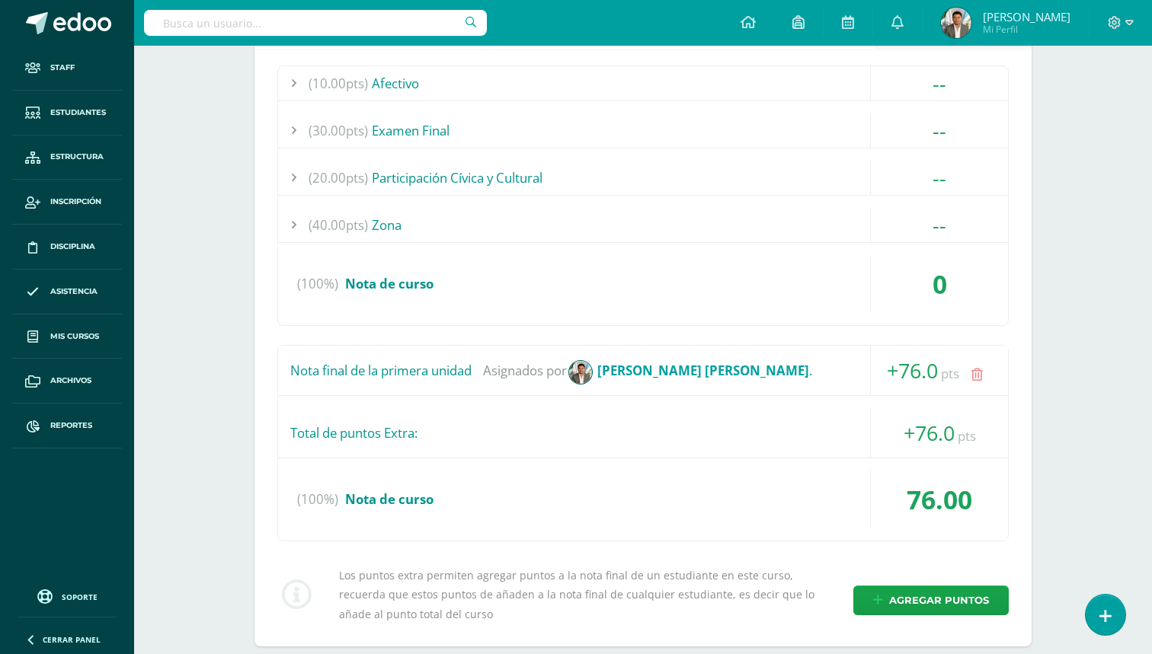
click at [980, 377] on icon at bounding box center [976, 375] width 11 height 13
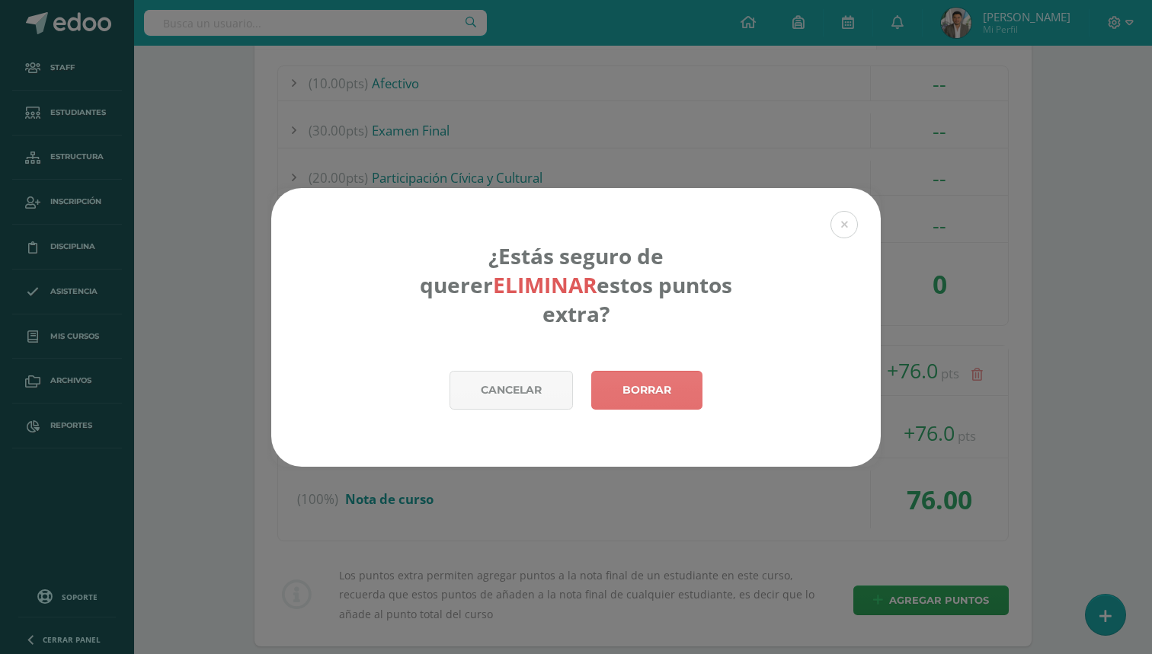
click at [694, 371] on link "Borrar" at bounding box center [646, 390] width 111 height 39
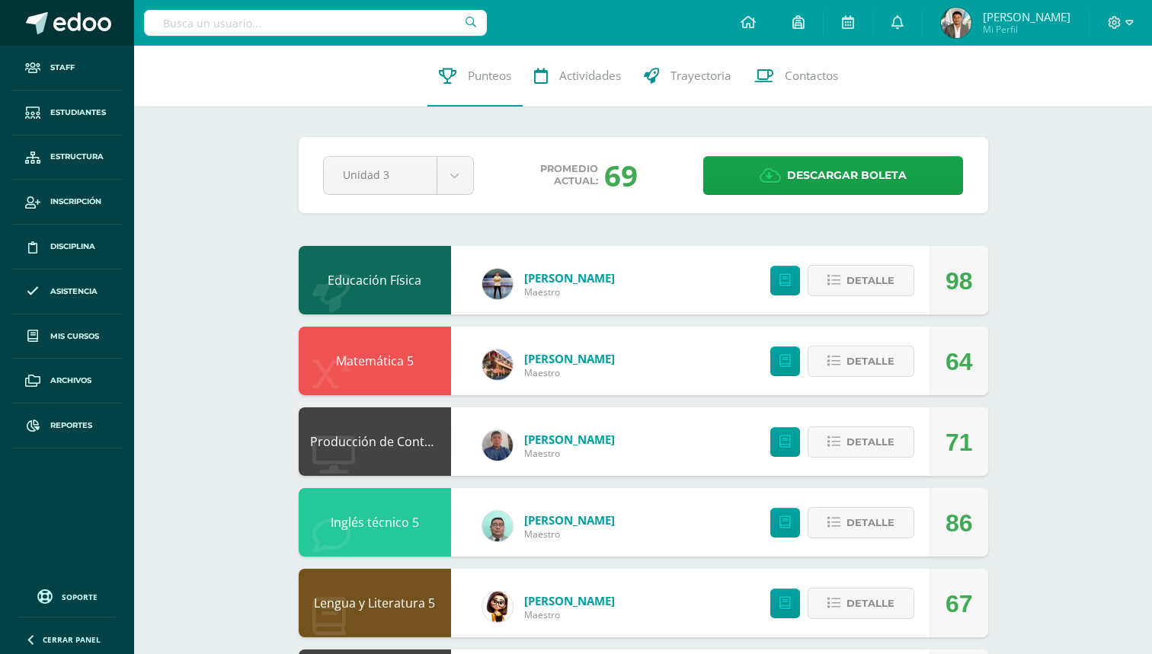
click at [90, 32] on span at bounding box center [82, 23] width 58 height 23
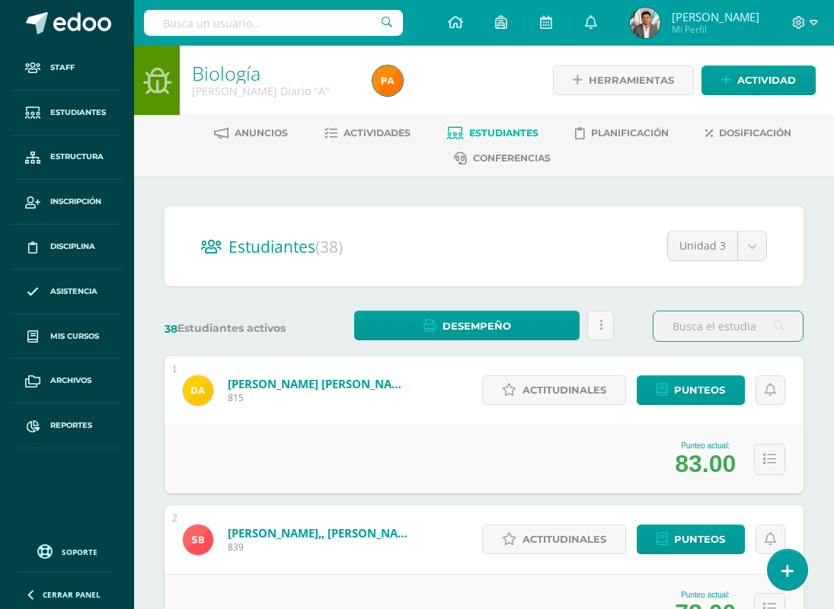
click at [282, 34] on input "text" at bounding box center [273, 23] width 259 height 26
click at [282, 28] on input "text" at bounding box center [273, 23] width 259 height 26
click at [336, 34] on input "text" at bounding box center [273, 23] width 259 height 26
type input "Jolom"
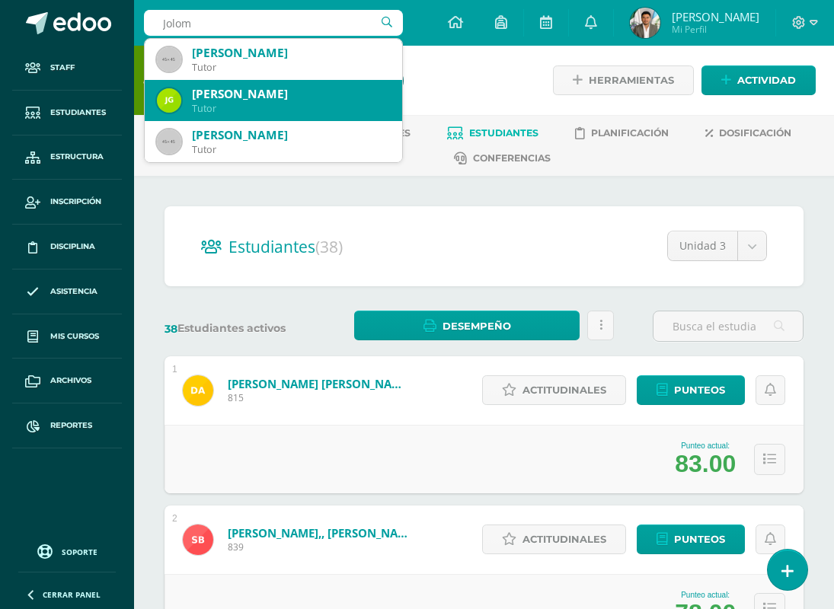
click at [262, 95] on div "Jolomocox Cuyuch Gaspar" at bounding box center [291, 94] width 198 height 16
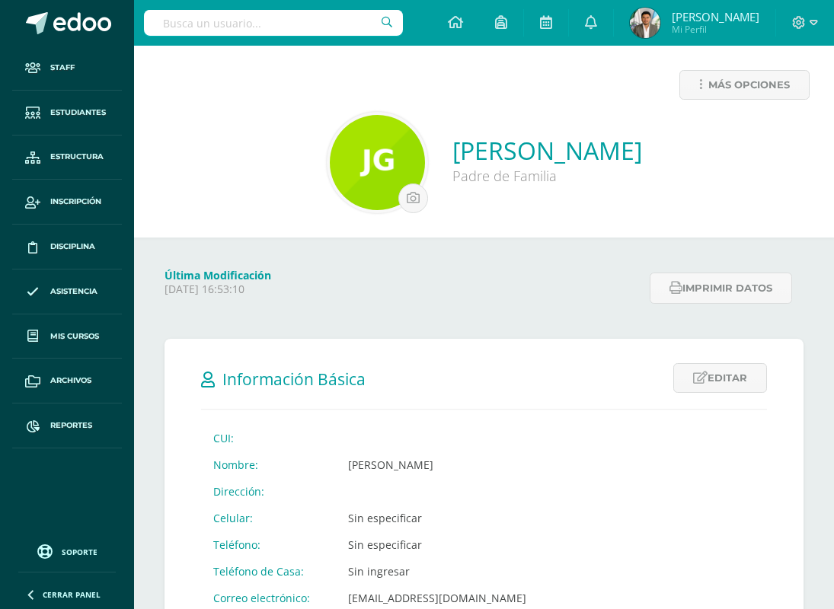
click at [275, 15] on input "text" at bounding box center [273, 23] width 259 height 26
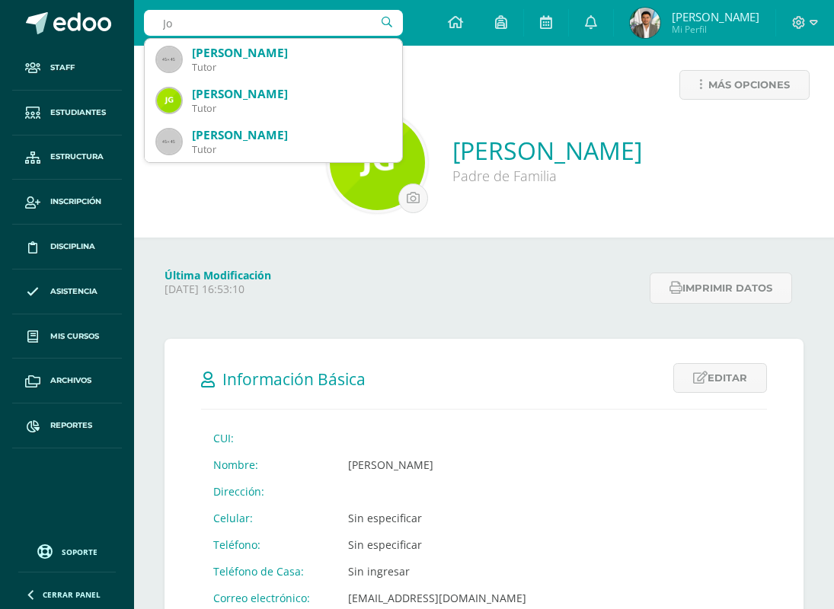
type input "J"
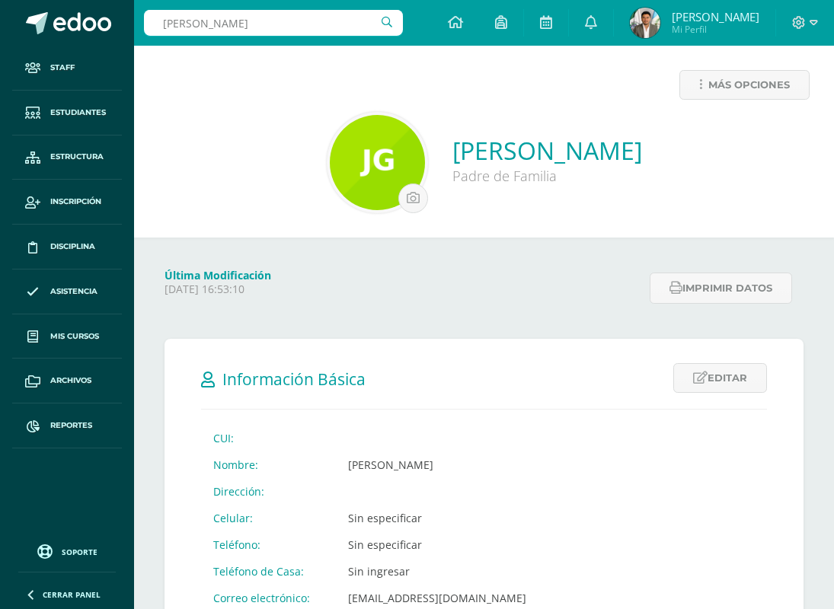
type input "flor de María"
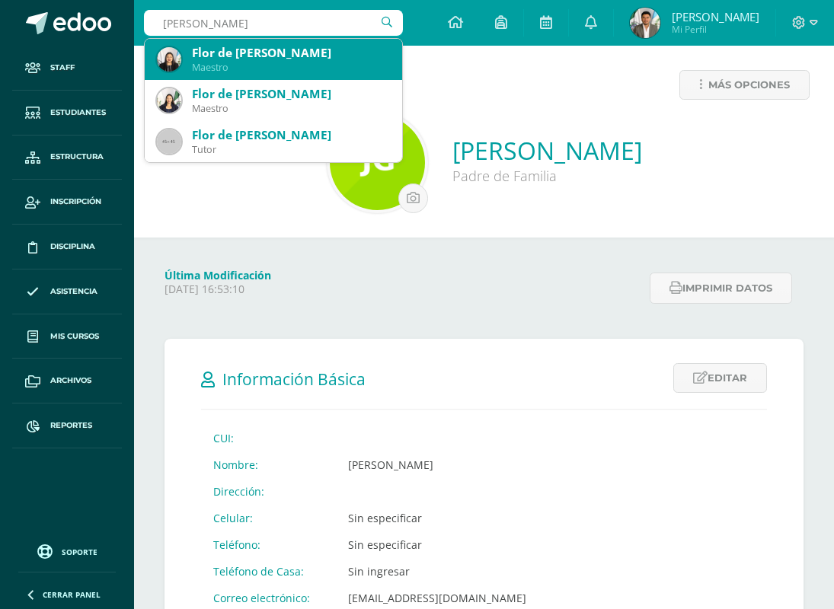
click at [268, 78] on div "Flor de María Ramírez Jolón Maestro" at bounding box center [273, 59] width 233 height 41
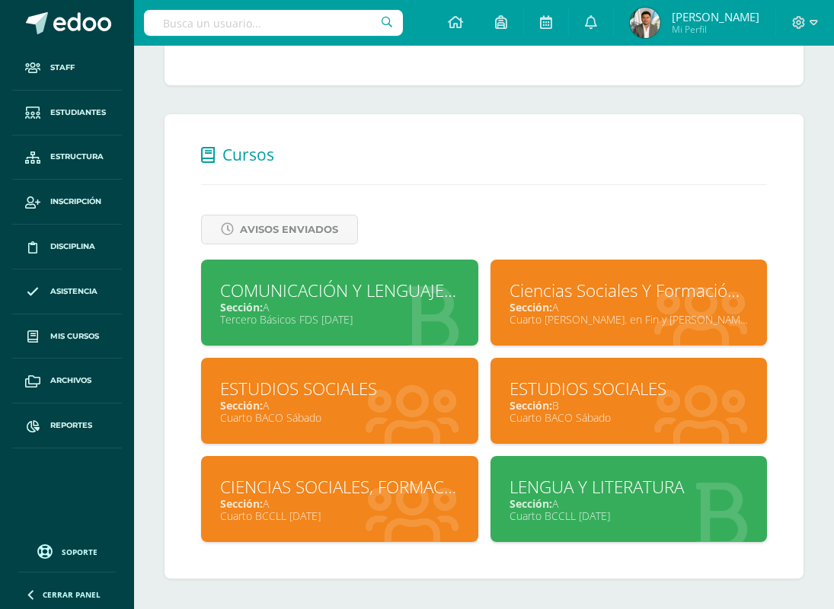
scroll to position [532, 0]
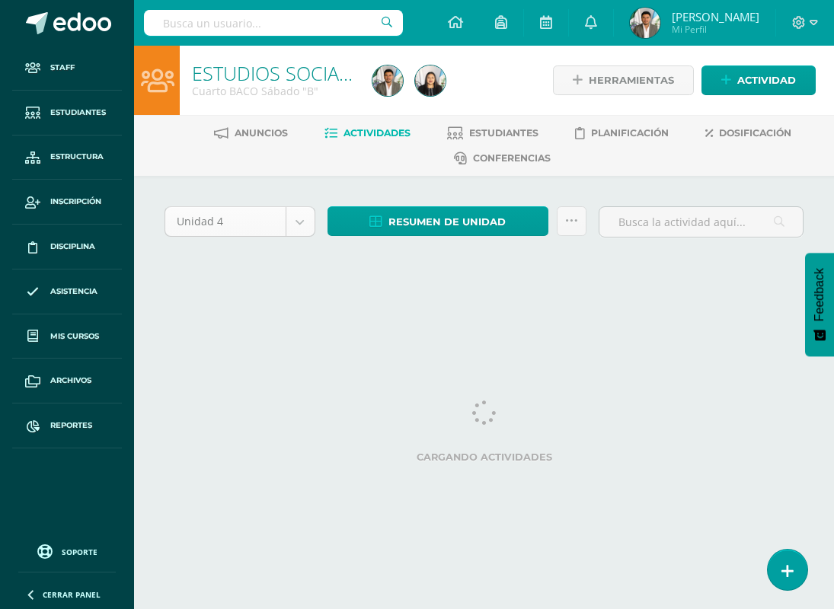
click at [295, 219] on body "Staff Estudiantes Estructura Inscripción Disciplina Asistencia Mis cursos Archi…" at bounding box center [417, 154] width 834 height 309
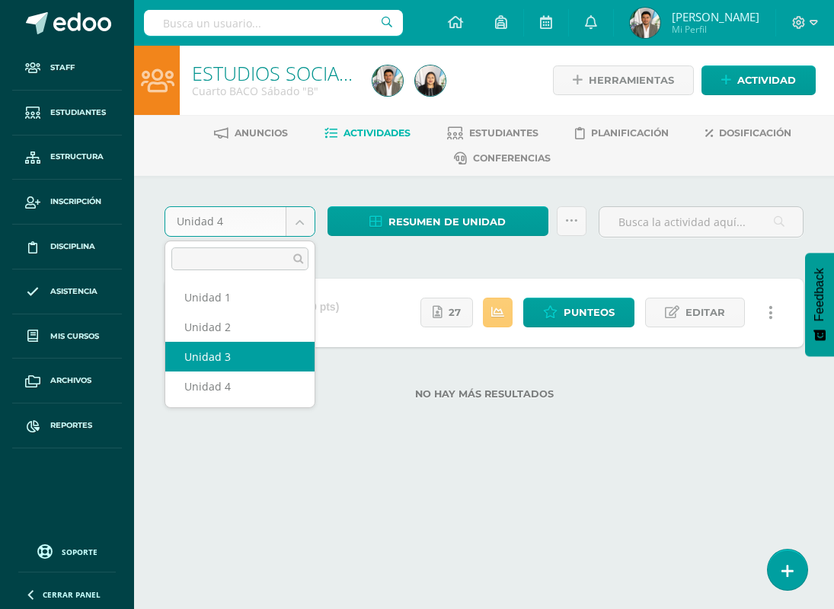
select select "Unidad 3"
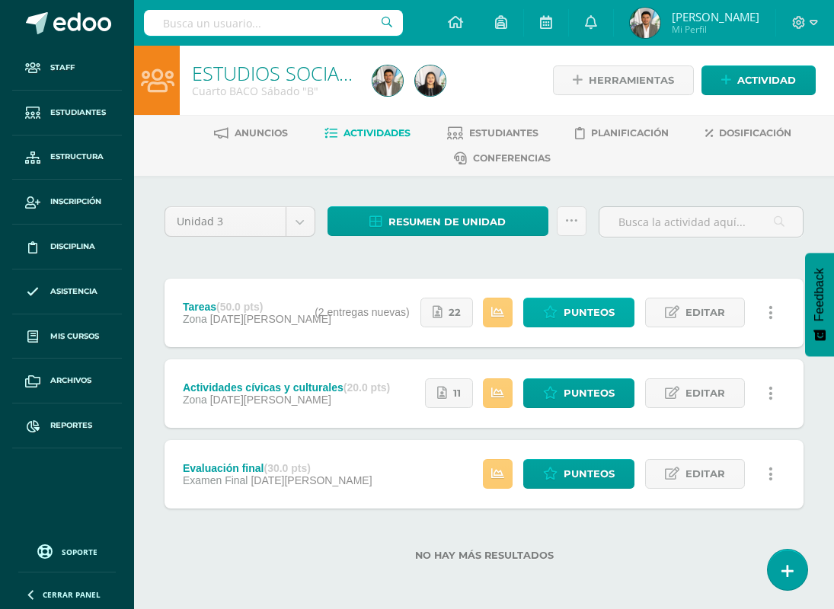
click at [571, 317] on span "Punteos" at bounding box center [589, 313] width 51 height 28
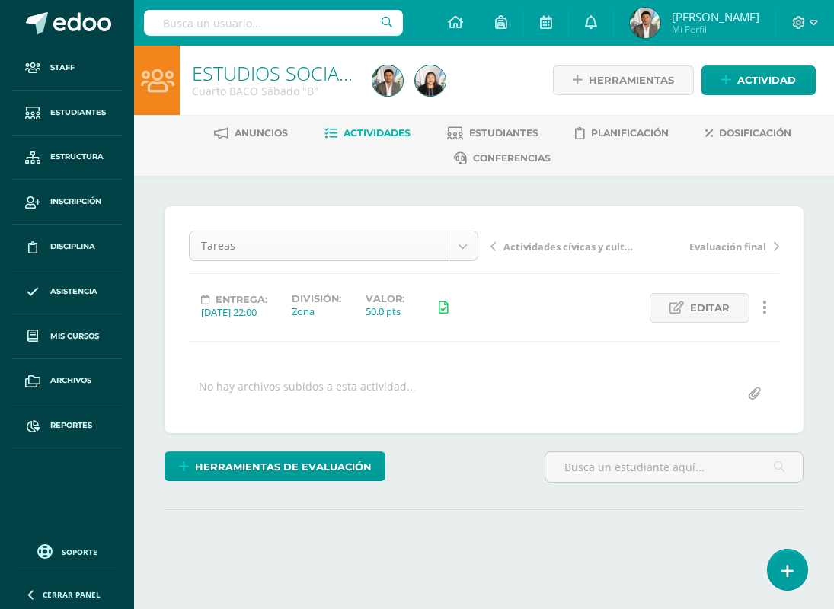
click at [471, 255] on body "Staff Estudiantes Estructura Inscripción Disciplina Asistencia Mis cursos Archi…" at bounding box center [417, 314] width 834 height 628
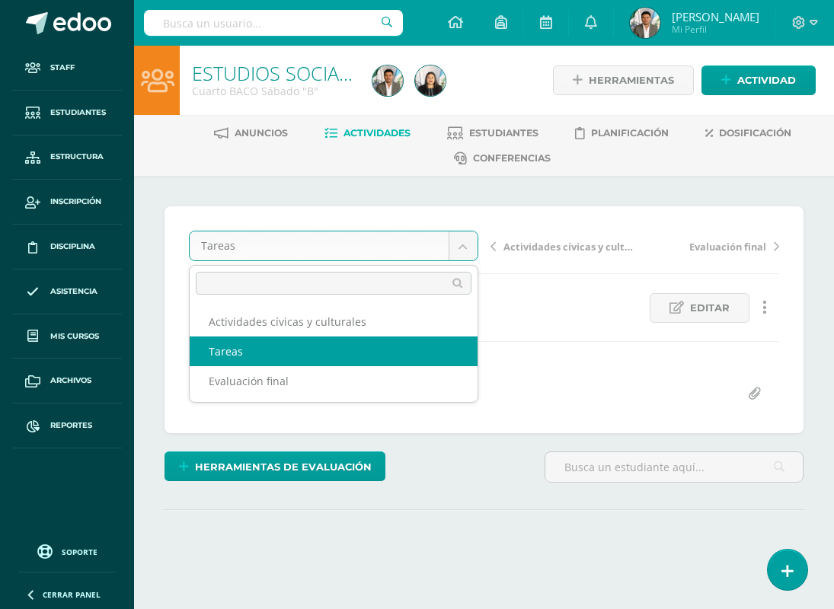
click at [567, 345] on body "Staff Estudiantes Estructura Inscripción Disciplina Asistencia Mis cursos Archi…" at bounding box center [417, 314] width 834 height 628
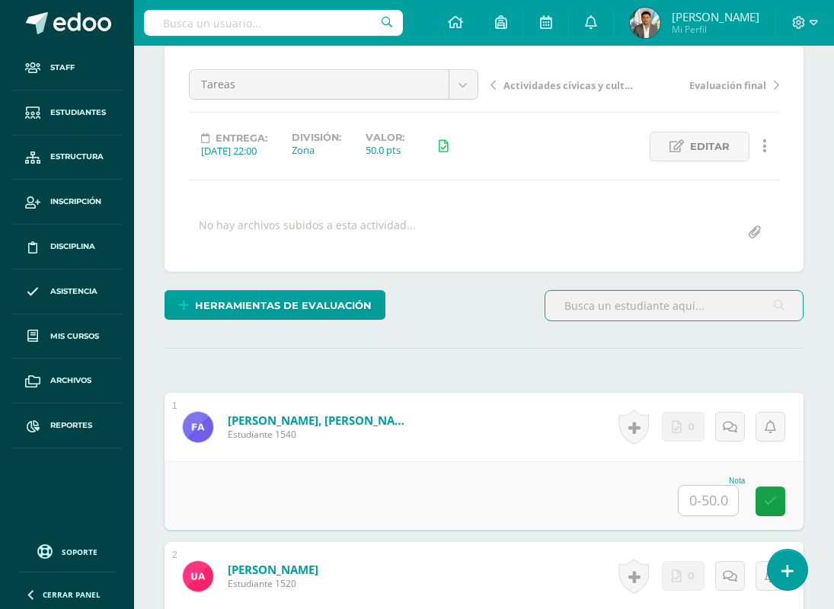
click at [596, 321] on input "text" at bounding box center [673, 306] width 257 height 30
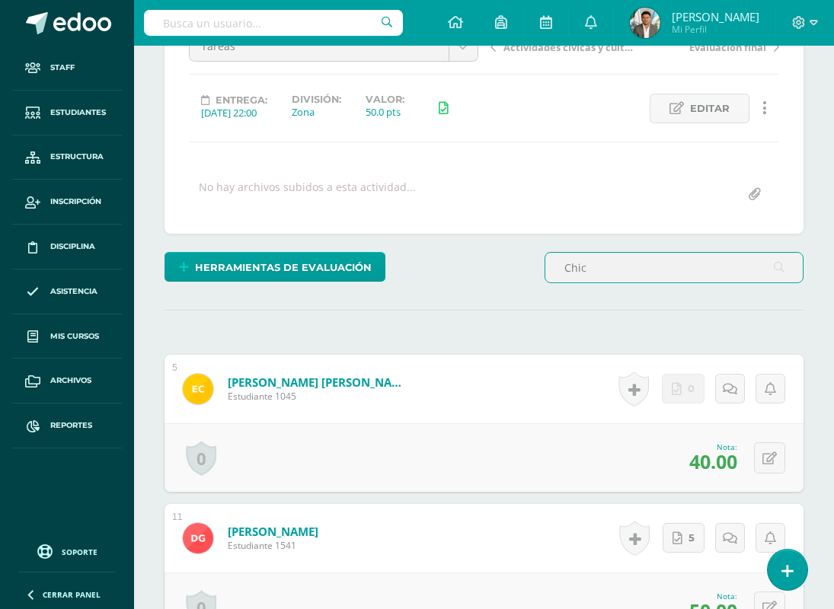
scroll to position [245, 0]
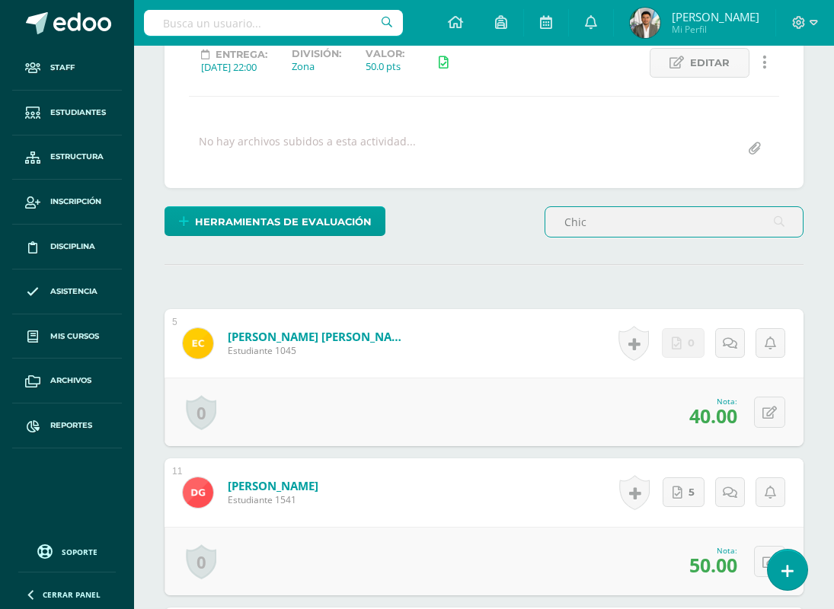
type input "Chic"
click at [337, 344] on link "Chic Castro, Elida Josefa" at bounding box center [319, 336] width 183 height 15
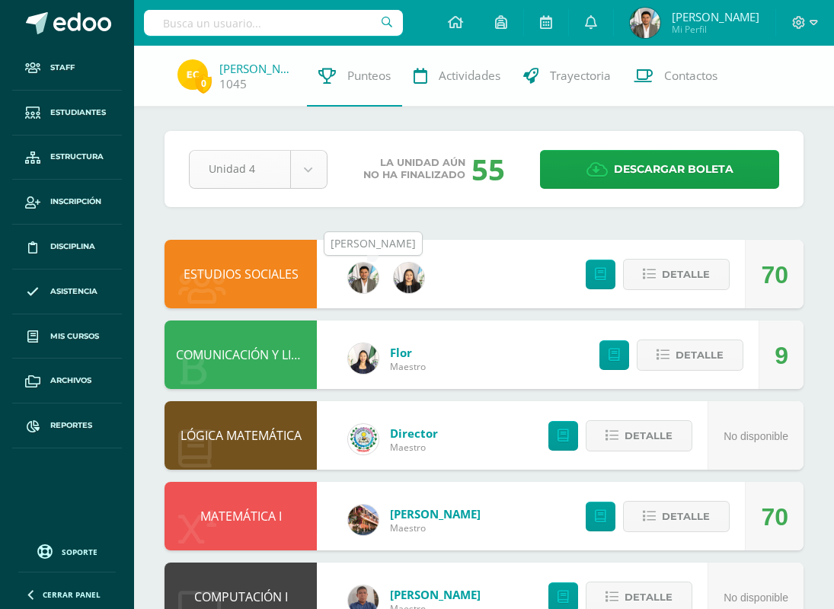
click at [296, 168] on body "Staff Estudiantes Estructura Inscripción Disciplina Asistencia Mis cursos Archi…" at bounding box center [417, 533] width 834 height 1066
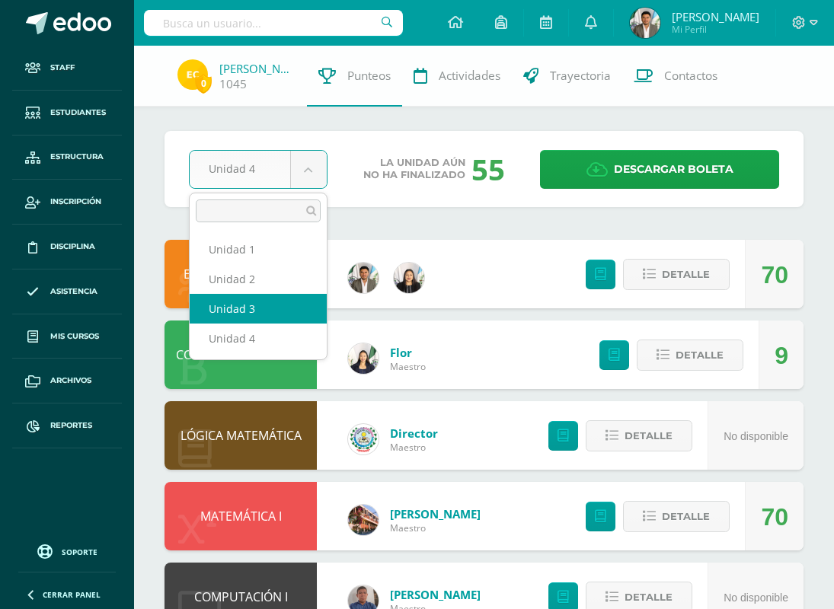
select select "Unidad 3"
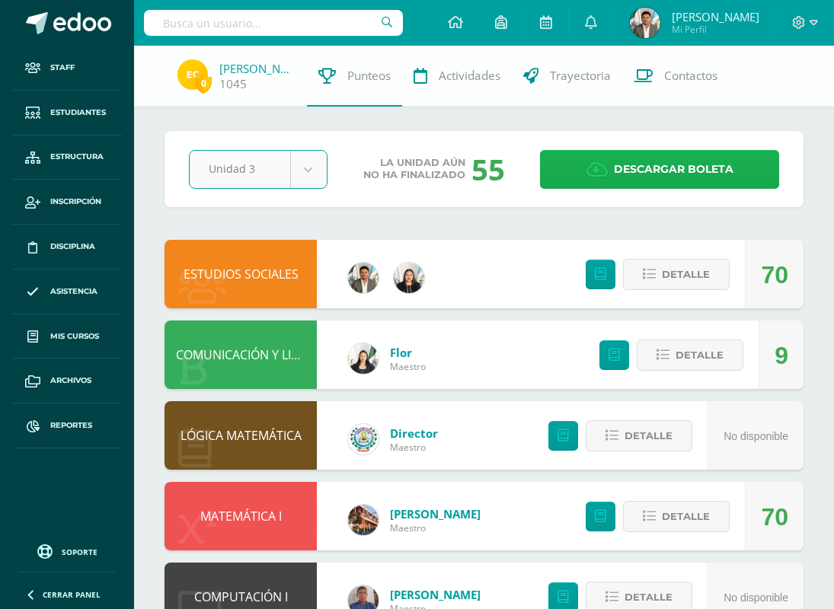
click at [604, 173] on icon at bounding box center [597, 169] width 21 height 17
click at [613, 172] on link "Descargar boleta" at bounding box center [659, 169] width 239 height 39
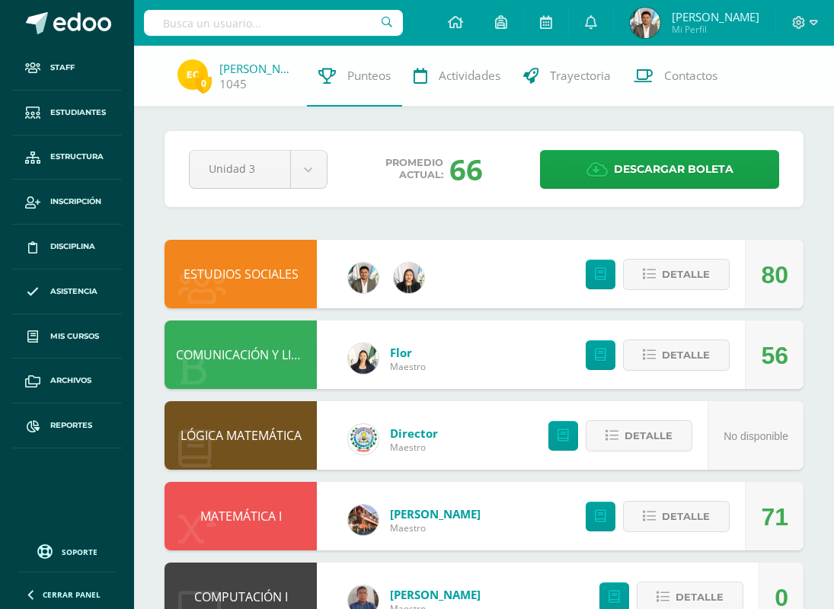
scroll to position [5, 0]
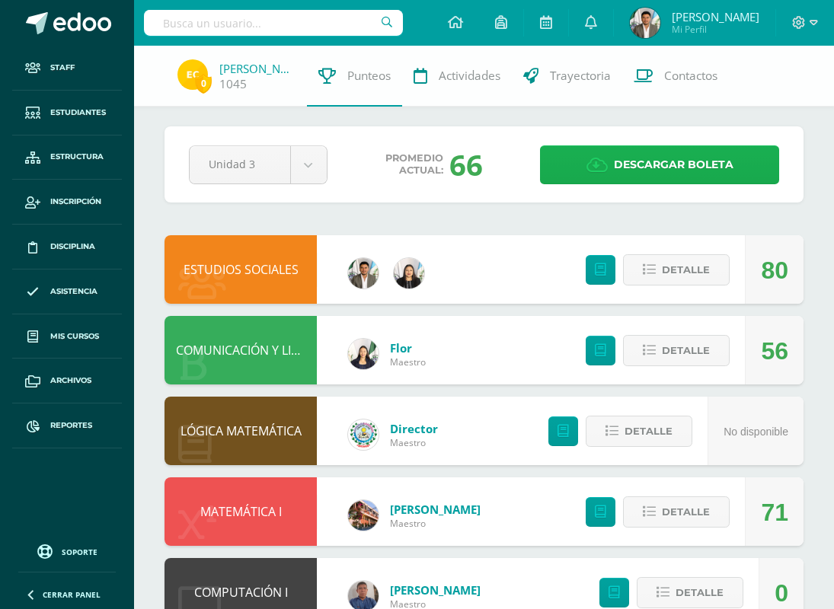
click at [694, 164] on span "Descargar boleta" at bounding box center [674, 164] width 120 height 37
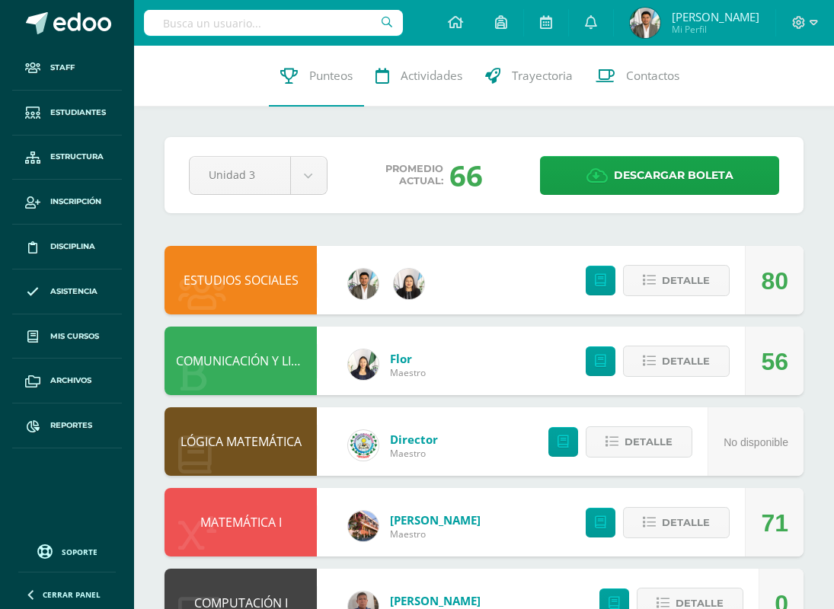
scroll to position [0, 0]
